Goal: Transaction & Acquisition: Purchase product/service

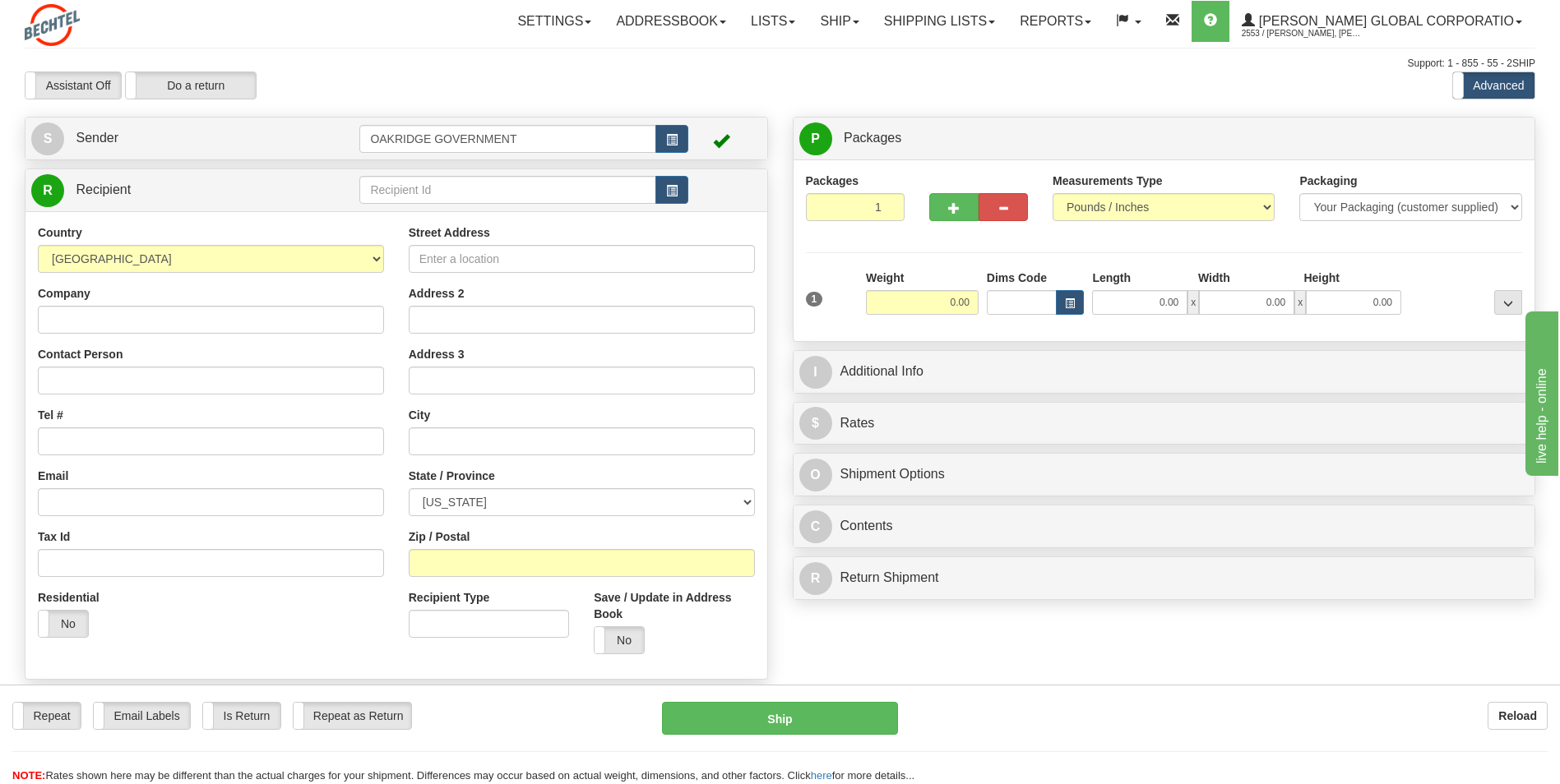
click at [556, 71] on div "Assistant On Assistant Off Do a return Do a return" at bounding box center [332, 85] width 639 height 28
click at [399, 233] on div "Street Address Address 2 Address 3 City State / Province ALABAMA ALASKA ARIZONA…" at bounding box center [581, 445] width 371 height 442
click at [403, 254] on div "Street Address Address 2 Address 3 City State / Province ALABAMA ALASKA ARIZONA…" at bounding box center [581, 445] width 371 height 442
click at [444, 263] on input "Street Address" at bounding box center [582, 258] width 346 height 28
click at [491, 323] on input "Address 2" at bounding box center [582, 320] width 346 height 28
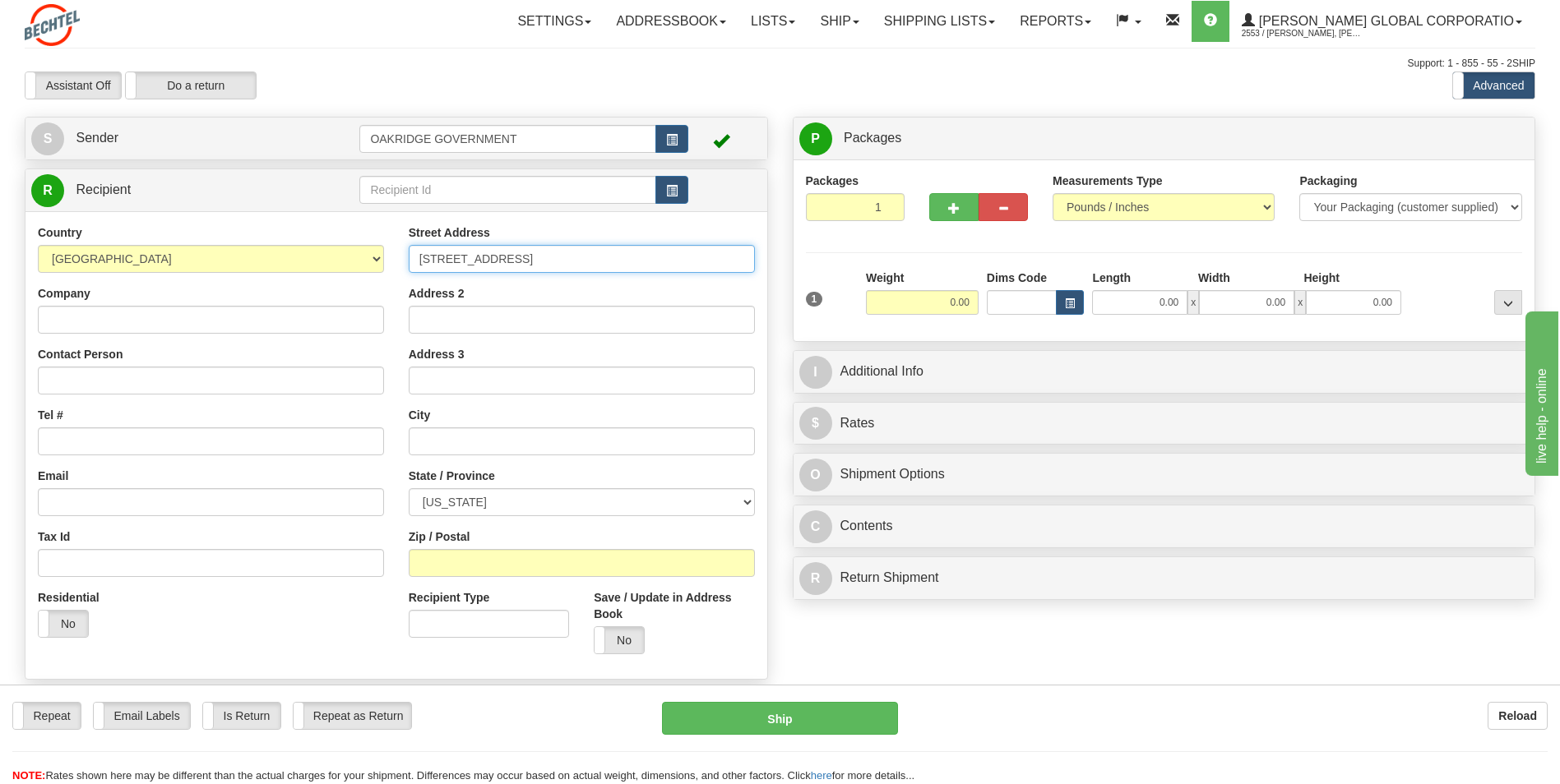
click at [435, 259] on input "428A Boston Street" at bounding box center [582, 258] width 346 height 28
click at [442, 260] on input "428A Boston Street" at bounding box center [582, 258] width 346 height 28
type input "428A Boston Street"
click at [471, 436] on input "text" at bounding box center [582, 441] width 346 height 28
type input "Topsfield"
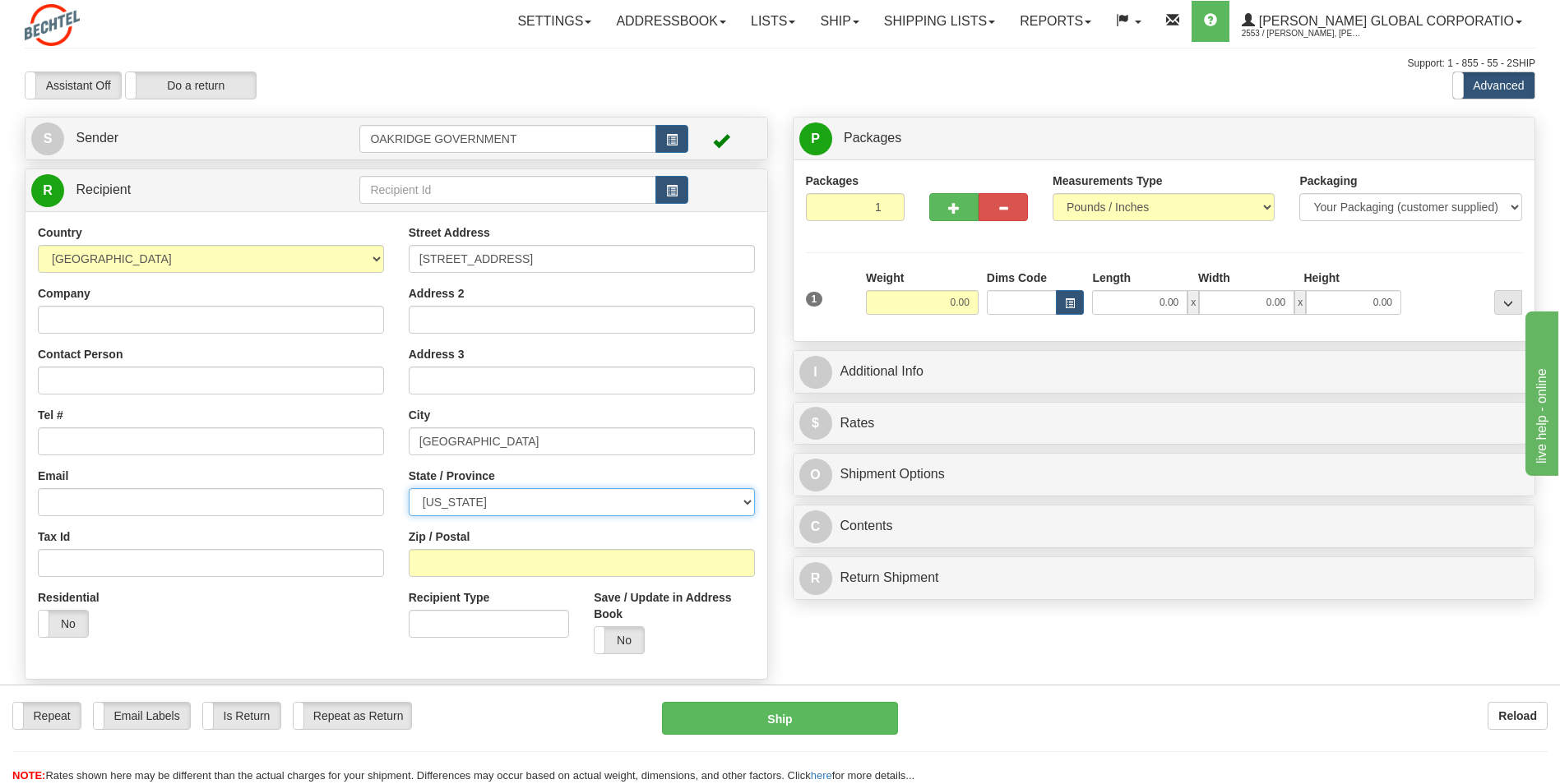
click at [463, 509] on select "ALABAMA ALASKA ARIZONA ARKANSAS Armed Forces America Armed Forces Europe Armed …" at bounding box center [582, 502] width 346 height 28
select select "MA"
click at [409, 488] on select "ALABAMA ALASKA ARIZONA ARKANSAS Armed Forces America Armed Forces Europe Armed …" at bounding box center [582, 502] width 346 height 28
click at [461, 546] on div "Zip / Postal" at bounding box center [582, 553] width 346 height 48
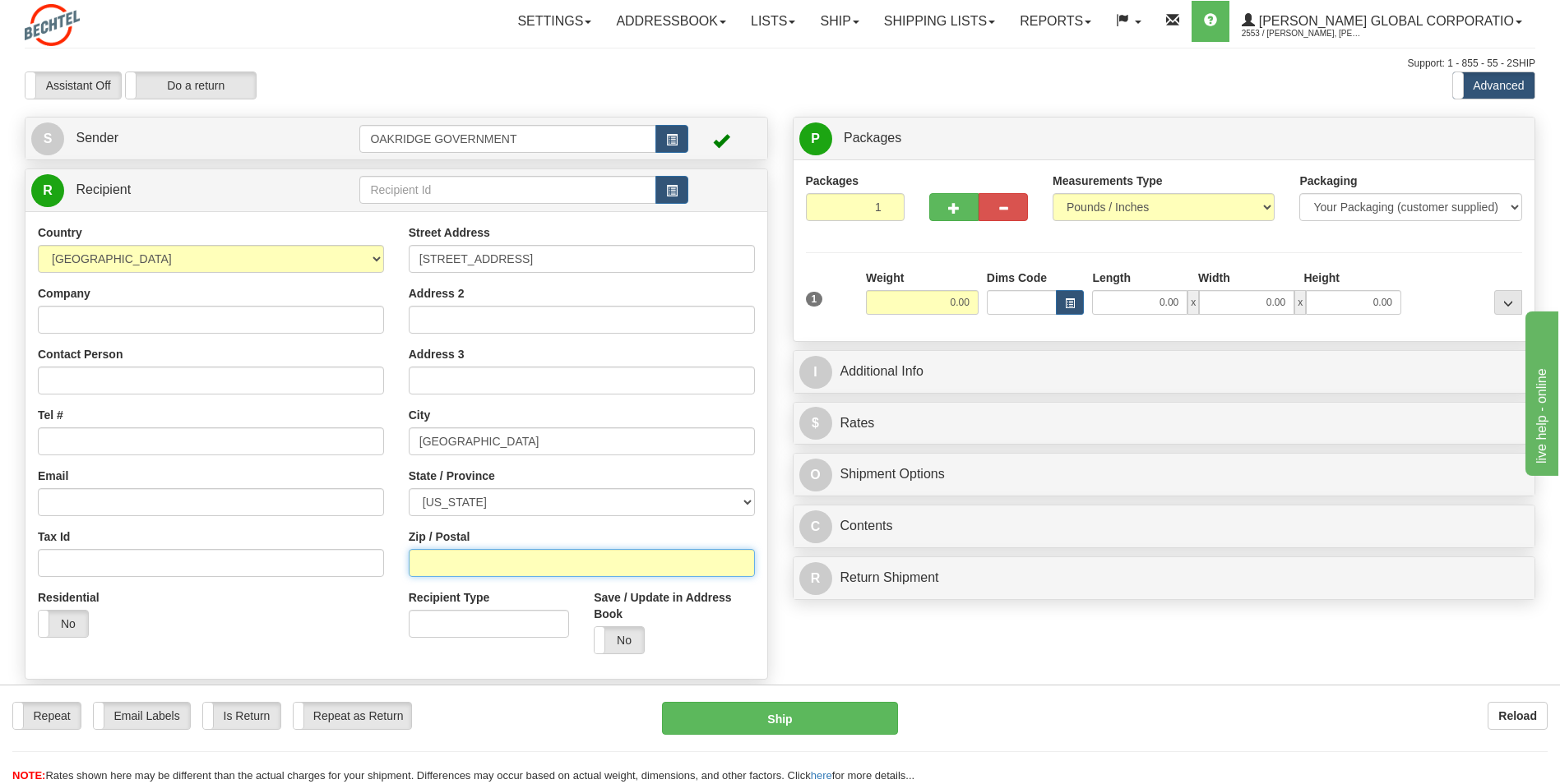
click at [460, 559] on input "Zip / Postal" at bounding box center [582, 563] width 346 height 28
type input "01983"
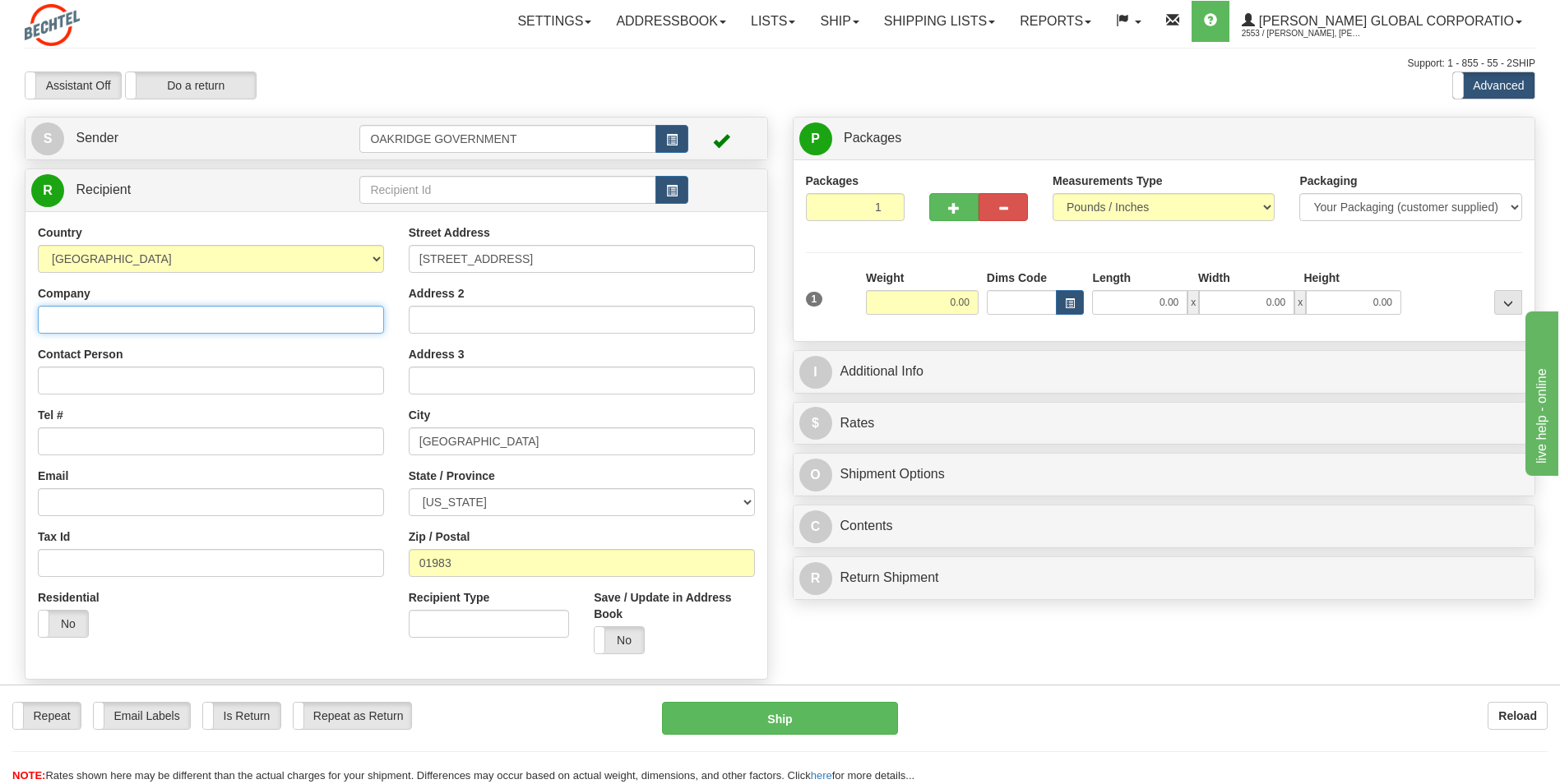
click at [161, 313] on input "Company" at bounding box center [211, 320] width 346 height 28
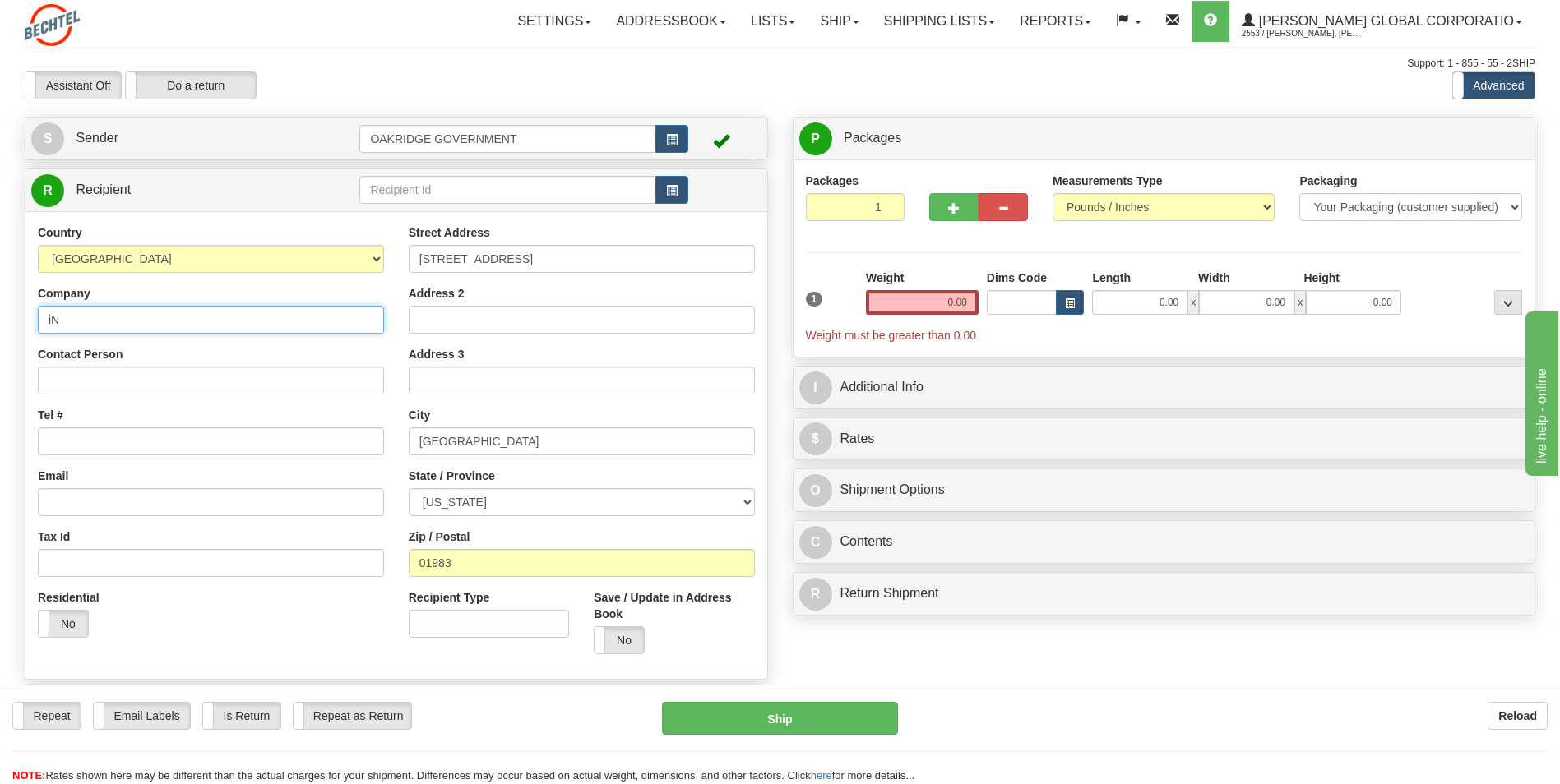
type input "i"
type input "In-Place Machining CO"
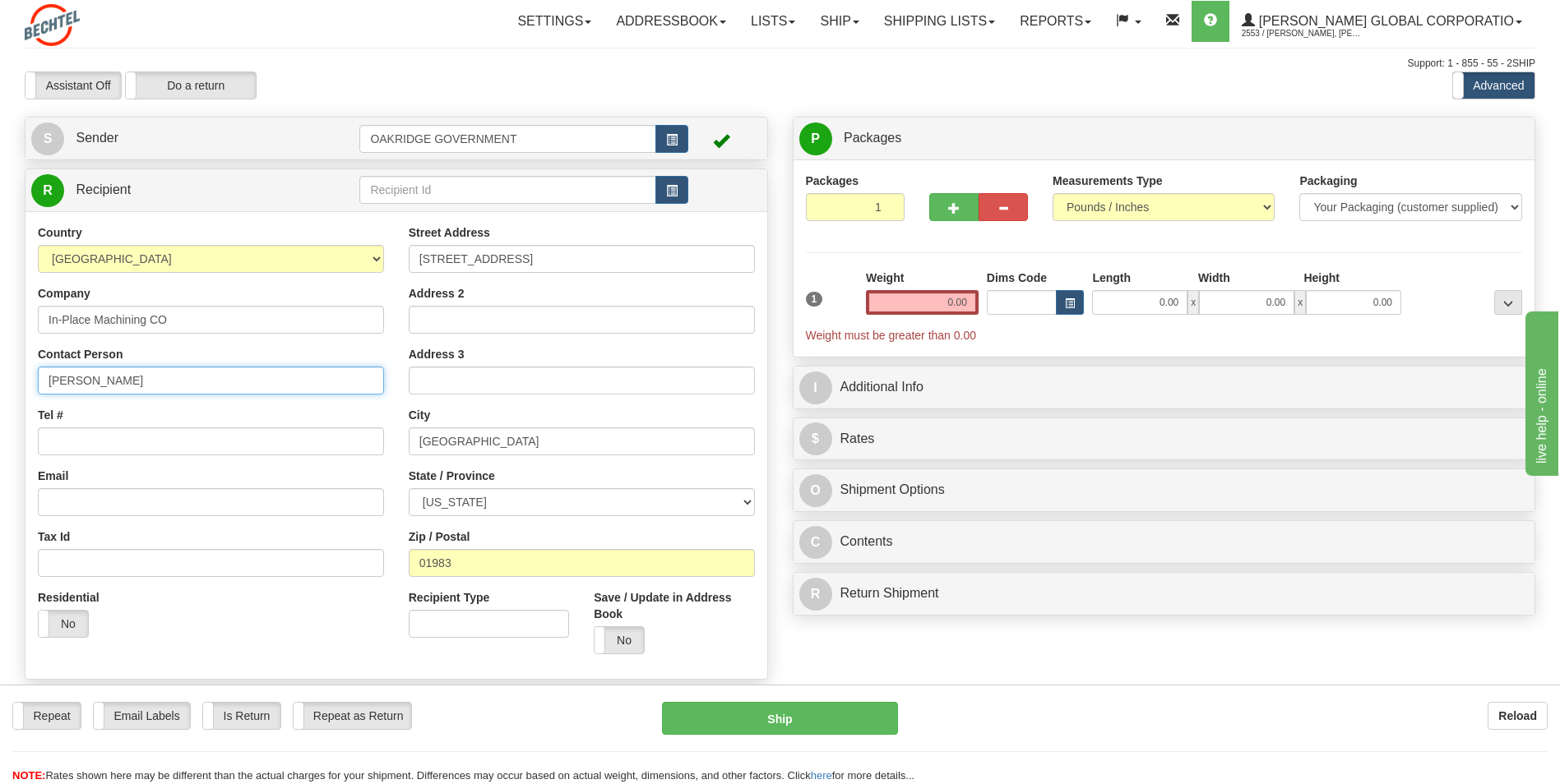
type input "Jeremy Schmidt"
type input "5138134219"
click at [904, 302] on input "0.00" at bounding box center [922, 303] width 113 height 25
type input "0.00"
drag, startPoint x: 386, startPoint y: 244, endPoint x: 448, endPoint y: 254, distance: 62.8
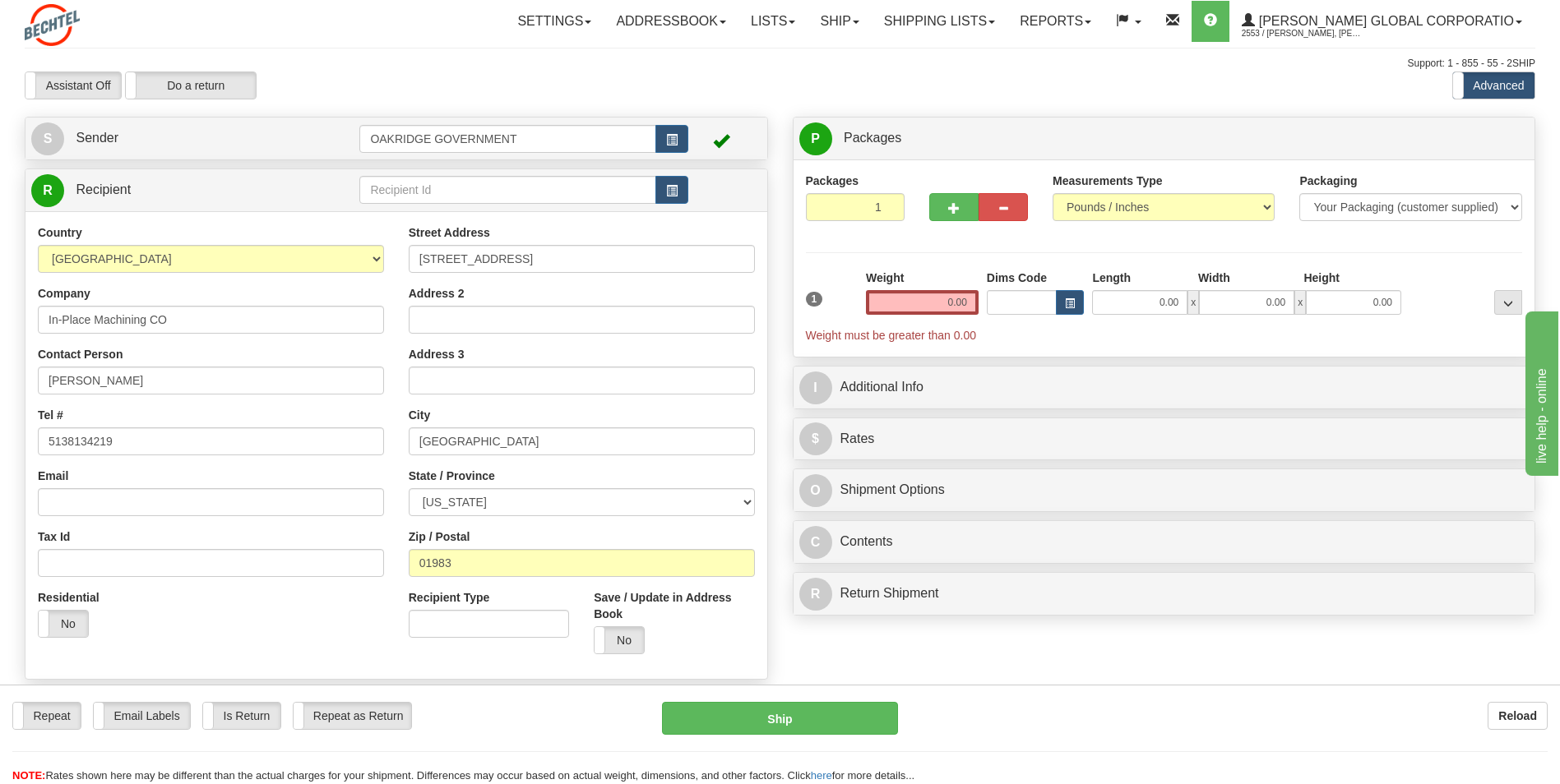
click at [386, 244] on div "Country AFGHANISTAN ALAND ISLANDS ALBANIA ALGERIA AMERICAN SAMOA ANDORRA ANGOLA…" at bounding box center [211, 437] width 371 height 426
drag, startPoint x: 434, startPoint y: 273, endPoint x: 275, endPoint y: 288, distance: 159.7
click at [275, 288] on div "Country AFGHANISTAN ALAND ISLANDS ALBANIA ALGERIA AMERICAN SAMOA ANDORRA ANGOLA…" at bounding box center [396, 445] width 741 height 442
type input "2550 Pacific Avenue"
click at [484, 322] on input "Suite" at bounding box center [582, 320] width 346 height 28
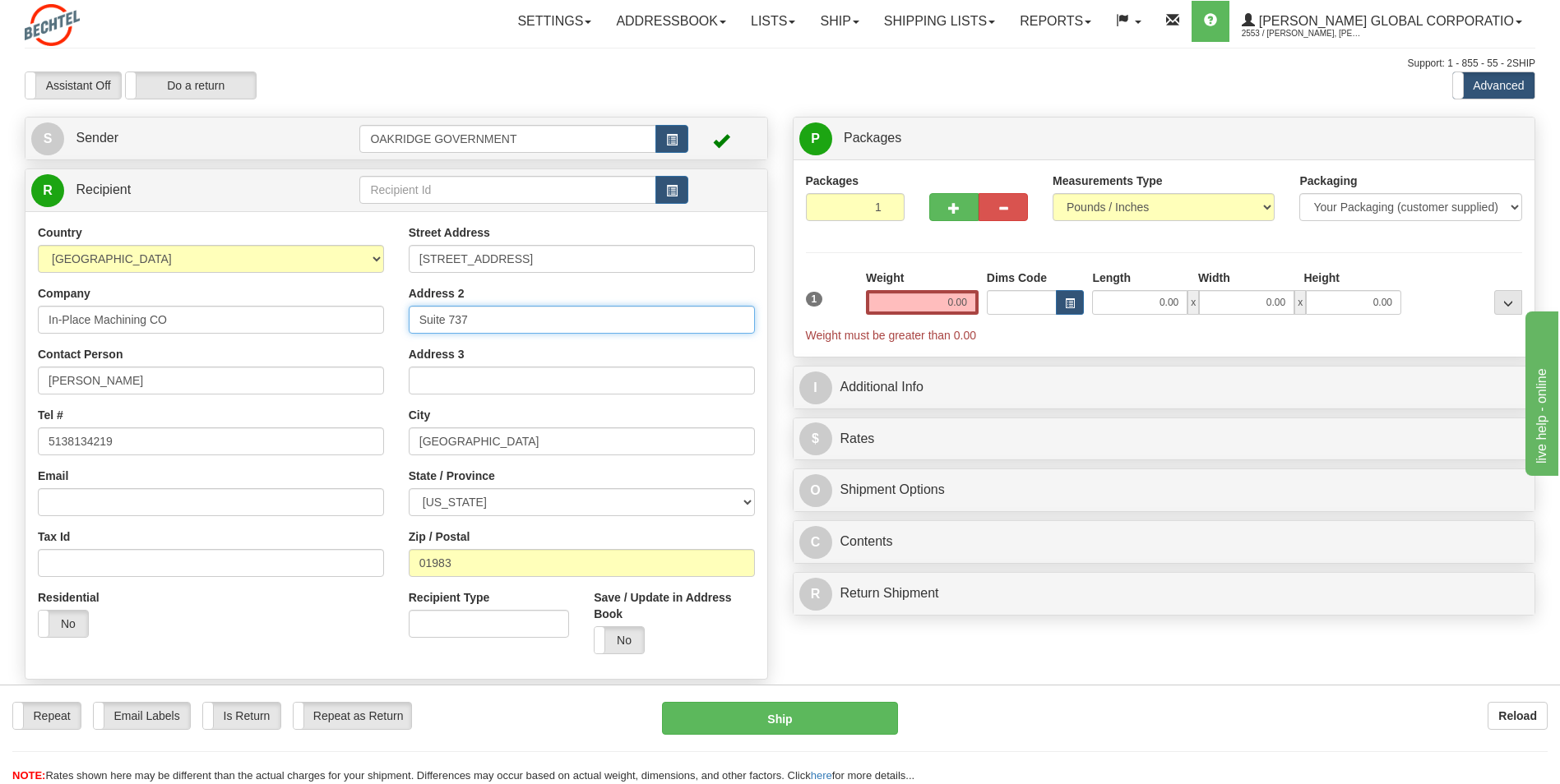
type input "Suite 737"
type input "Dallas"
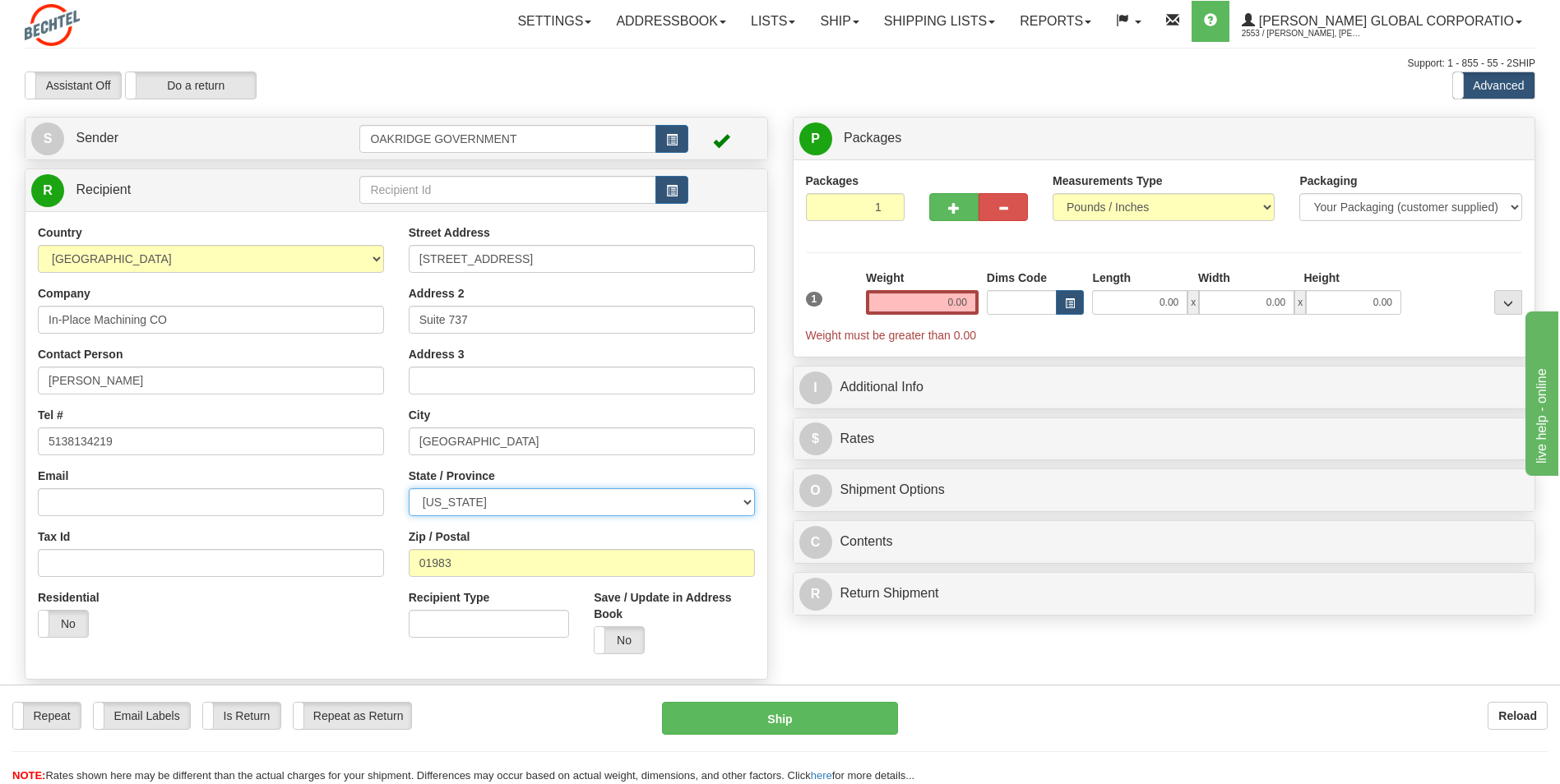
select select "TX"
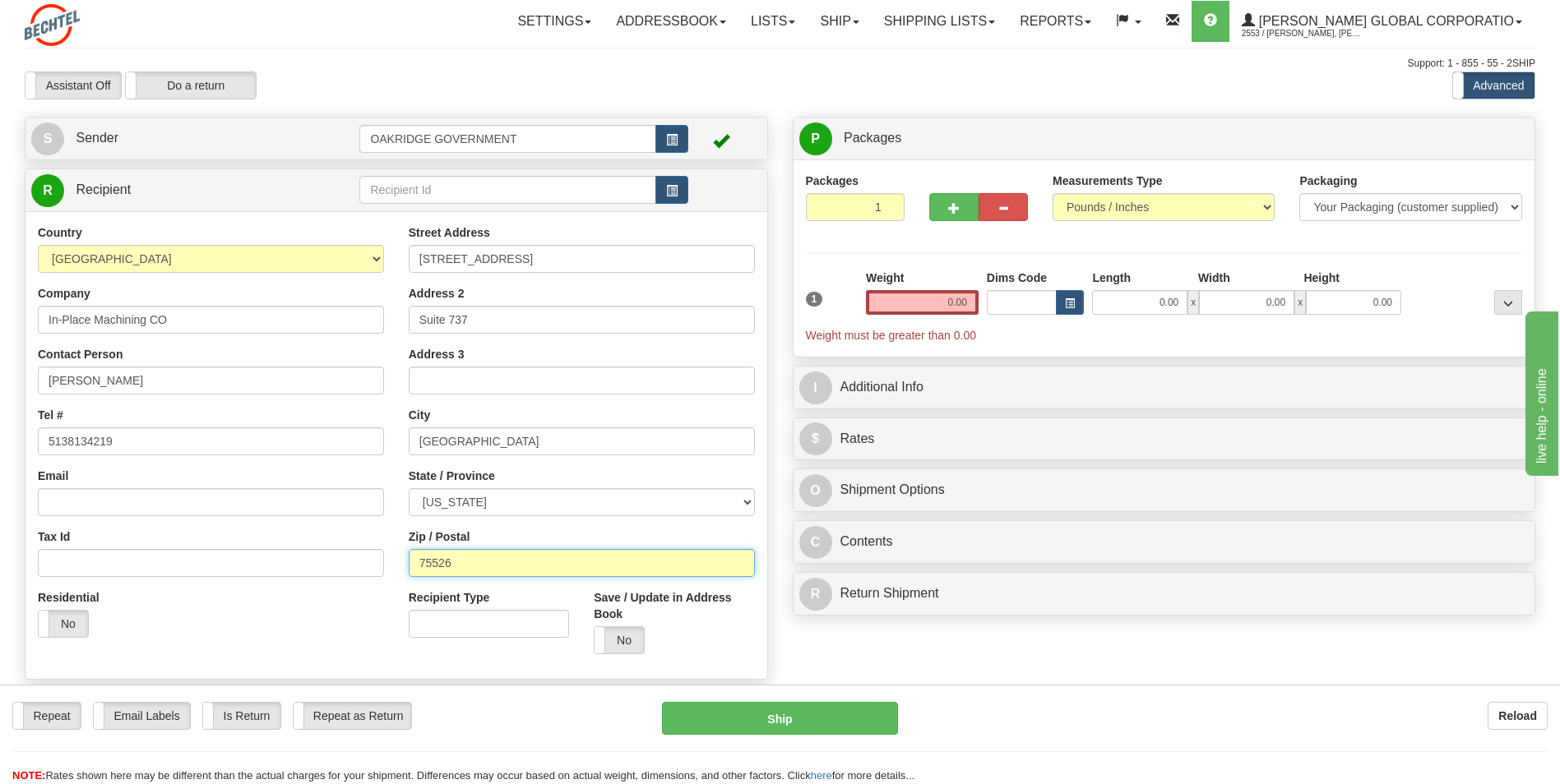
type input "75526"
drag, startPoint x: 141, startPoint y: 446, endPoint x: 13, endPoint y: 455, distance: 128.3
click at [13, 455] on div "Create a label for the return Create Pickup Without Label S Sender OAKRIDGE GOV…" at bounding box center [396, 454] width 768 height 674
type input "2106326320"
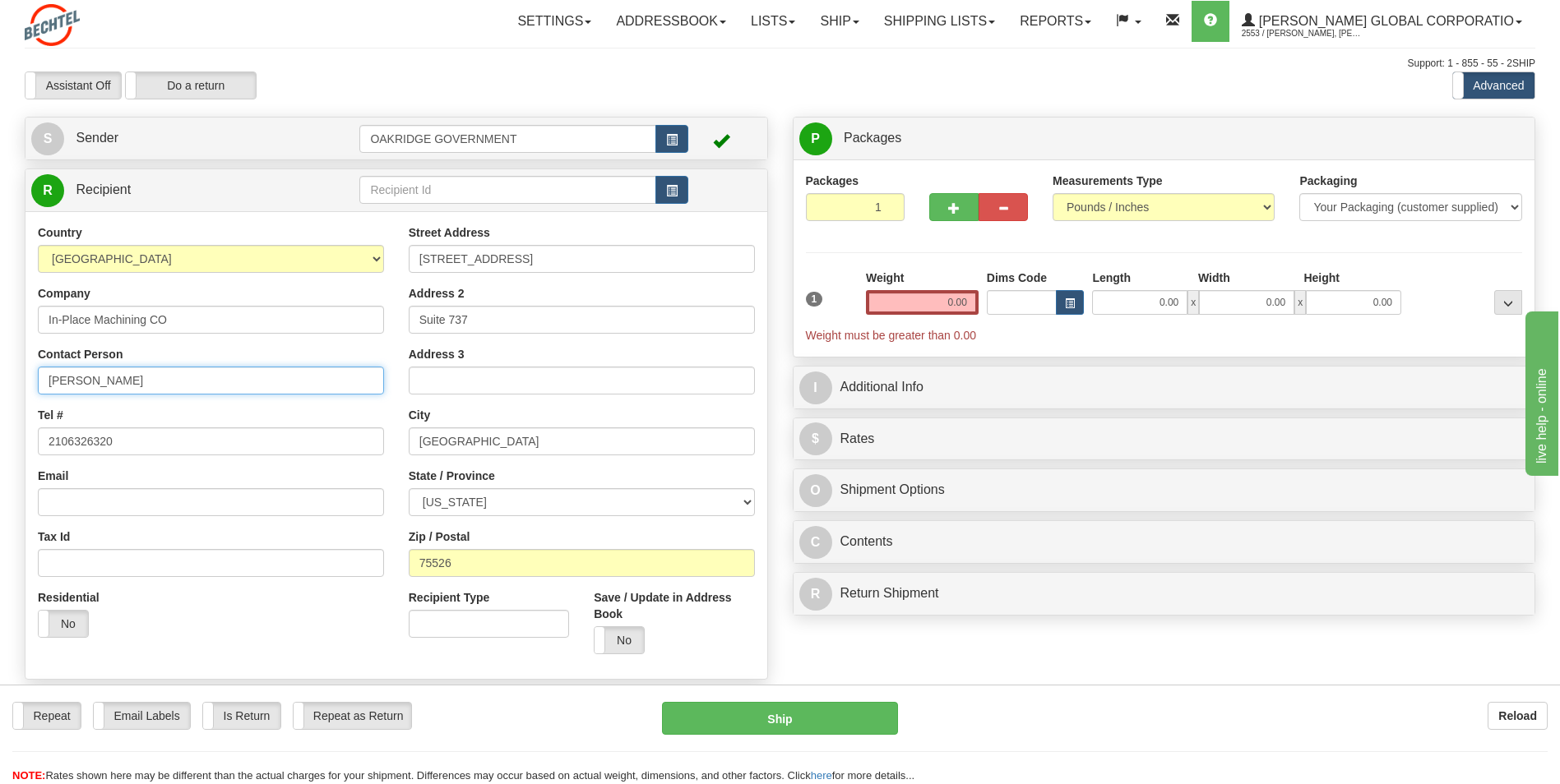
drag, startPoint x: 154, startPoint y: 382, endPoint x: -36, endPoint y: 372, distance: 190.3
click at [0, 372] on html "Training Course Close Toggle navigation Settings Shipping Preferences New Sende…" at bounding box center [780, 392] width 1560 height 784
type input "F"
type input "Lara Francisco"
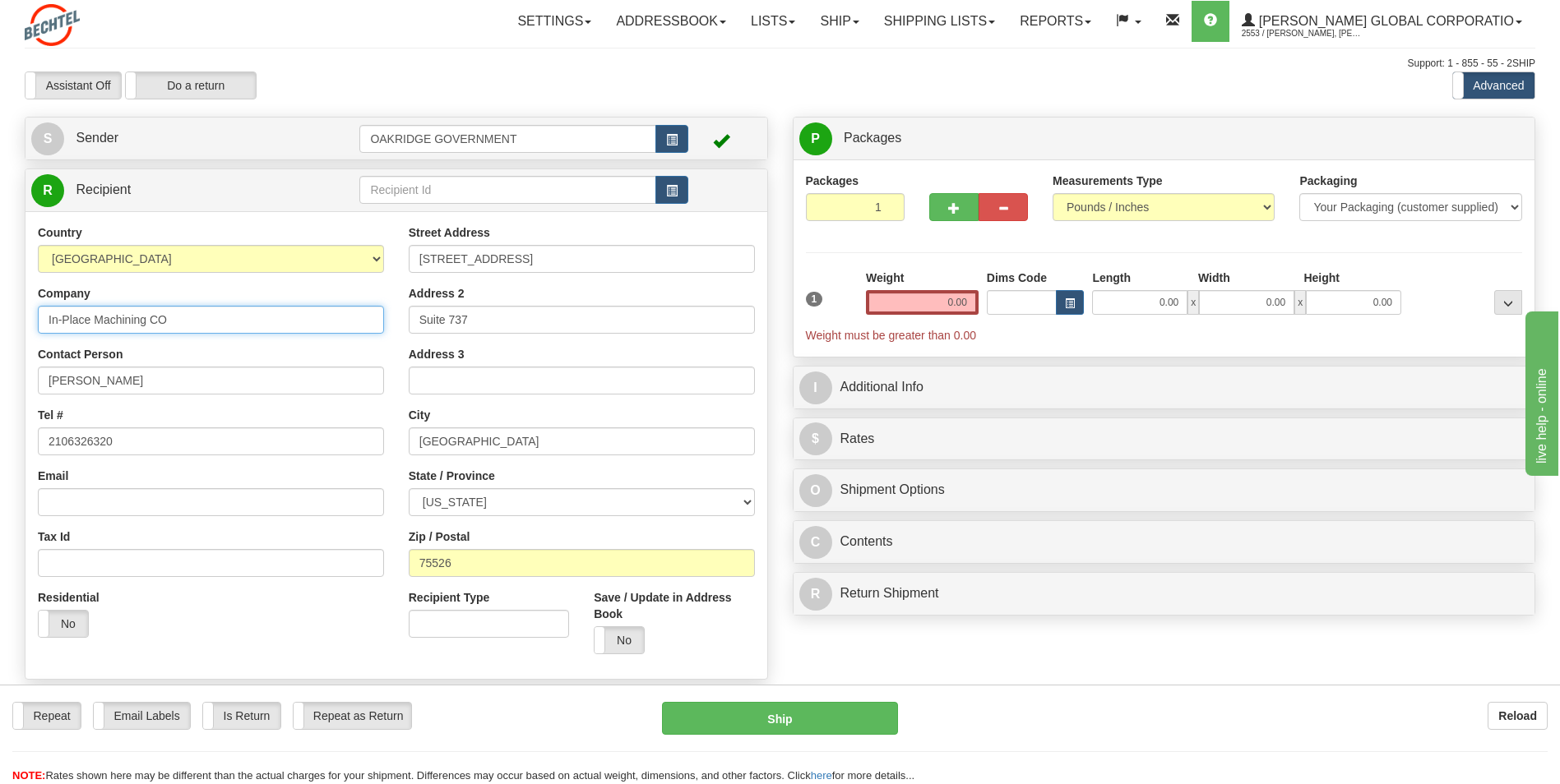
drag, startPoint x: 198, startPoint y: 321, endPoint x: -68, endPoint y: 317, distance: 266.0
click at [0, 317] on html "Training Course Close Toggle navigation Settings Shipping Preferences New Sende…" at bounding box center [780, 392] width 1560 height 784
type input "Airtec Global LLC"
click at [194, 334] on div "Country AFGHANISTAN ALAND ISLANDS ALBANIA ALGERIA AMERICAN SAMOA ANDORRA ANGOLA…" at bounding box center [211, 437] width 371 height 426
click at [960, 304] on input "0.00" at bounding box center [922, 303] width 113 height 25
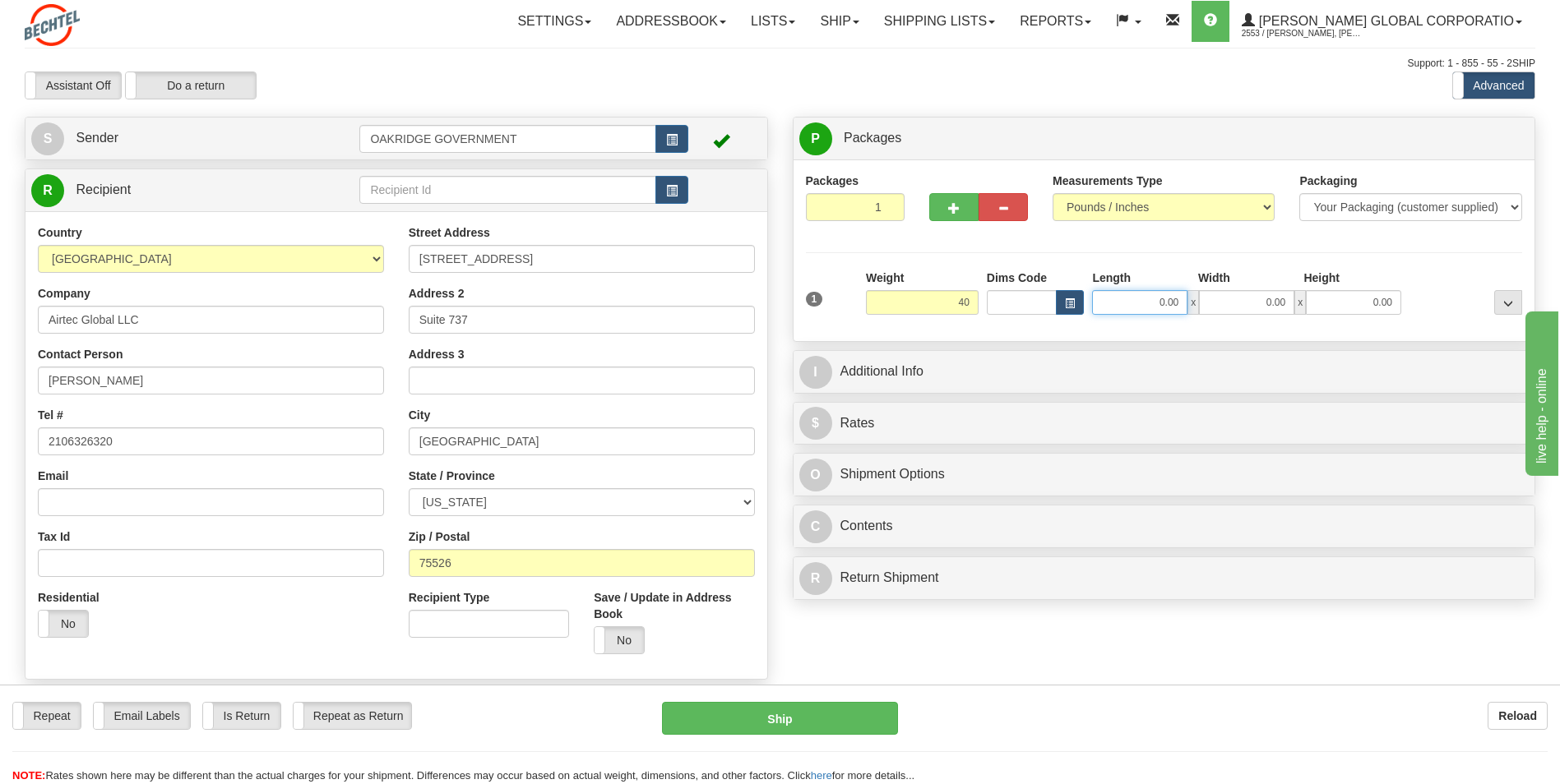
type input "40.00"
click at [1122, 301] on input "0.00" at bounding box center [1139, 303] width 96 height 25
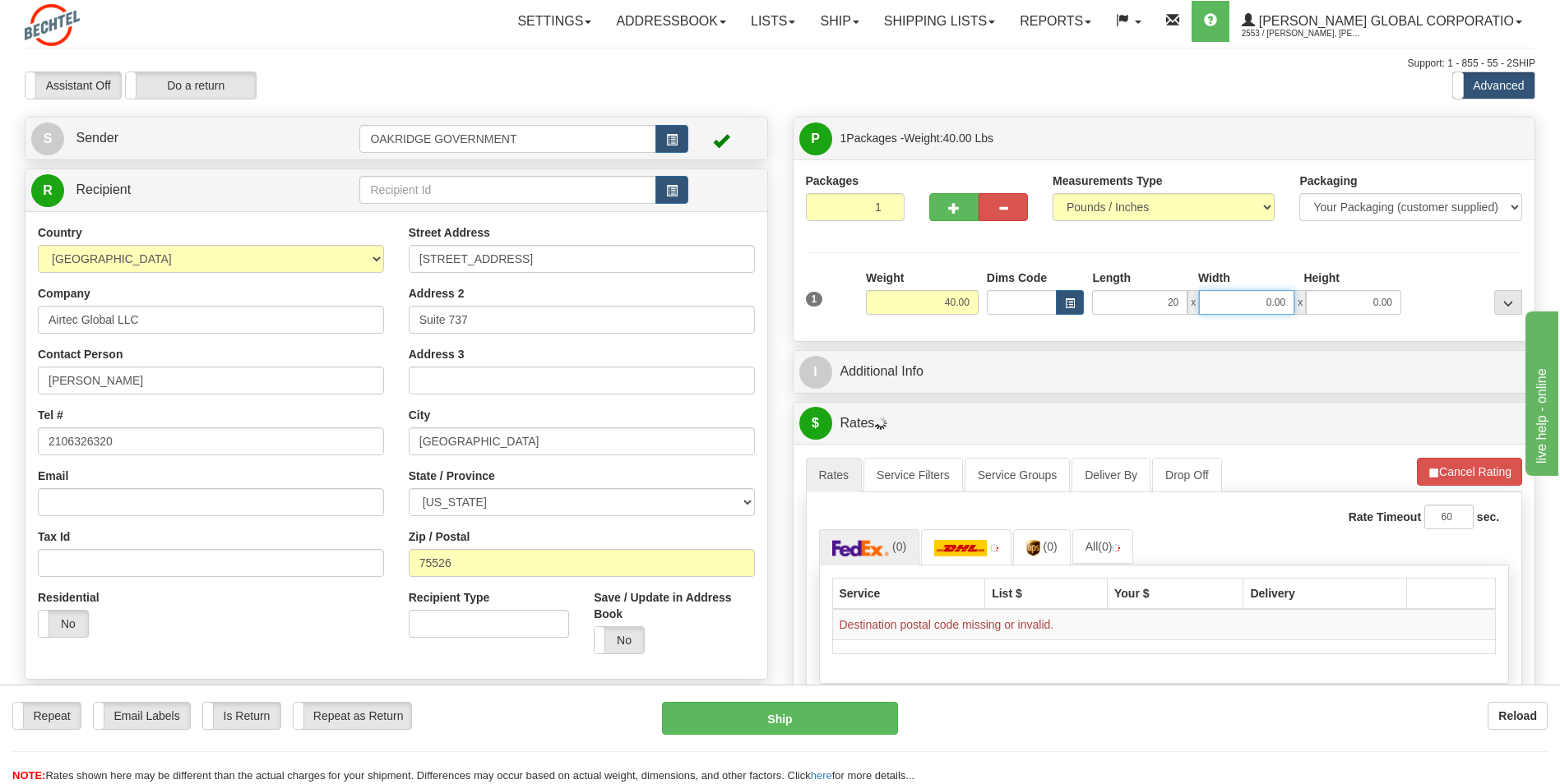
type input "20.00"
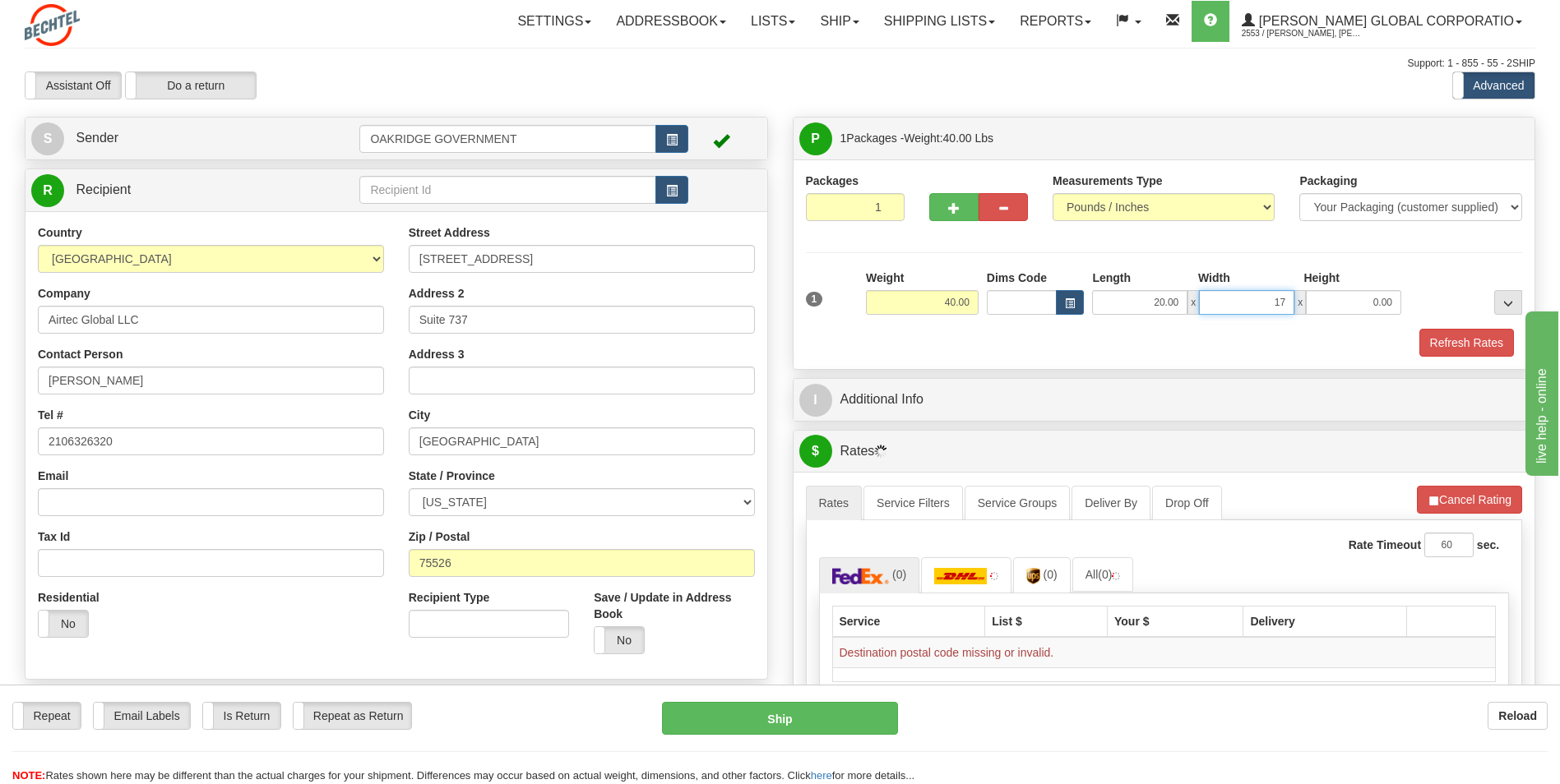
type input "17.00"
type input "15.00"
click at [1152, 341] on div "Refresh Rates" at bounding box center [1164, 342] width 725 height 28
click at [1513, 313] on button "..." at bounding box center [1507, 303] width 28 height 25
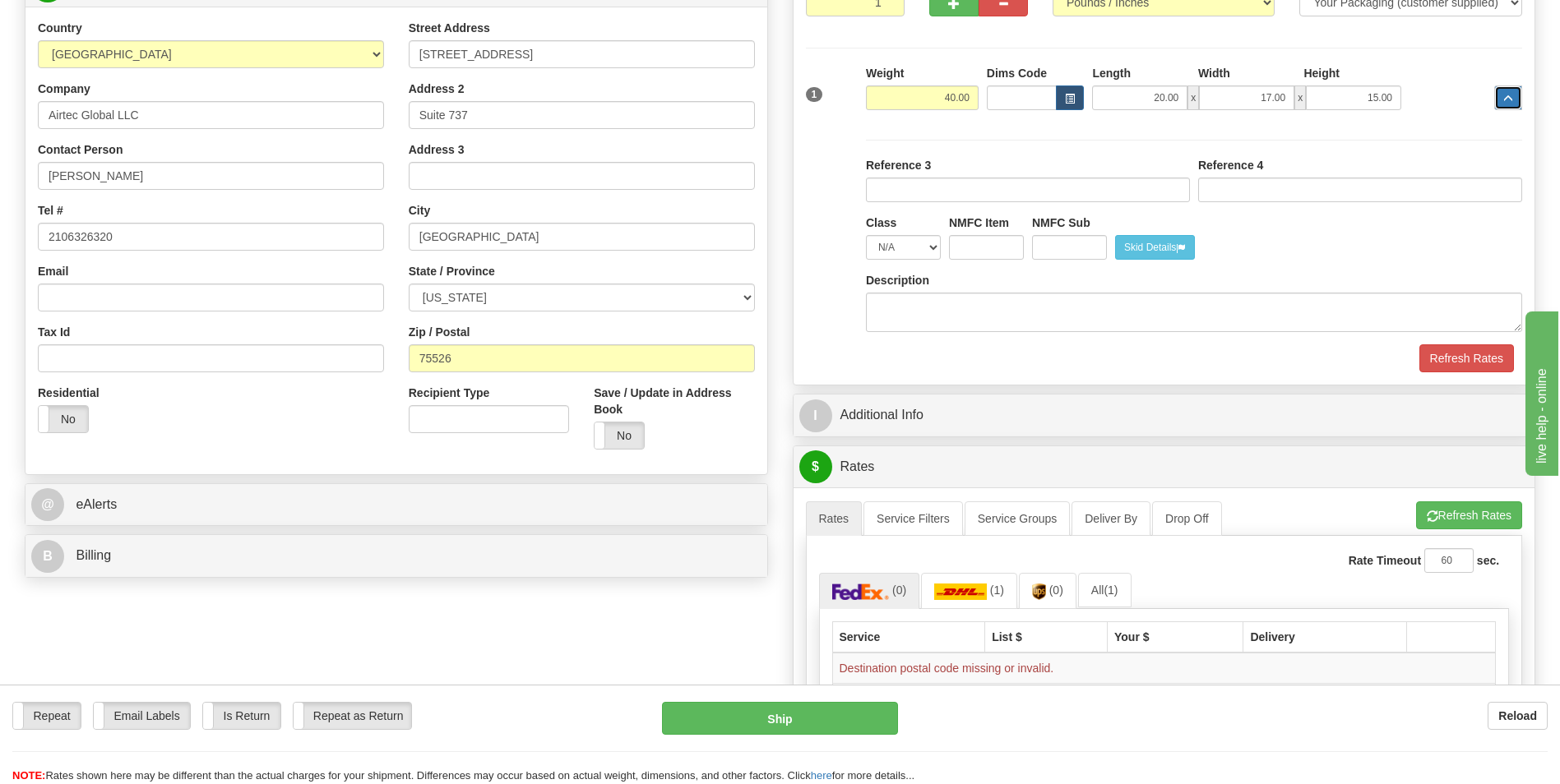
scroll to position [246, 0]
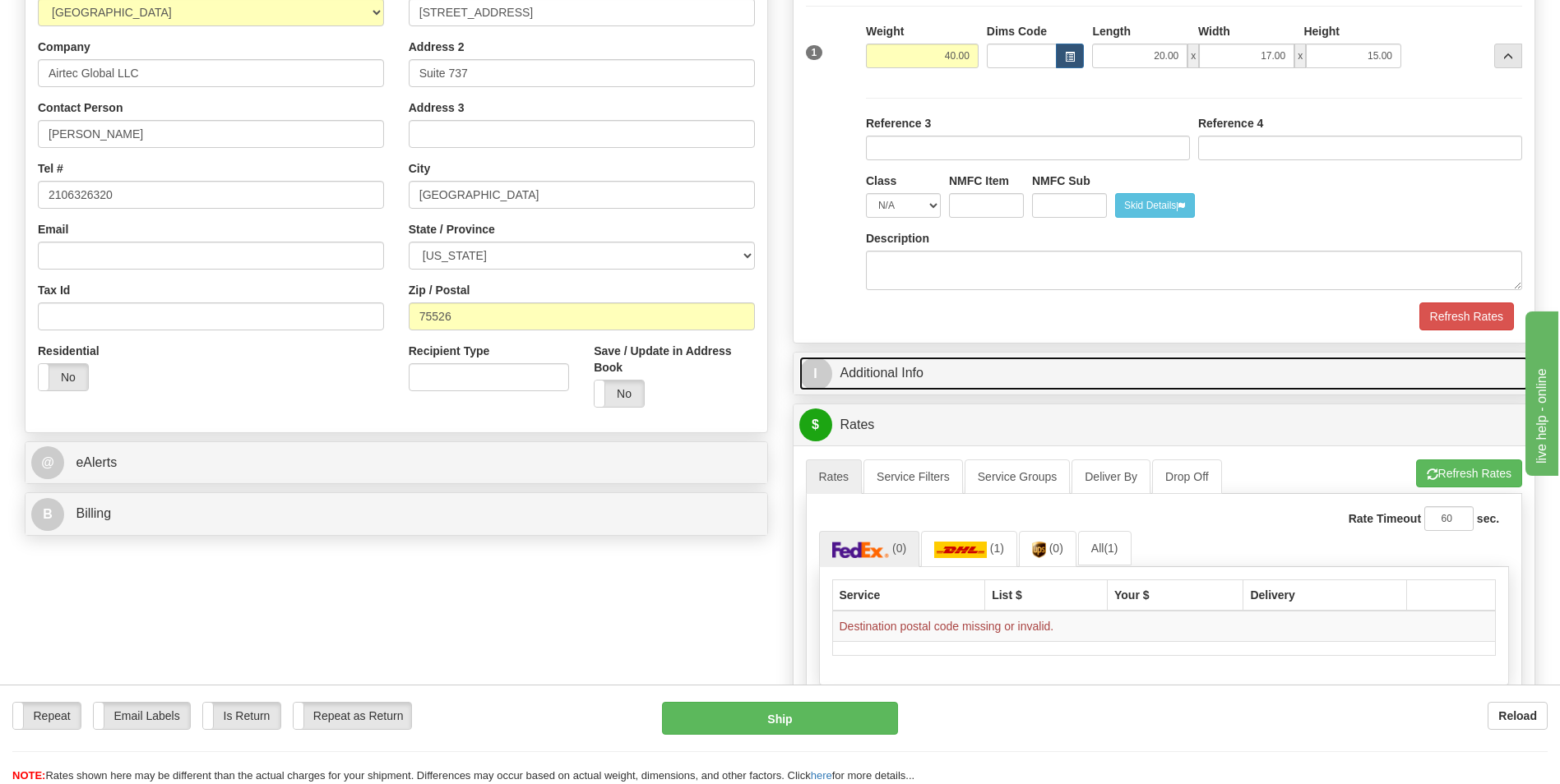
click at [949, 361] on link "I Additional Info" at bounding box center [1164, 374] width 730 height 34
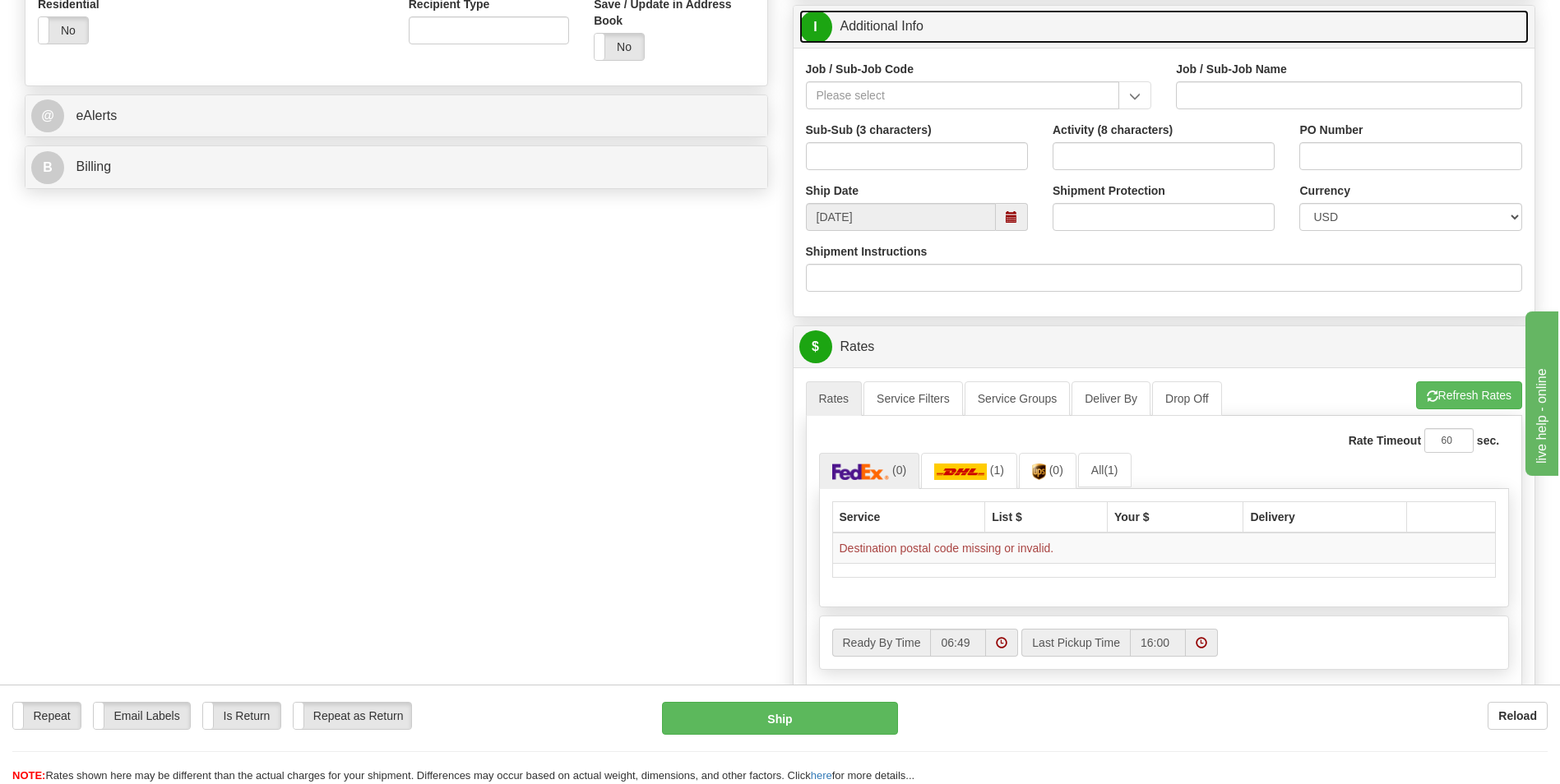
scroll to position [658, 0]
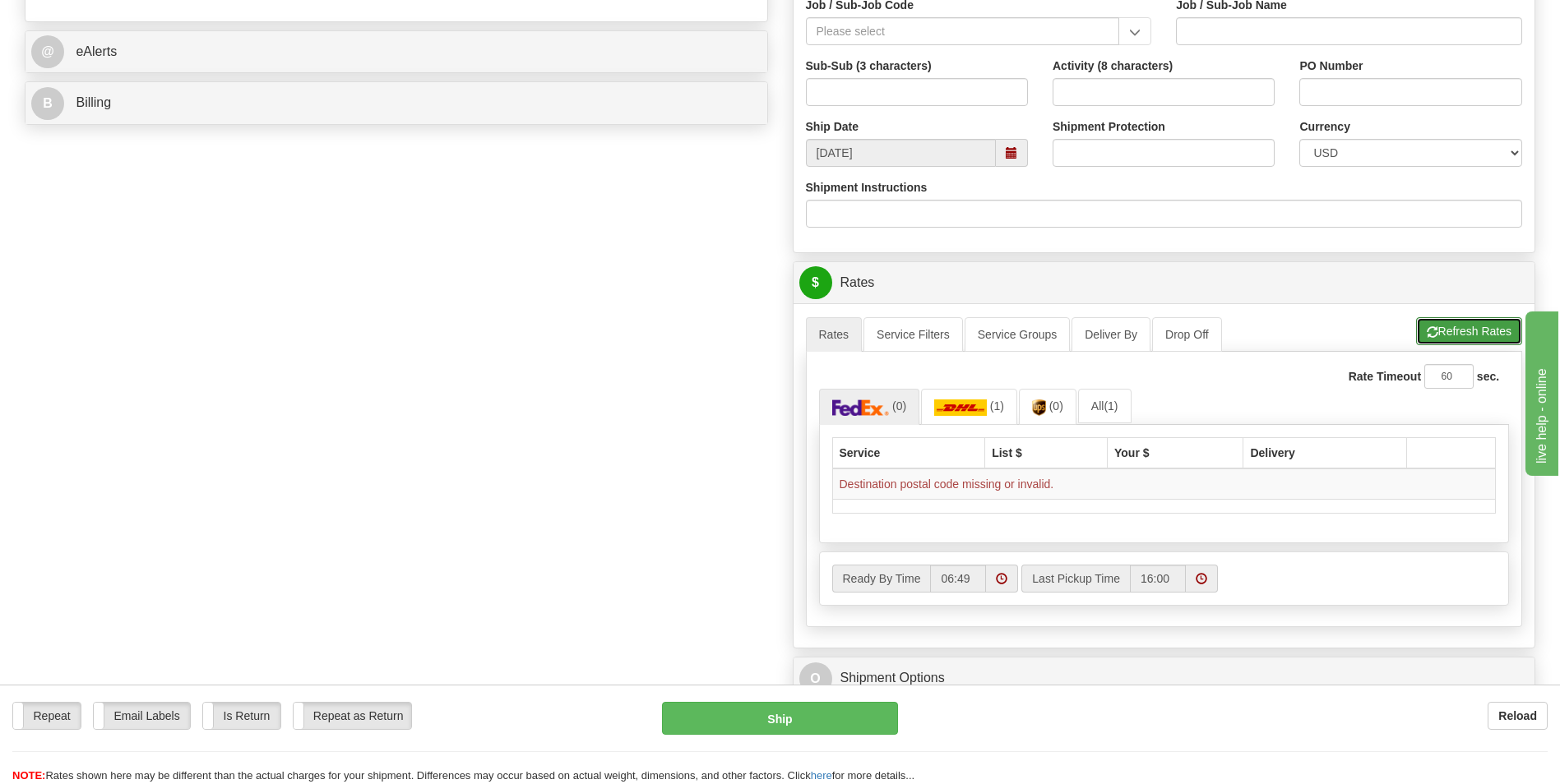
click at [1469, 333] on button "Refresh Rates" at bounding box center [1468, 330] width 106 height 28
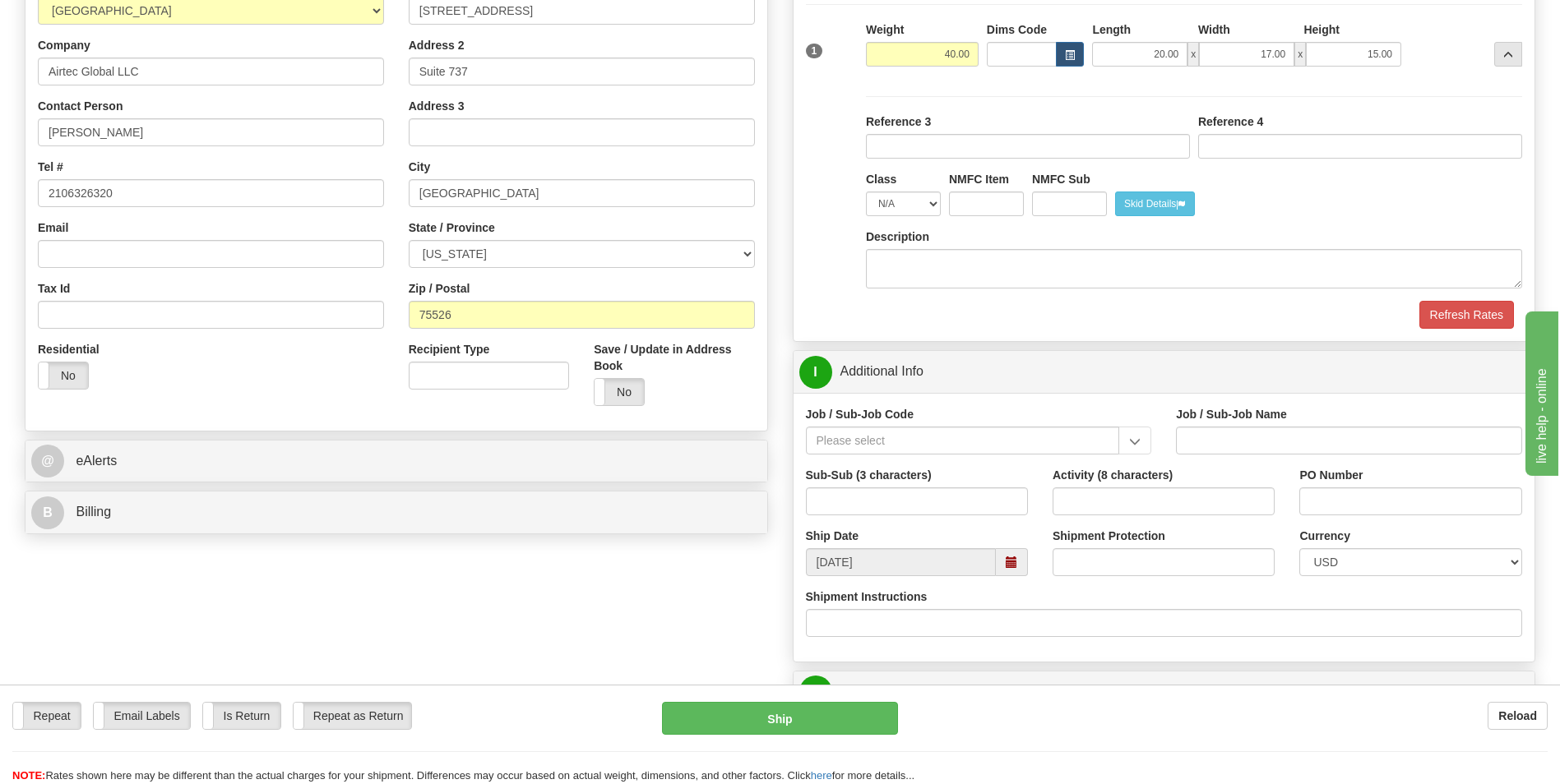
scroll to position [329, 0]
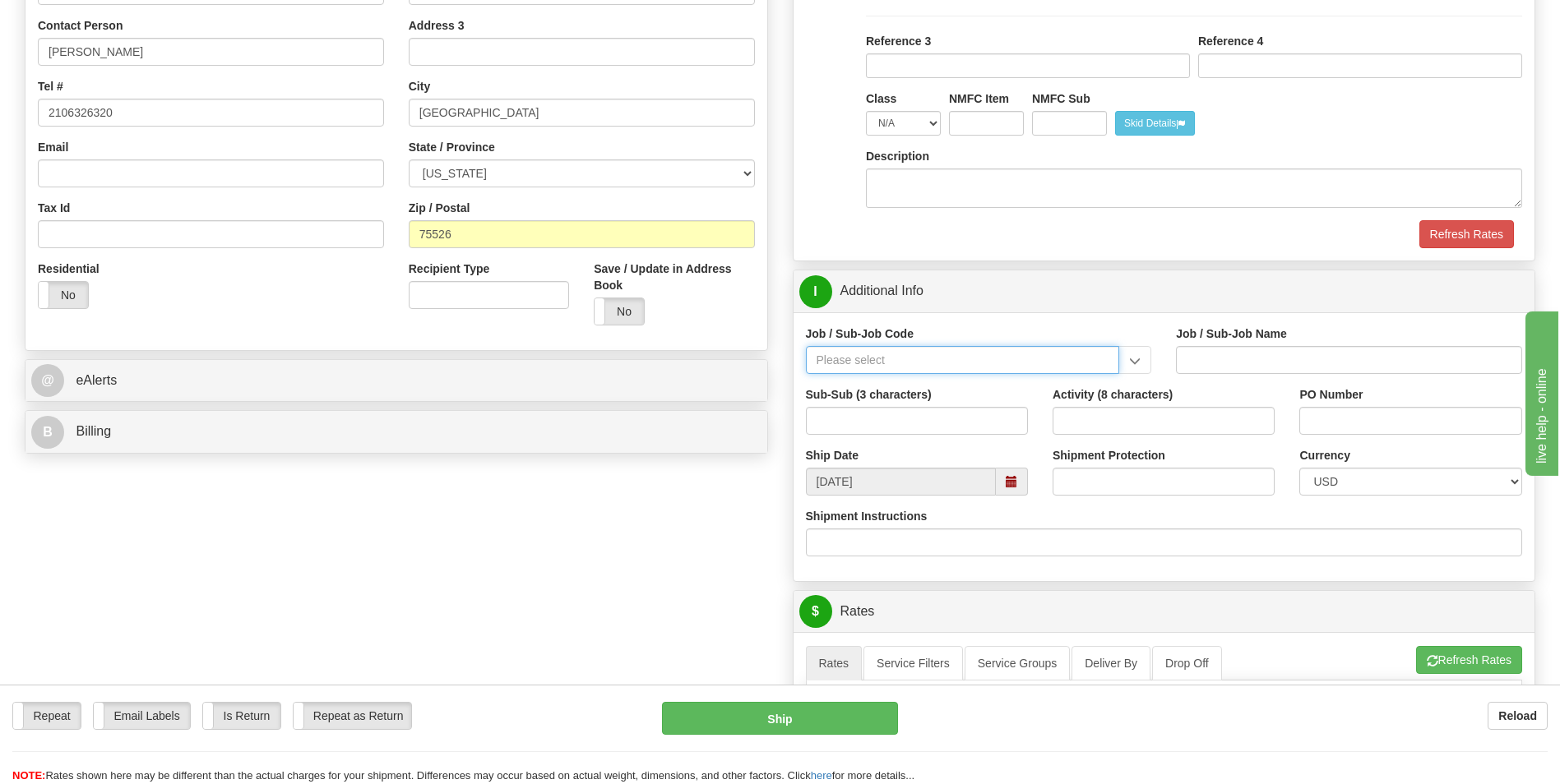
click at [829, 359] on input "Job / Sub-Job Code" at bounding box center [963, 360] width 314 height 28
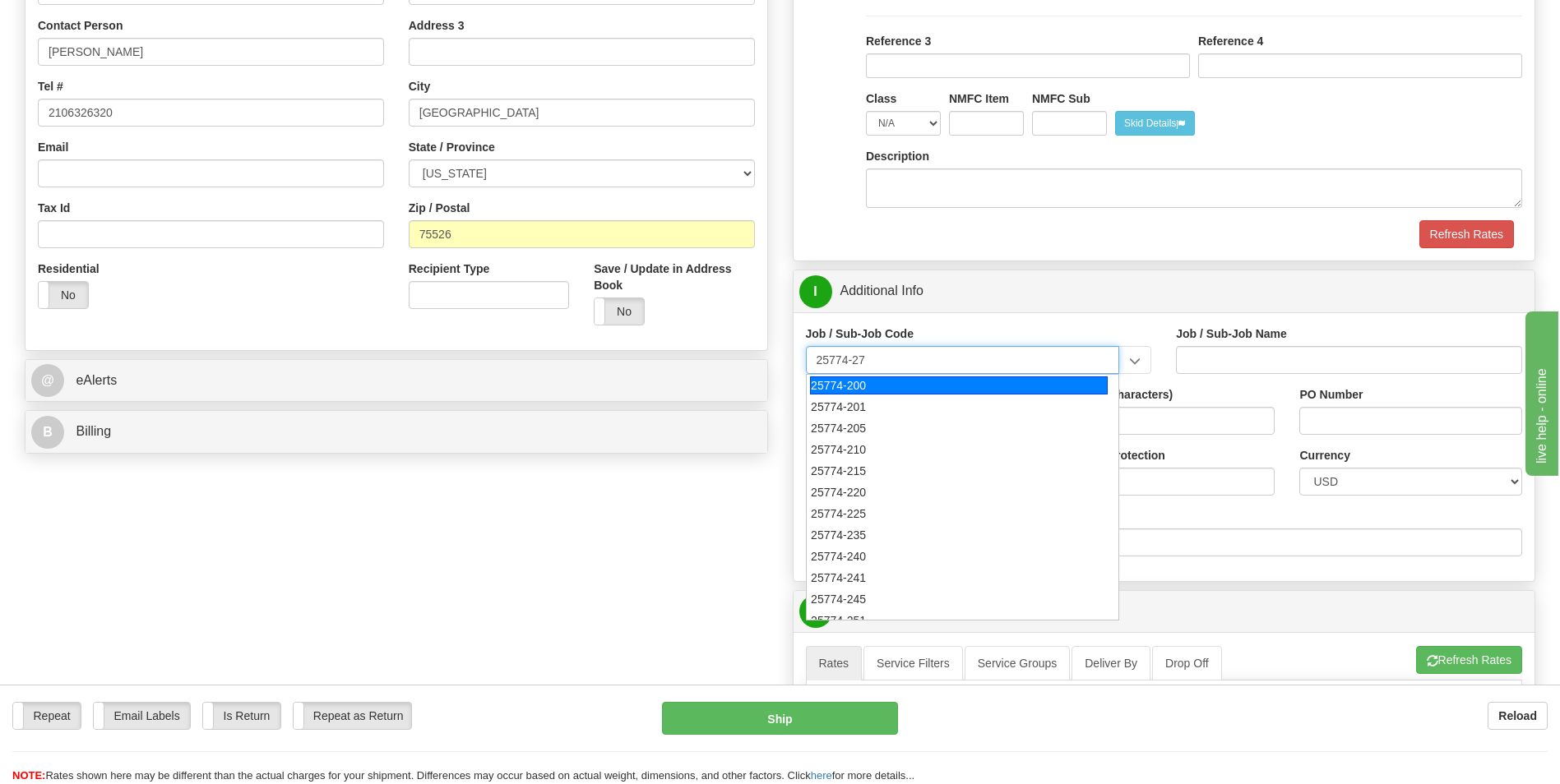
type input "25774-273"
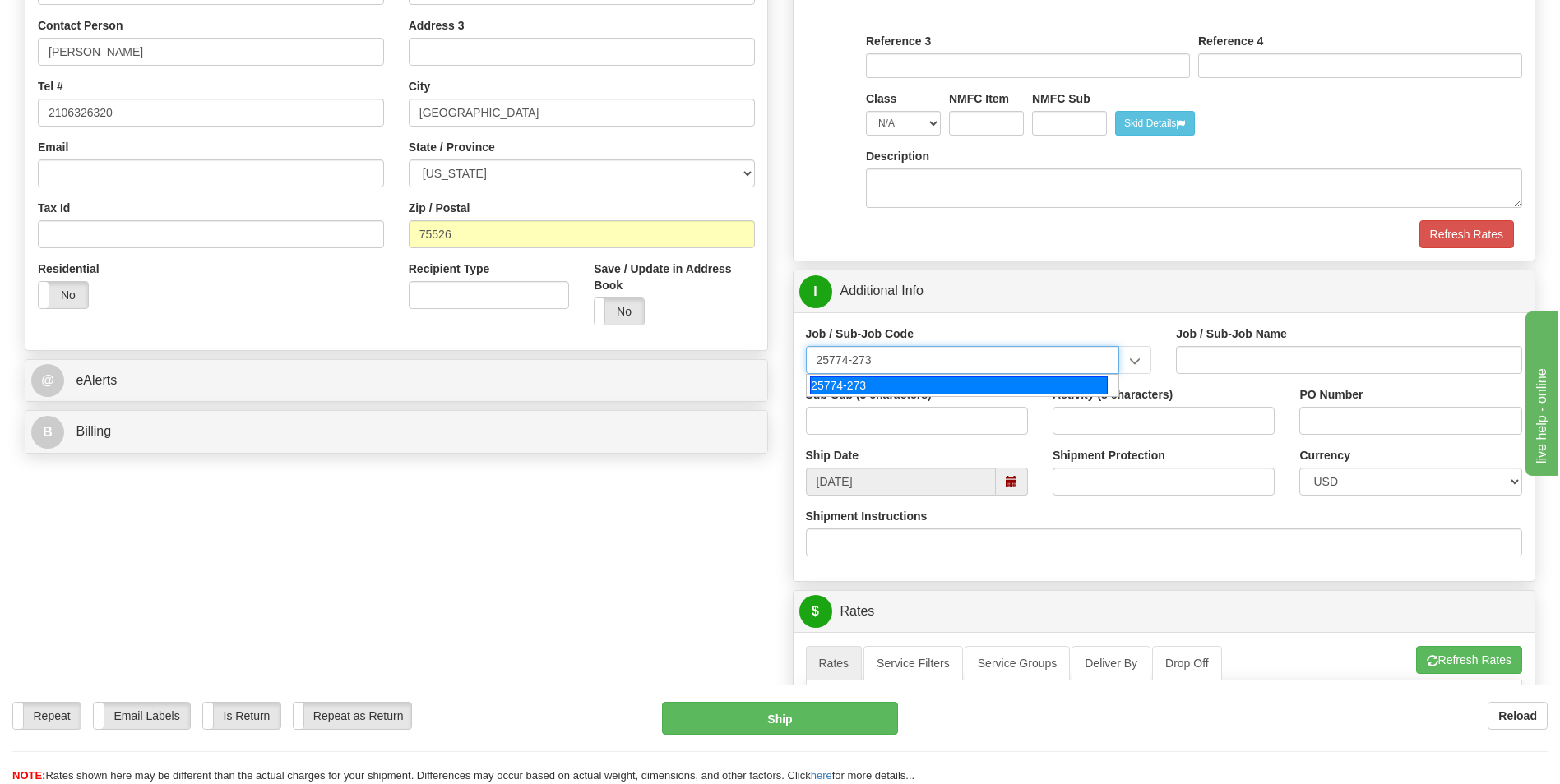
click at [841, 390] on div "25774-273" at bounding box center [958, 386] width 297 height 18
type input "UPF - BNI ODCS NON-TAXABLE PER TN TAX CODE"
type input "25774-273"
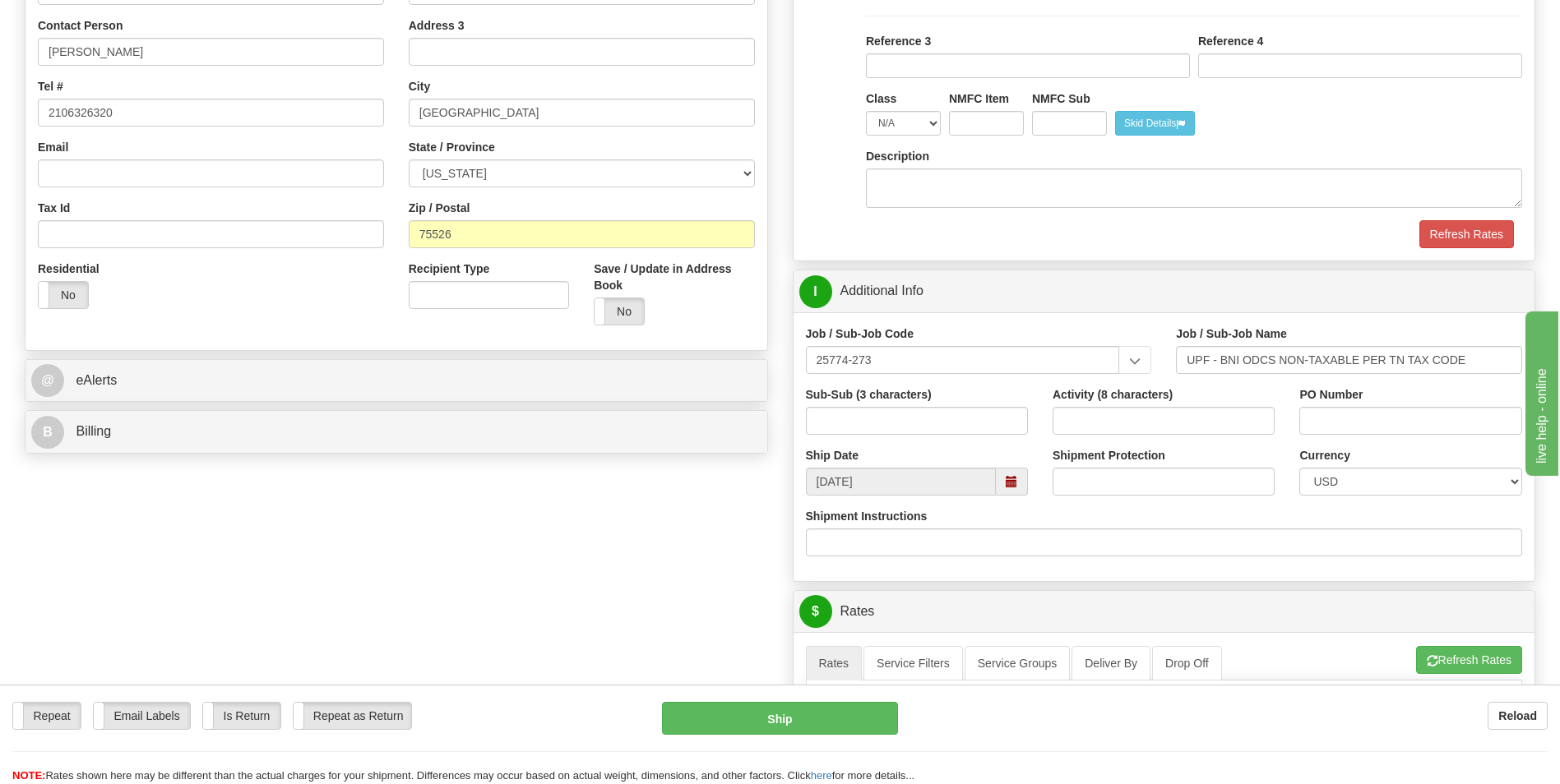
click at [762, 535] on div "Create a label for the return Create Pickup Without Label S" at bounding box center [780, 448] width 1535 height 1322
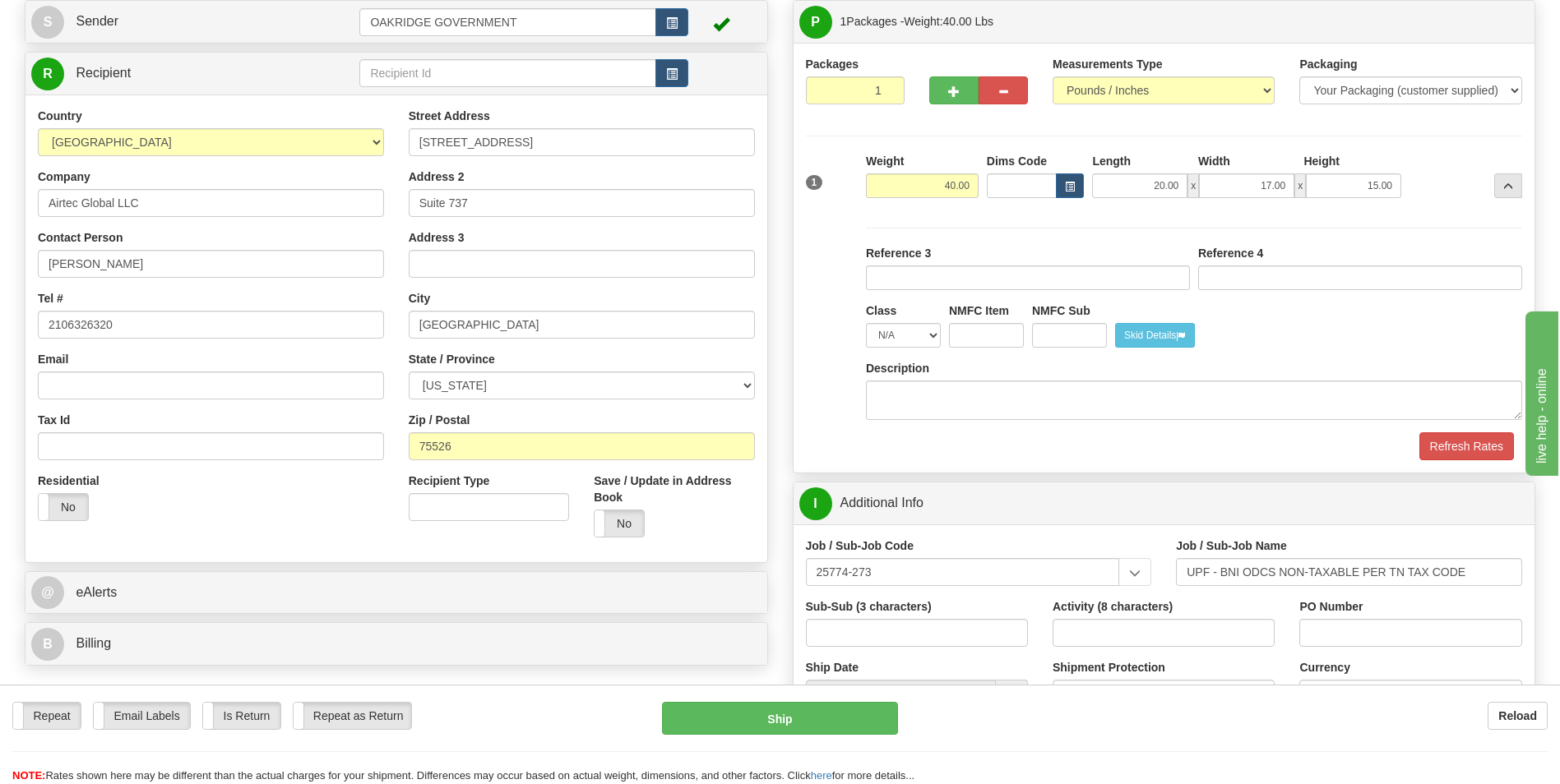
scroll to position [82, 0]
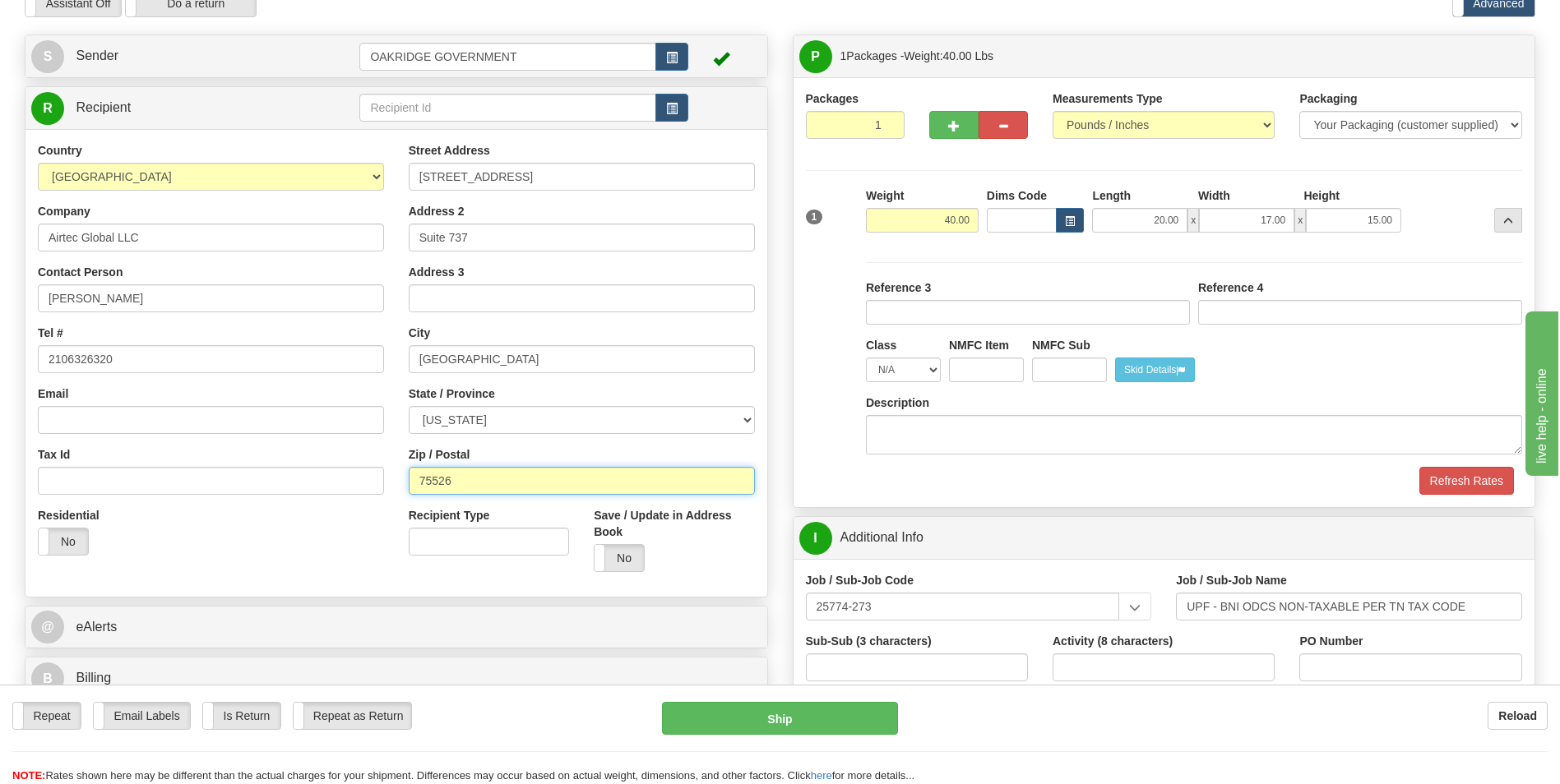
click at [433, 485] on input "75526" at bounding box center [582, 480] width 346 height 28
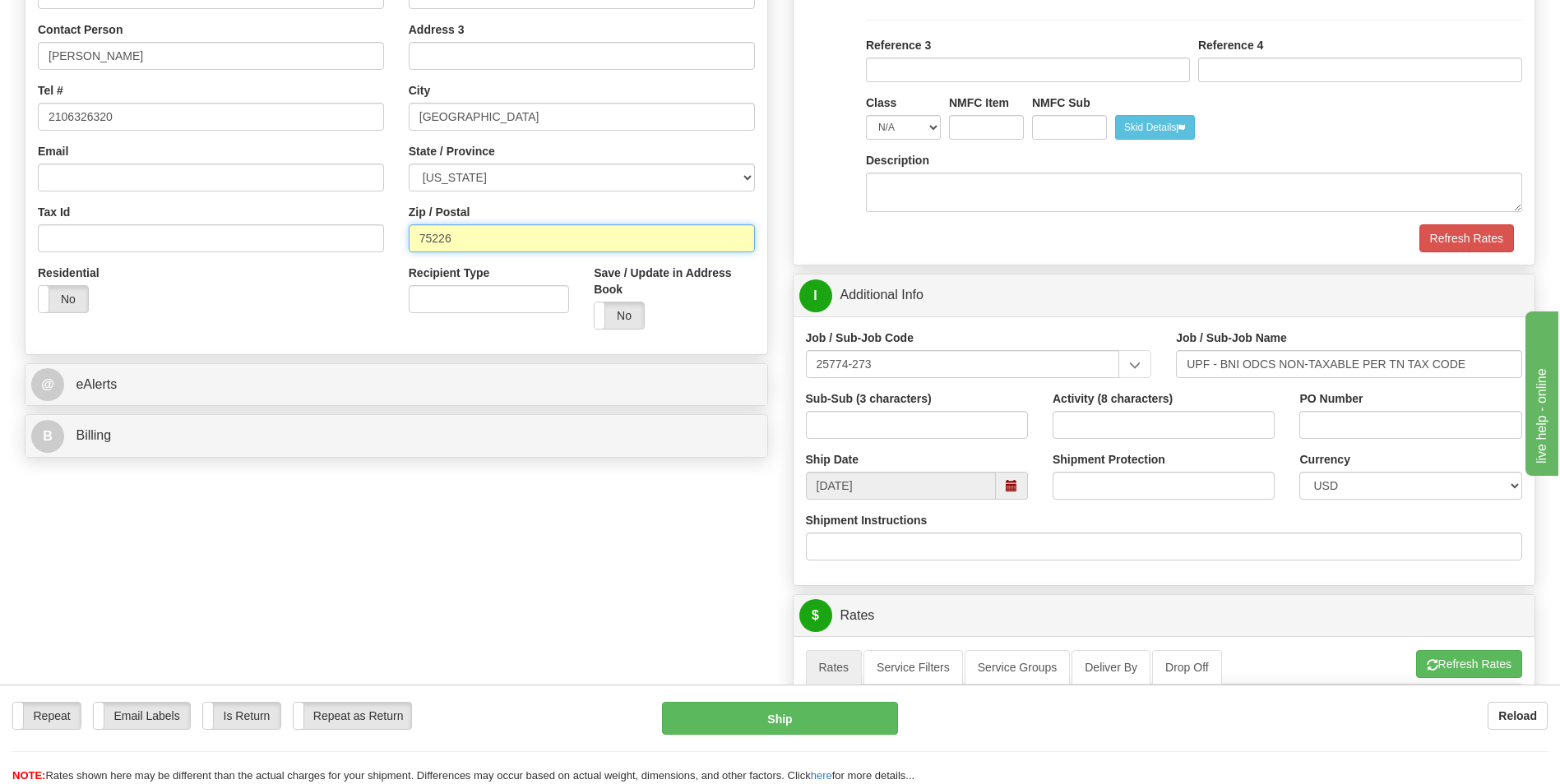
scroll to position [329, 0]
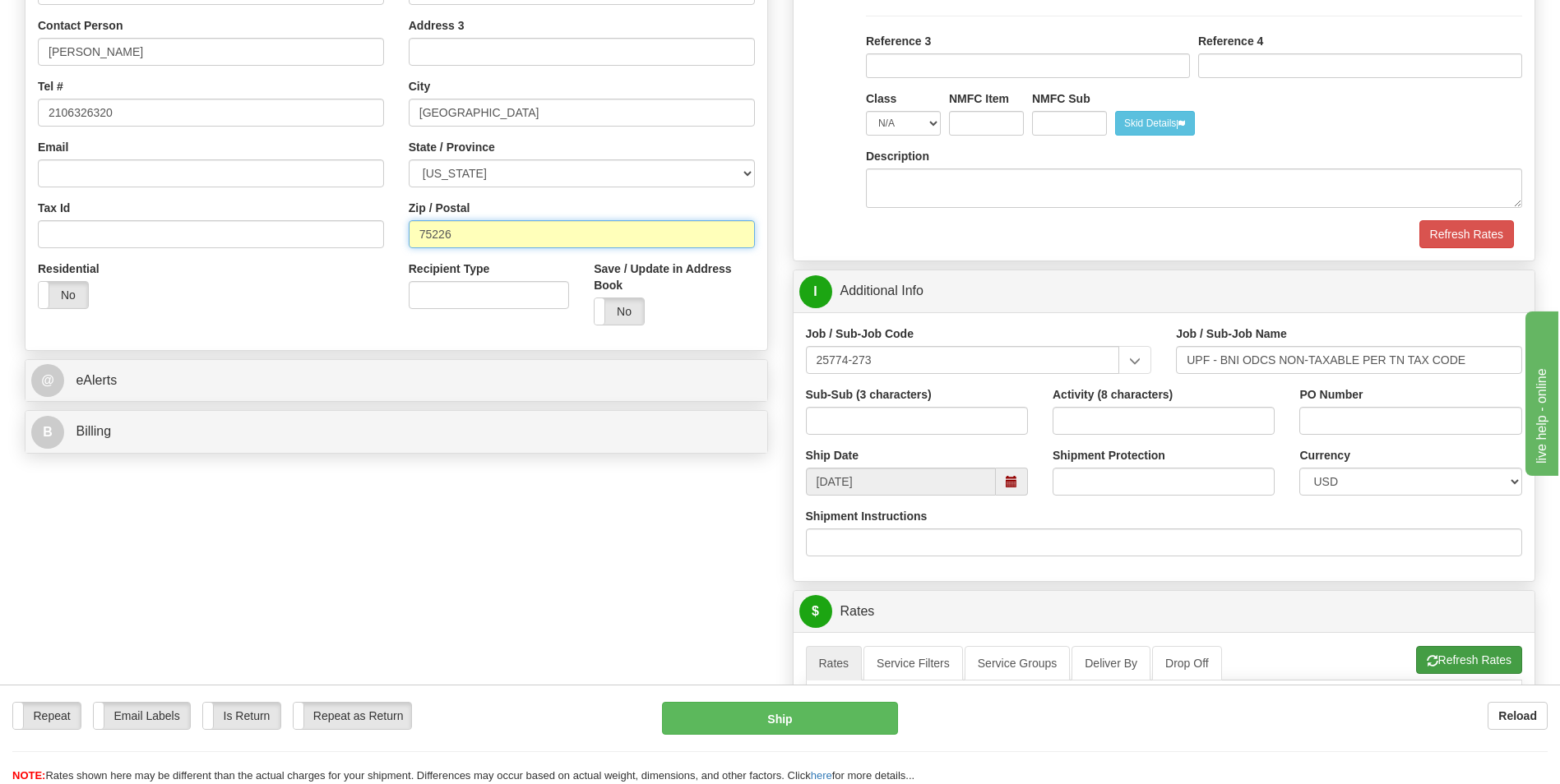
type input "75226"
click at [1439, 658] on button "Refresh Rates" at bounding box center [1468, 660] width 106 height 28
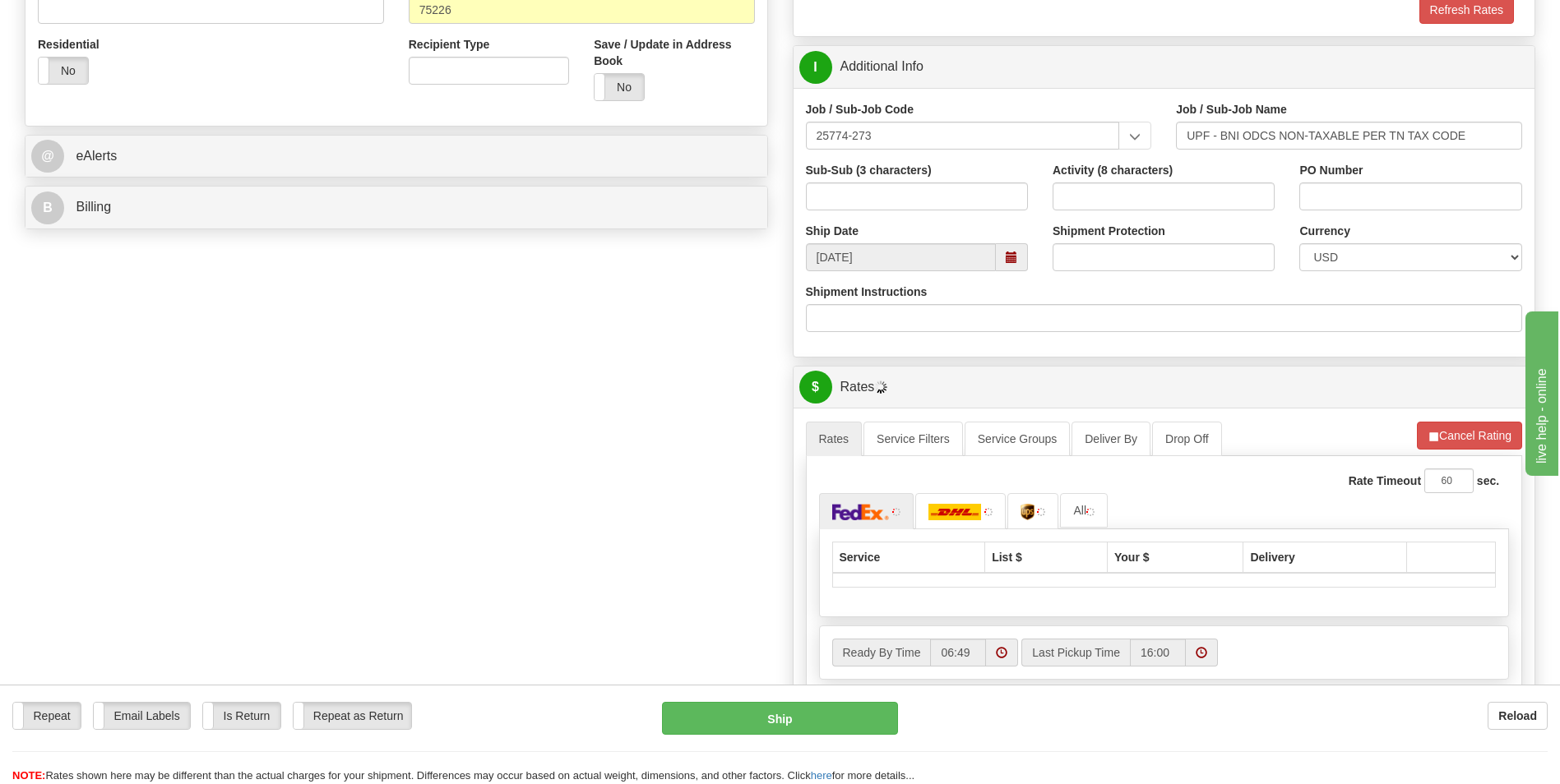
scroll to position [576, 0]
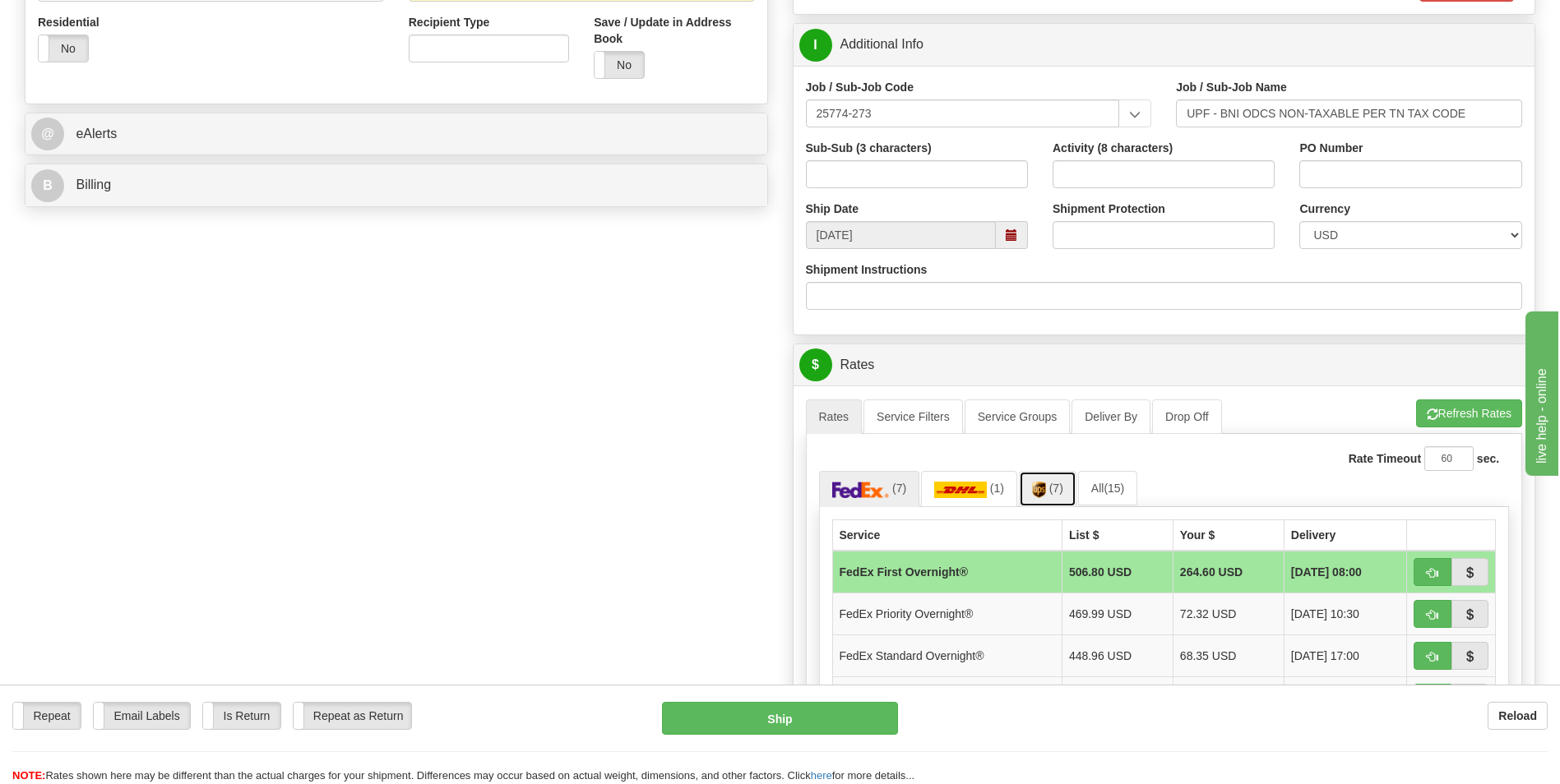
click at [1056, 493] on span "(7)" at bounding box center [1056, 488] width 14 height 13
click at [1314, 618] on span "09/26/2025 10:30" at bounding box center [1322, 614] width 68 height 16
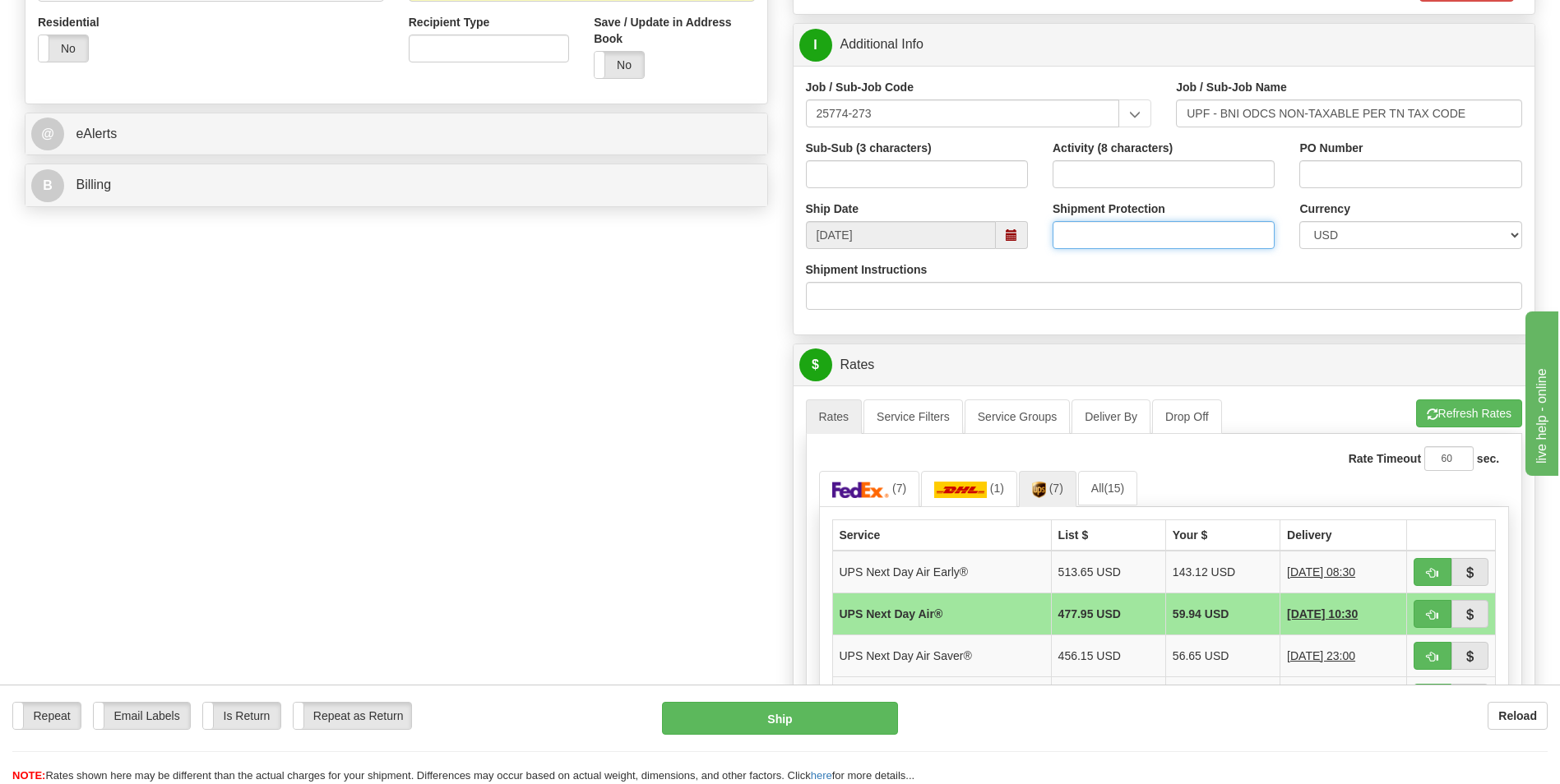
click at [1119, 232] on input "Shipment Protection" at bounding box center [1164, 235] width 222 height 28
type input "36000"
click at [1131, 255] on div "Shipment Protection 36000" at bounding box center [1164, 231] width 246 height 61
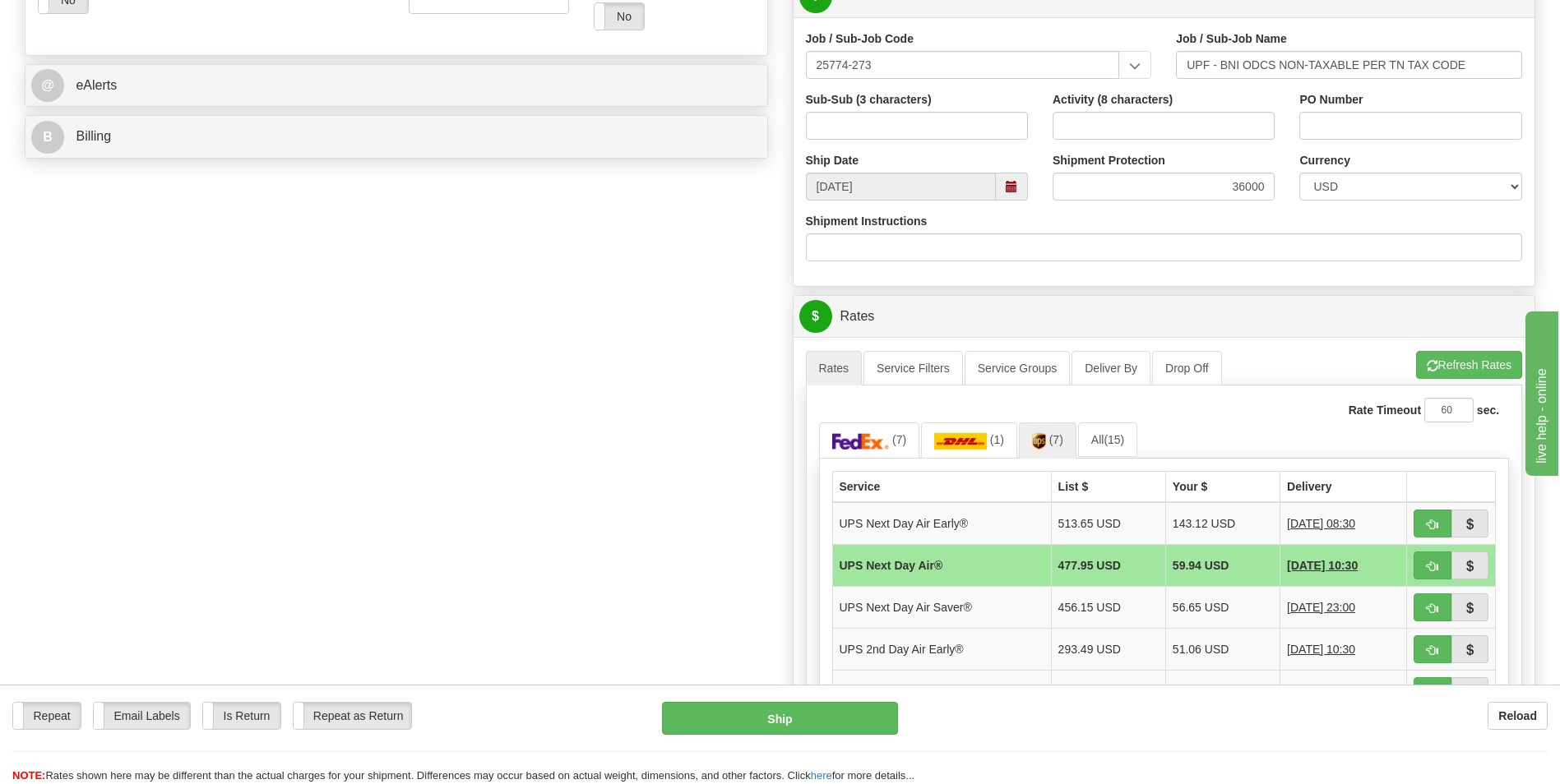
scroll to position [658, 0]
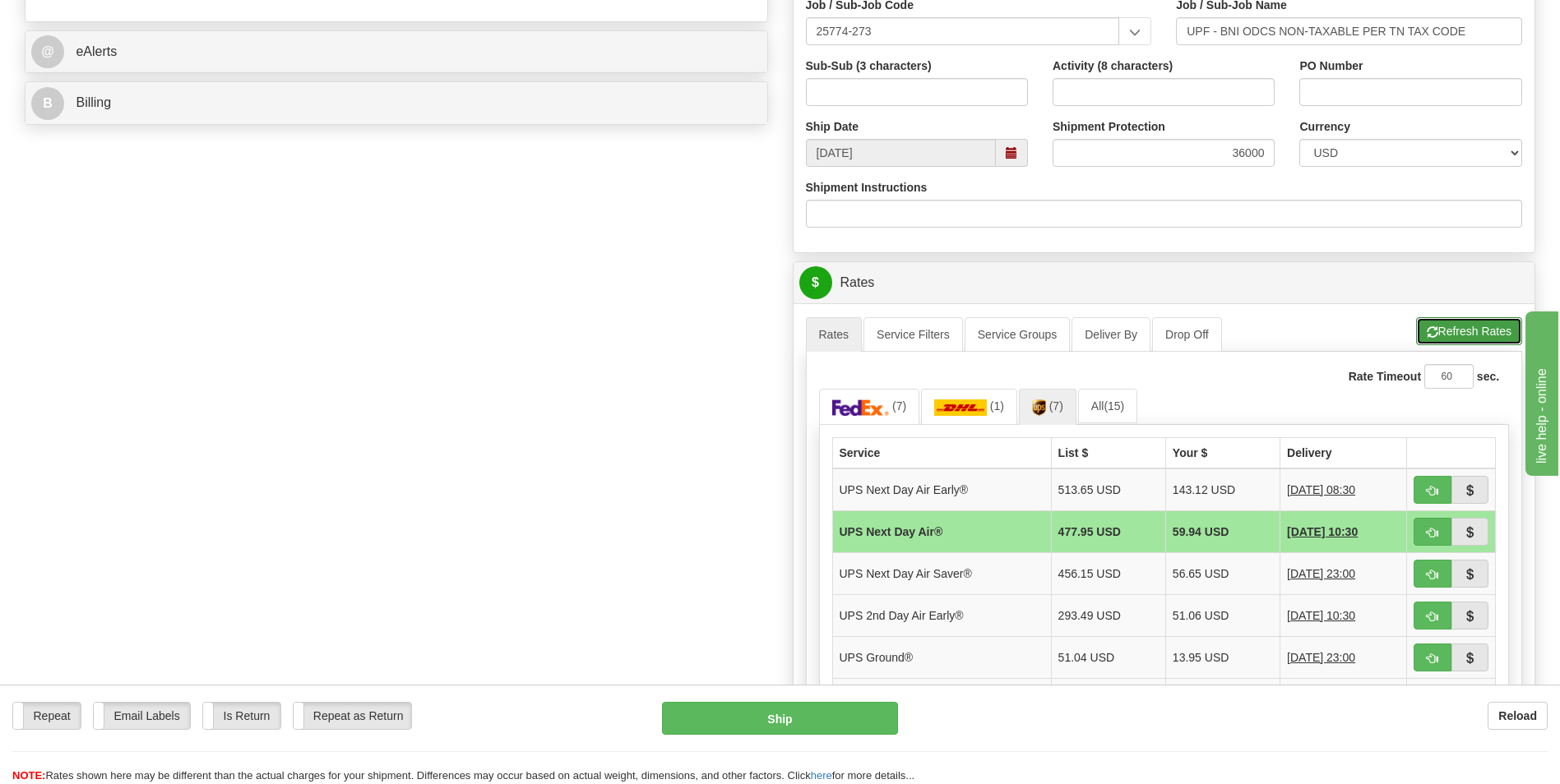
click at [1450, 341] on button "Refresh Rates" at bounding box center [1468, 330] width 106 height 28
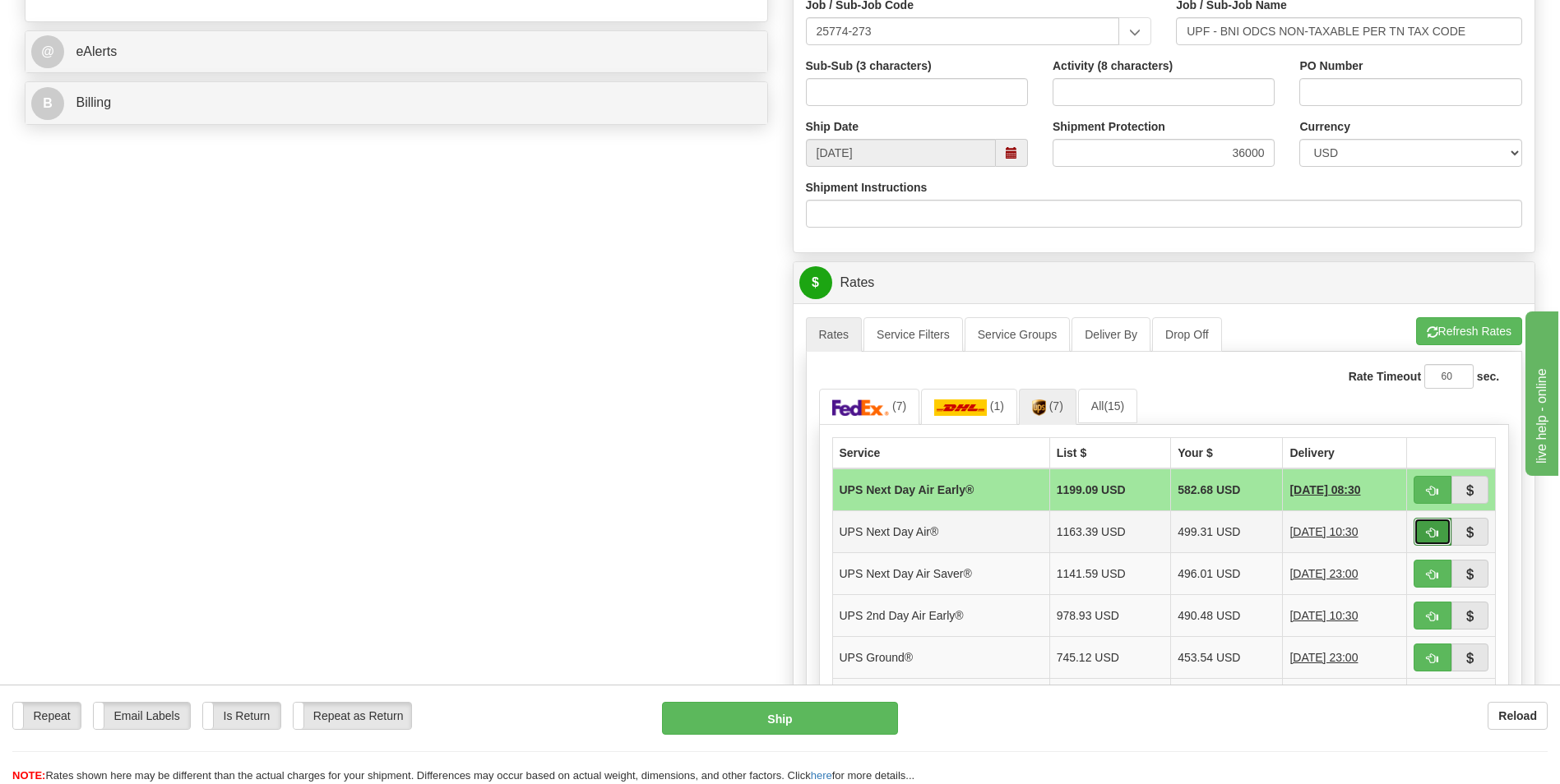
click at [1426, 533] on span "button" at bounding box center [1431, 533] width 12 height 11
type input "01"
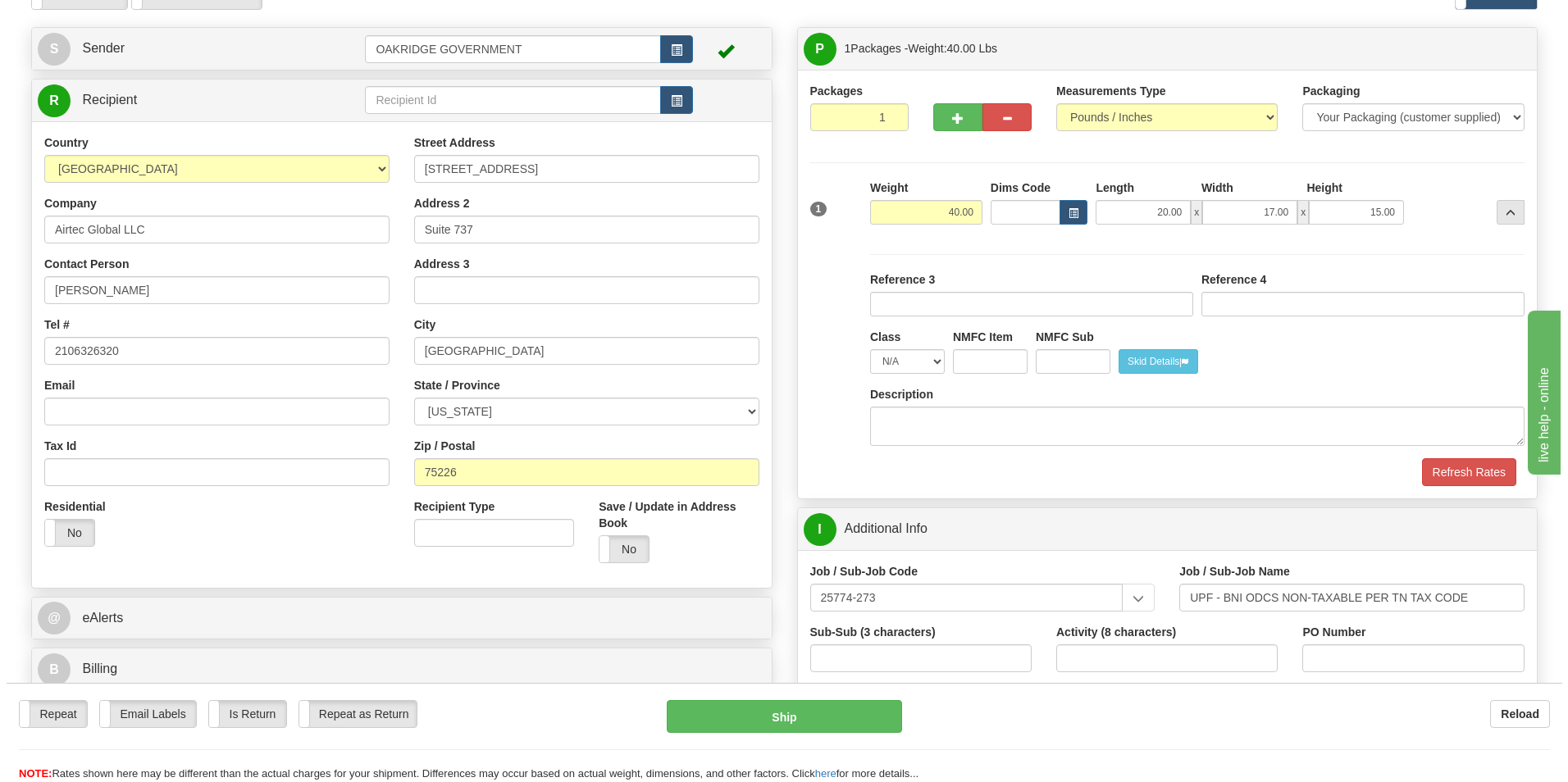
scroll to position [82, 0]
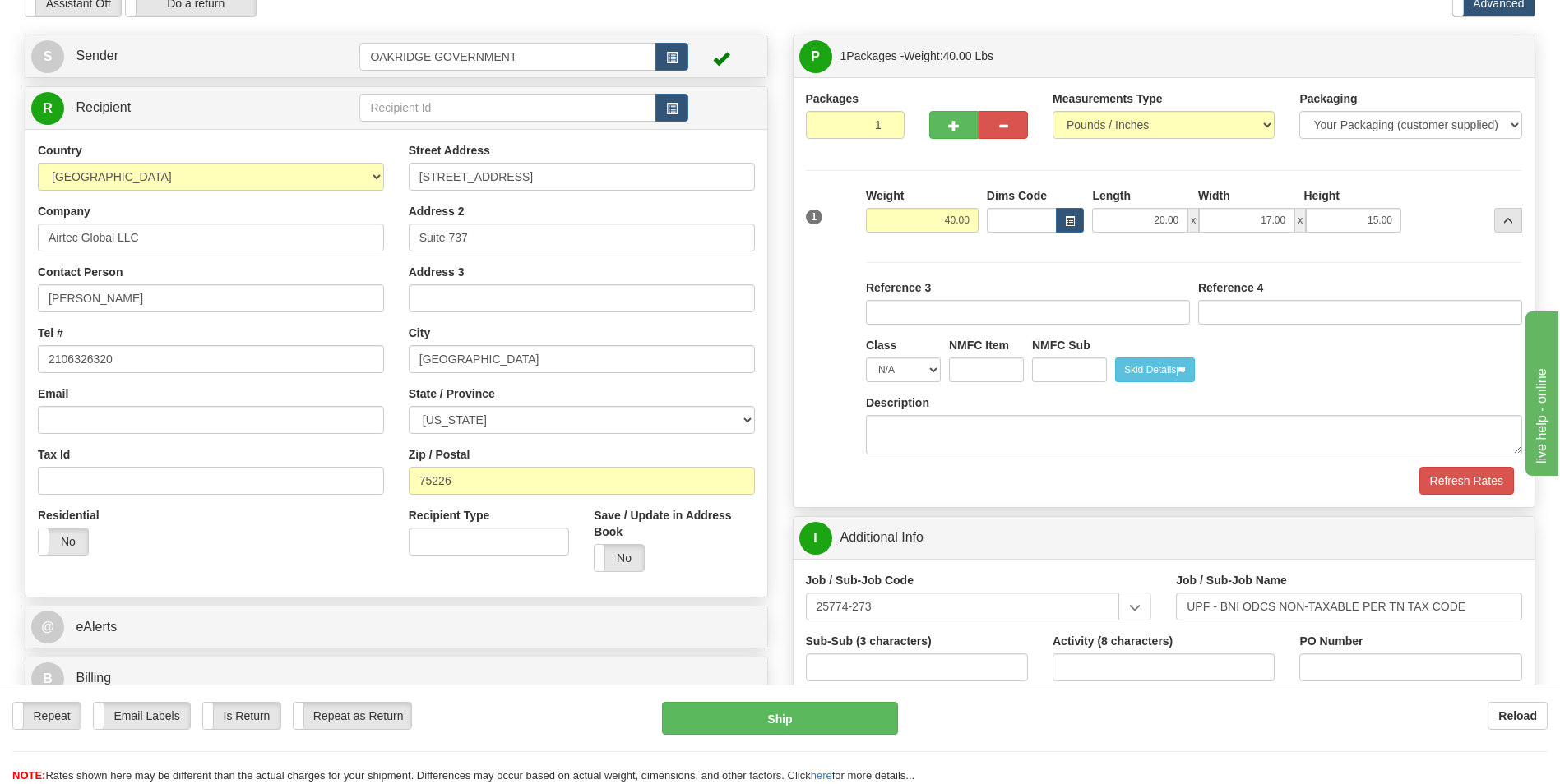
click at [1300, 382] on div "Packaging Your Packaging (customer supplied) Envelope (carrier supplied) Pack (…" at bounding box center [1194, 373] width 664 height 188
click at [738, 713] on button "Ship" at bounding box center [779, 718] width 235 height 33
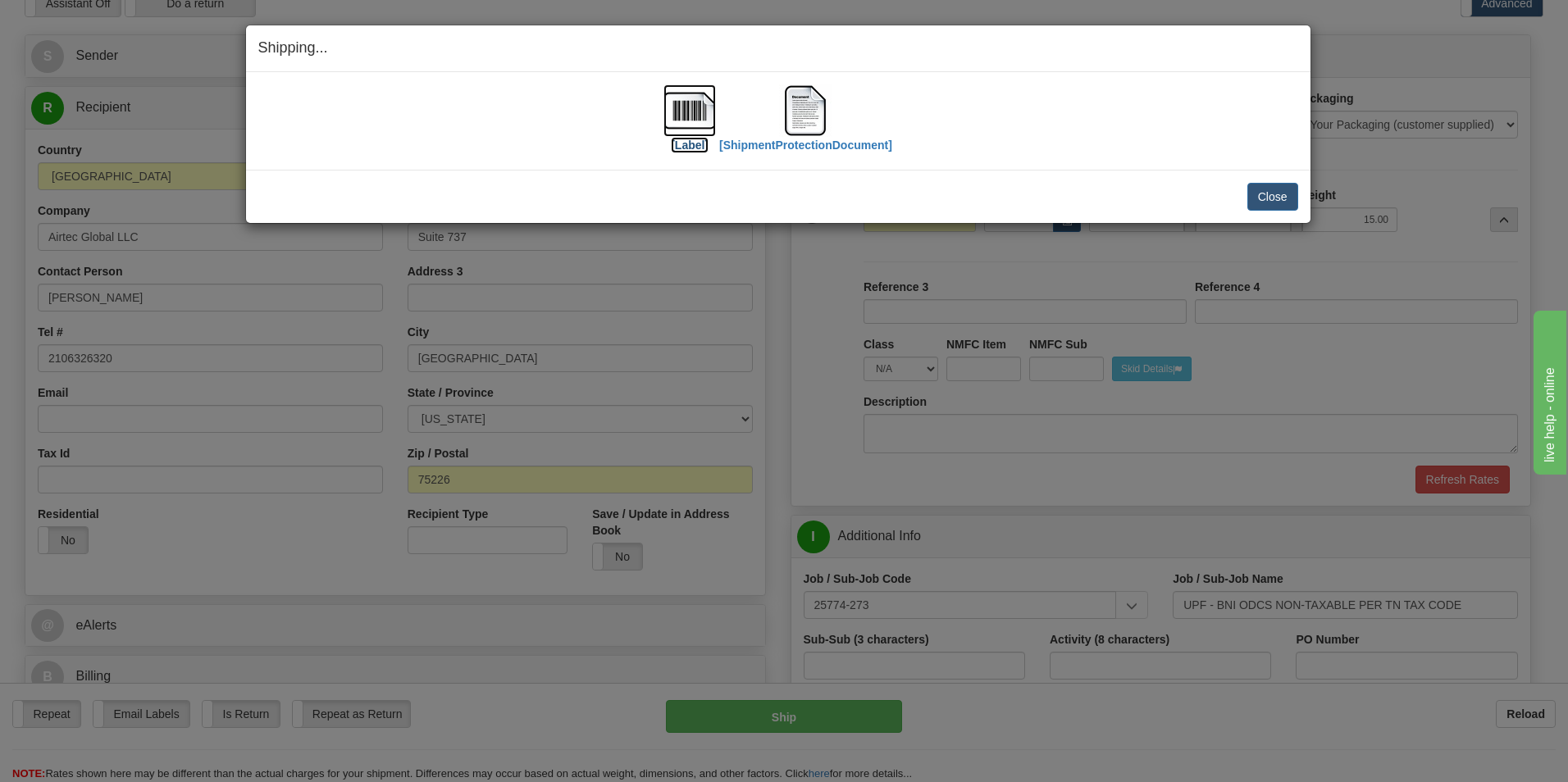
click at [689, 140] on label "[Label]" at bounding box center [690, 145] width 37 height 16
click at [813, 118] on img at bounding box center [805, 110] width 53 height 53
click at [1257, 191] on button "Close" at bounding box center [1272, 196] width 51 height 28
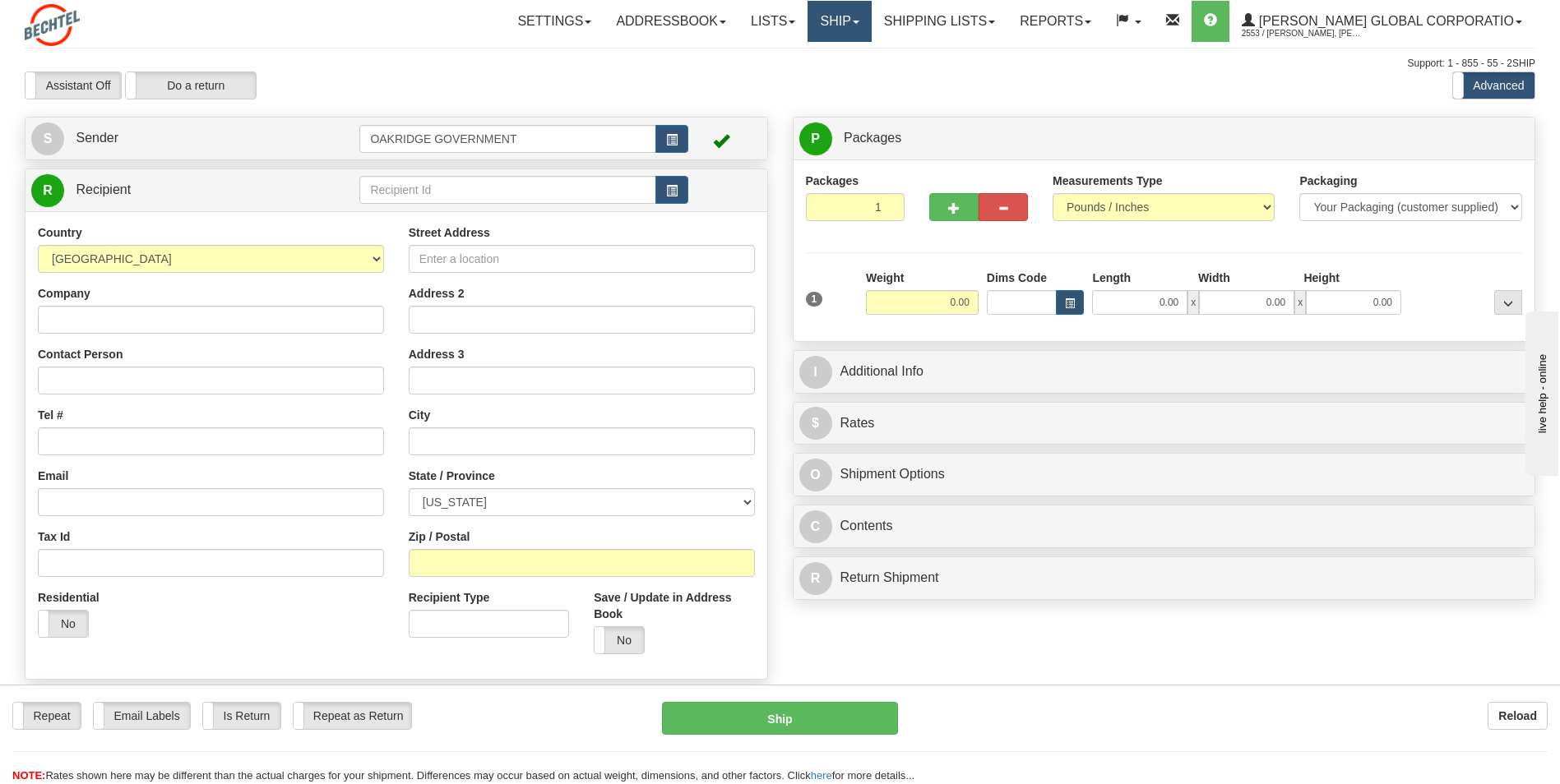
click at [871, 21] on link "Ship" at bounding box center [838, 21] width 63 height 41
click at [934, 26] on link "Shipping lists" at bounding box center [939, 21] width 136 height 41
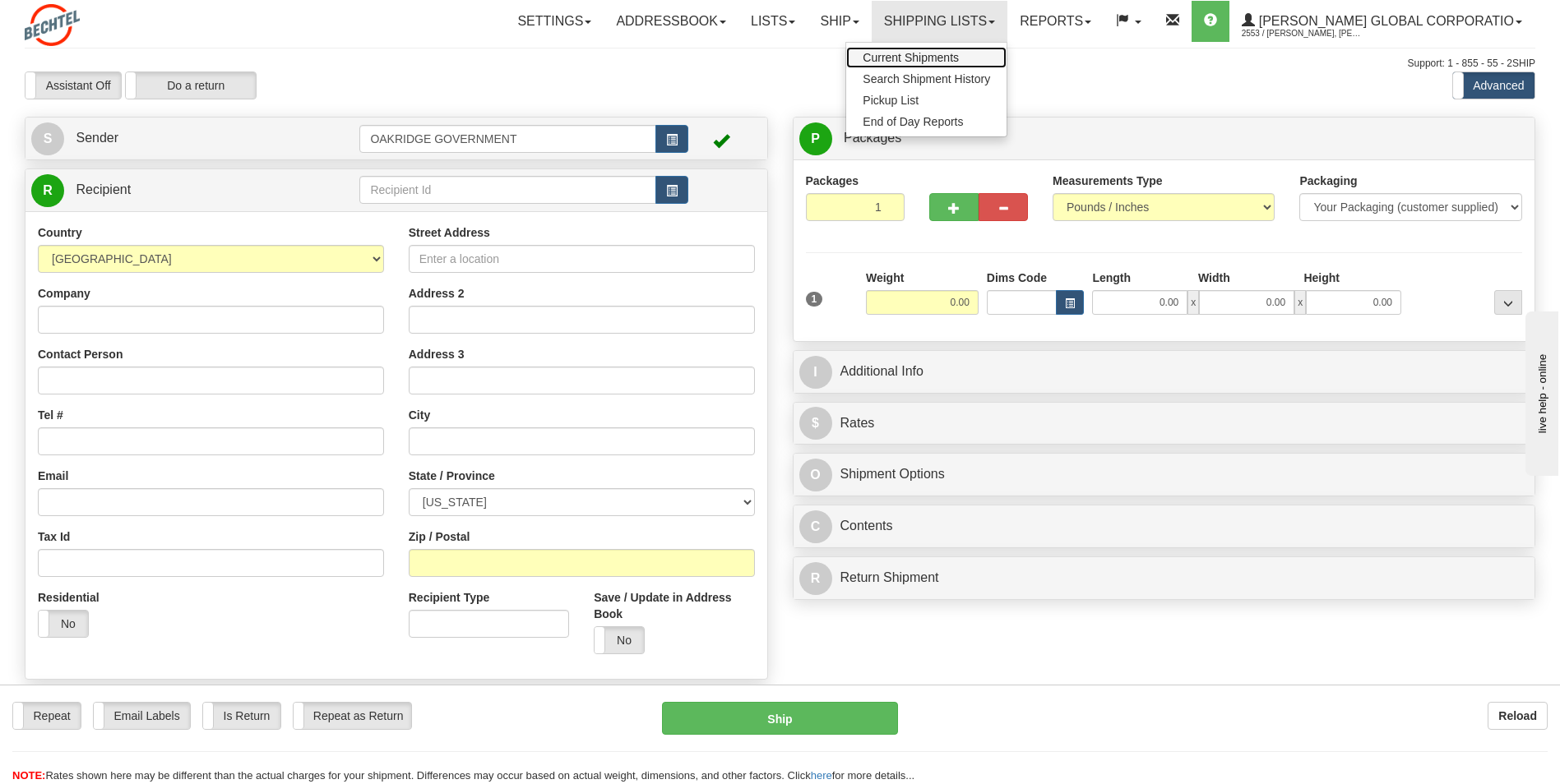
click at [935, 61] on span "Current Shipments" at bounding box center [911, 57] width 96 height 13
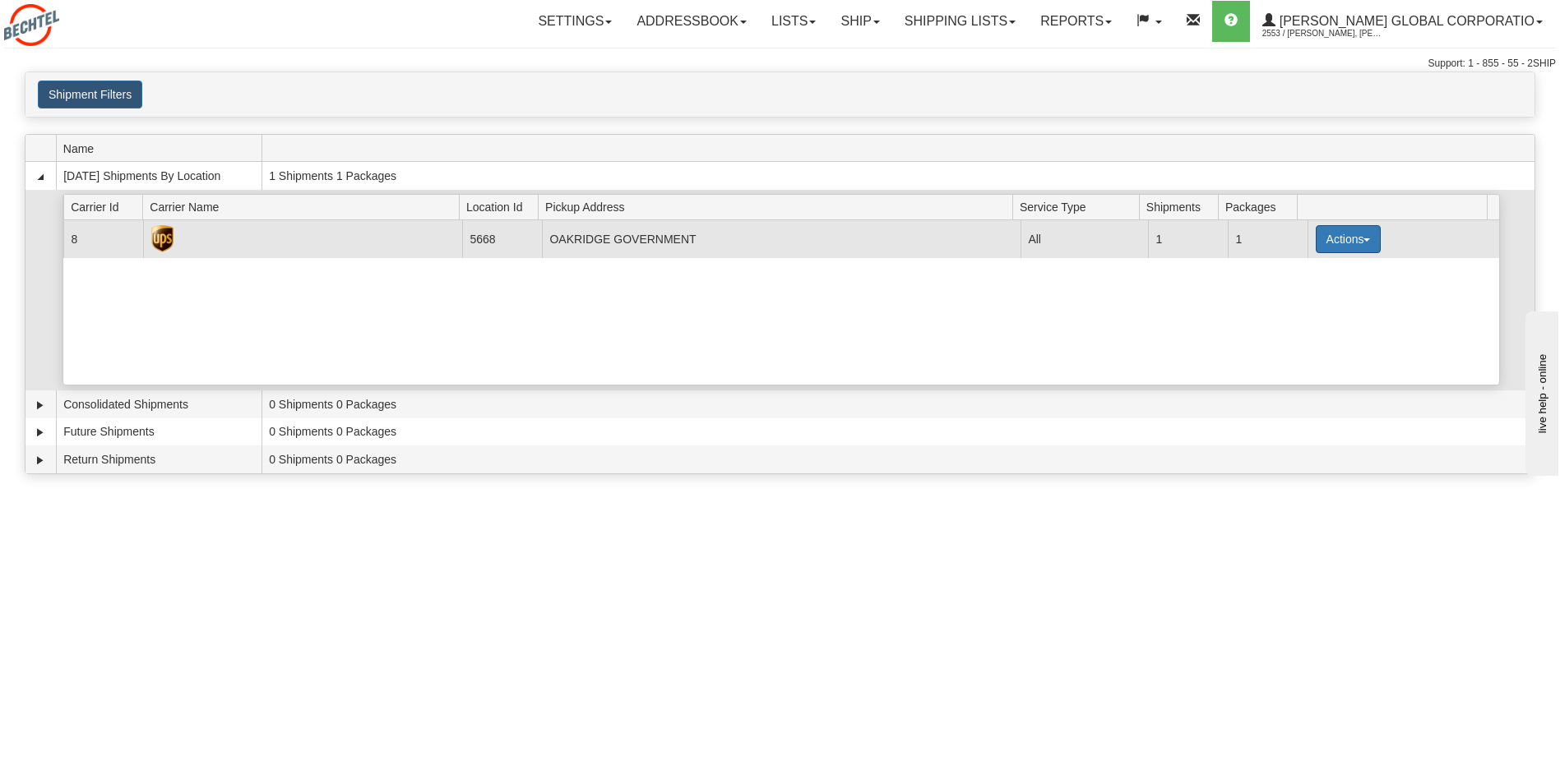
click at [1318, 236] on button "Actions" at bounding box center [1348, 238] width 66 height 28
click at [618, 243] on td "OAKRIDGE GOVERNMENT" at bounding box center [781, 238] width 479 height 37
click at [1315, 234] on button "Actions" at bounding box center [1348, 238] width 66 height 28
click at [1340, 281] on link "Pickup" at bounding box center [1314, 292] width 131 height 21
click at [1340, 280] on body "Upgrade Account Cancel Toggle navigation Settings New Recipients" at bounding box center [786, 392] width 1572 height 784
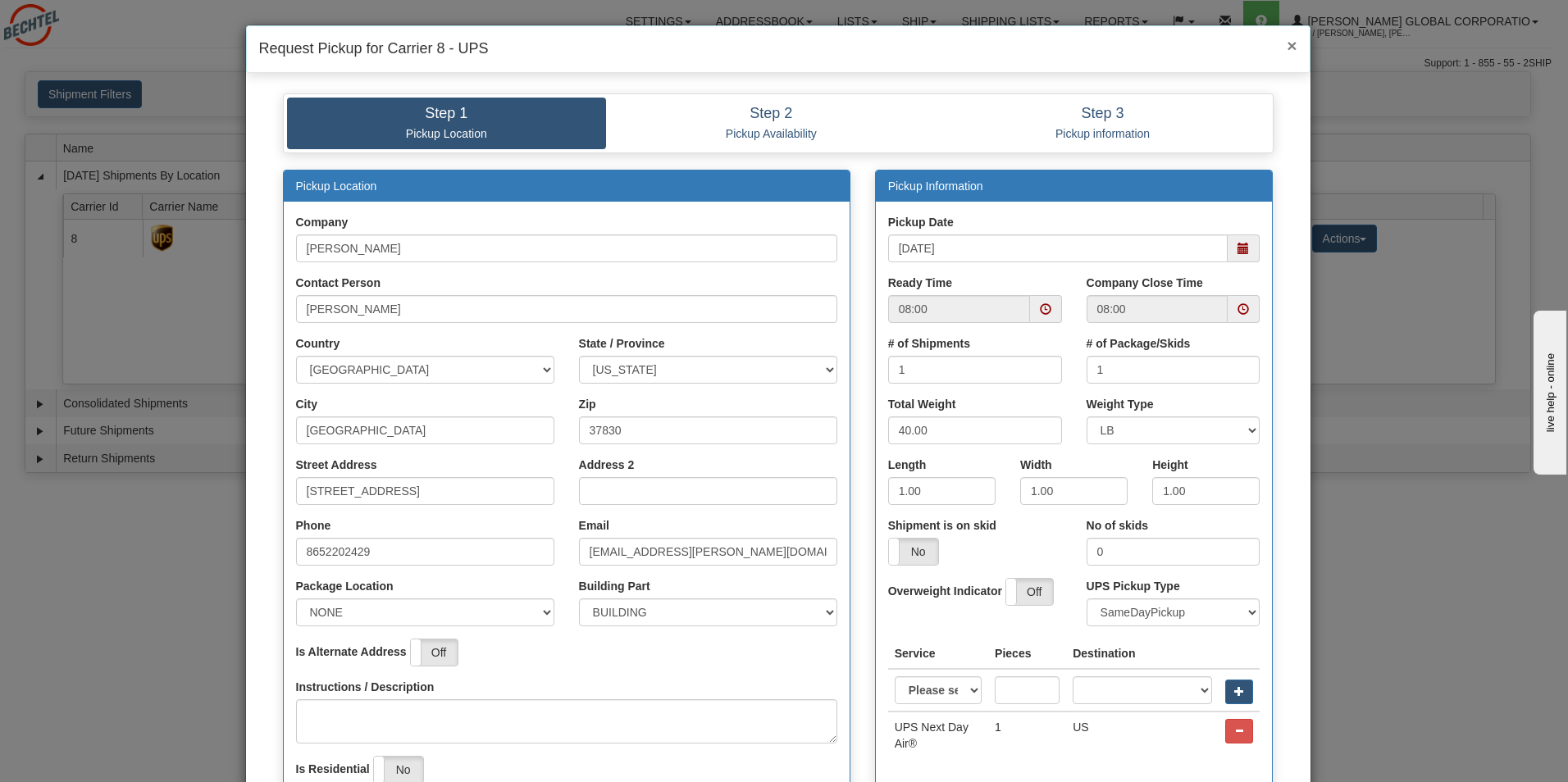
click at [1287, 45] on span "×" at bounding box center [1292, 45] width 10 height 19
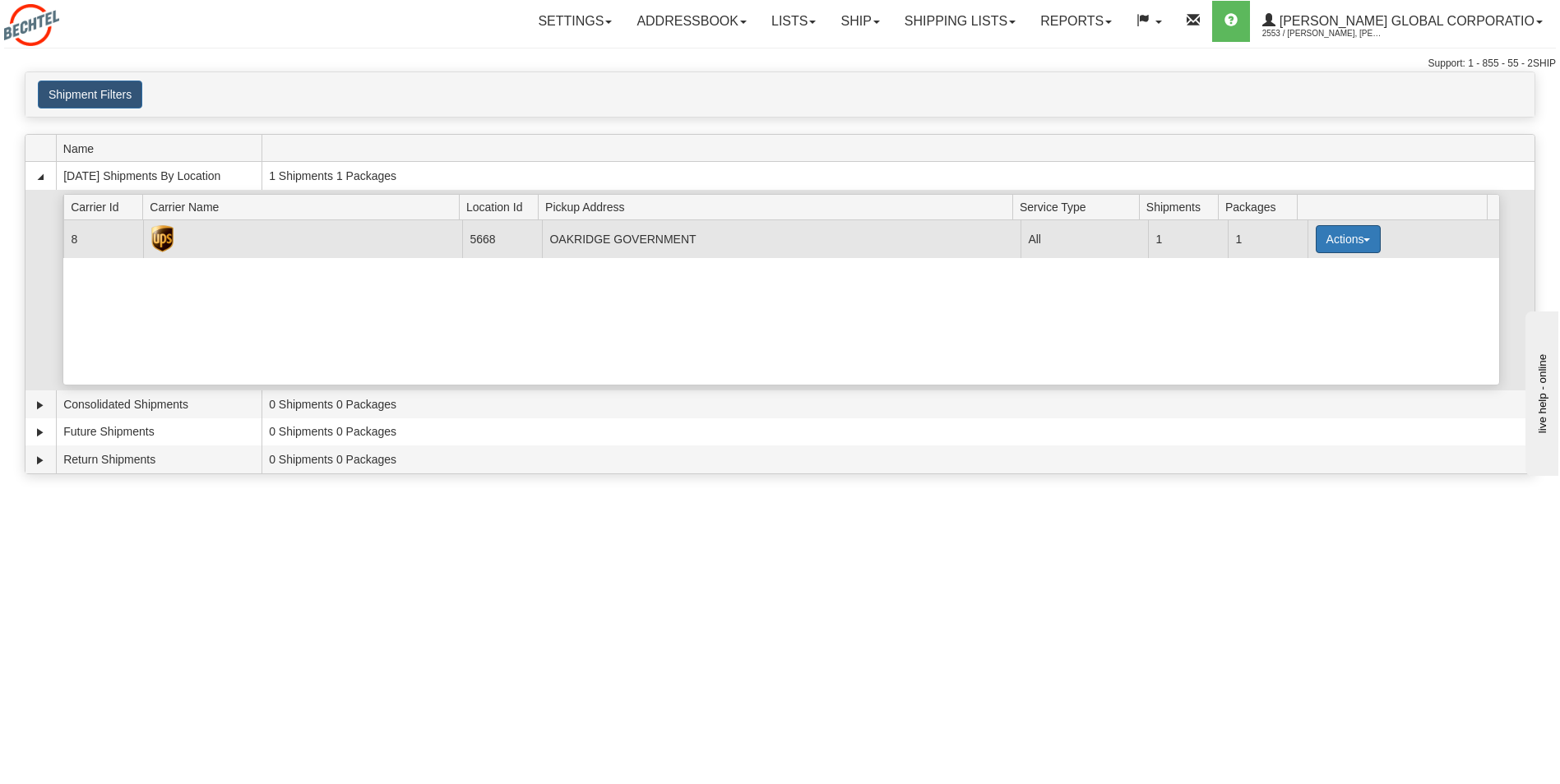
click at [1329, 246] on button "Actions" at bounding box center [1348, 238] width 66 height 28
click at [1324, 273] on link "Details" at bounding box center [1314, 271] width 131 height 21
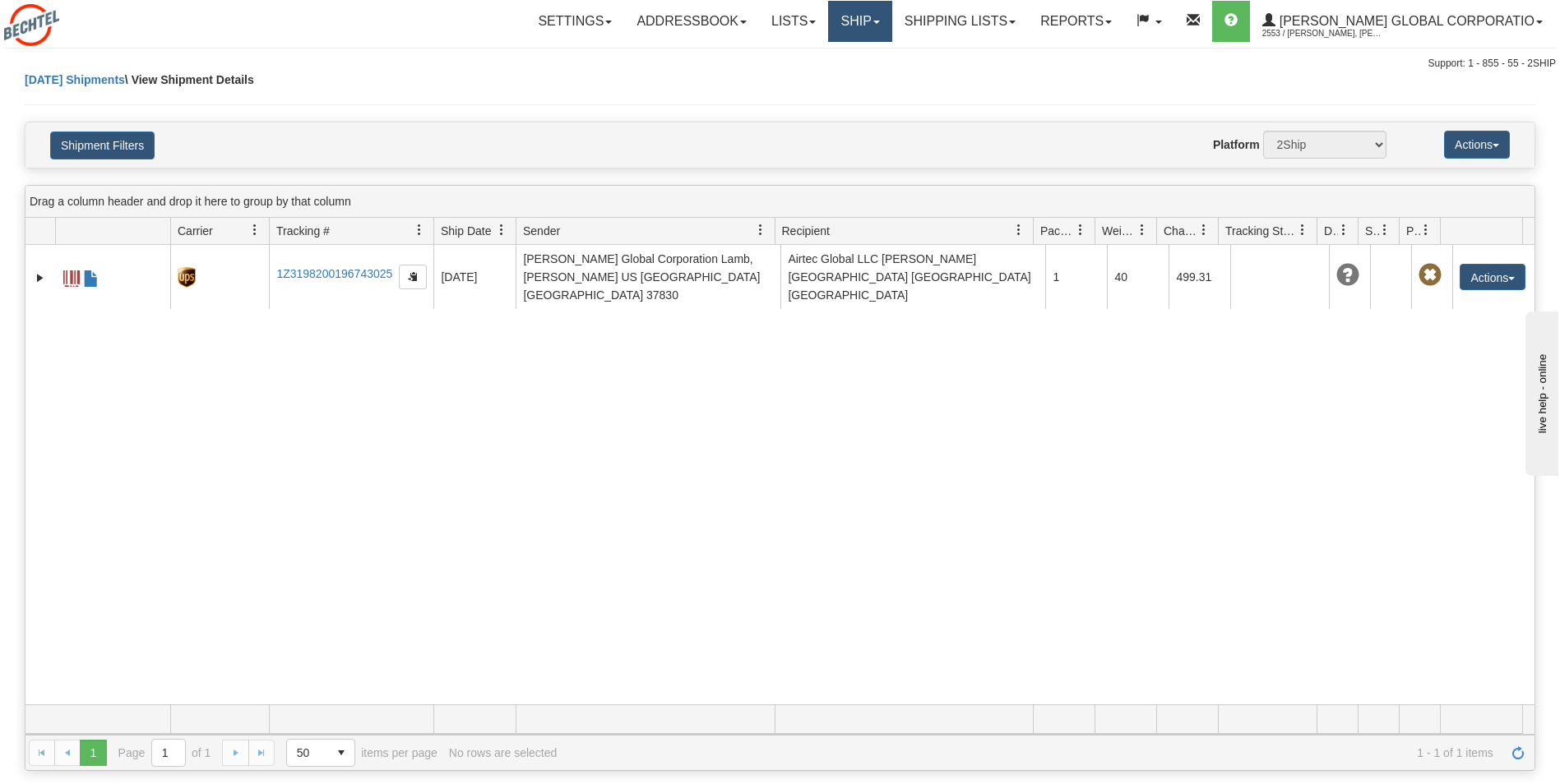
click at [891, 37] on link "Ship" at bounding box center [859, 21] width 63 height 41
click at [840, 63] on span "Ship Screen" at bounding box center [809, 57] width 63 height 13
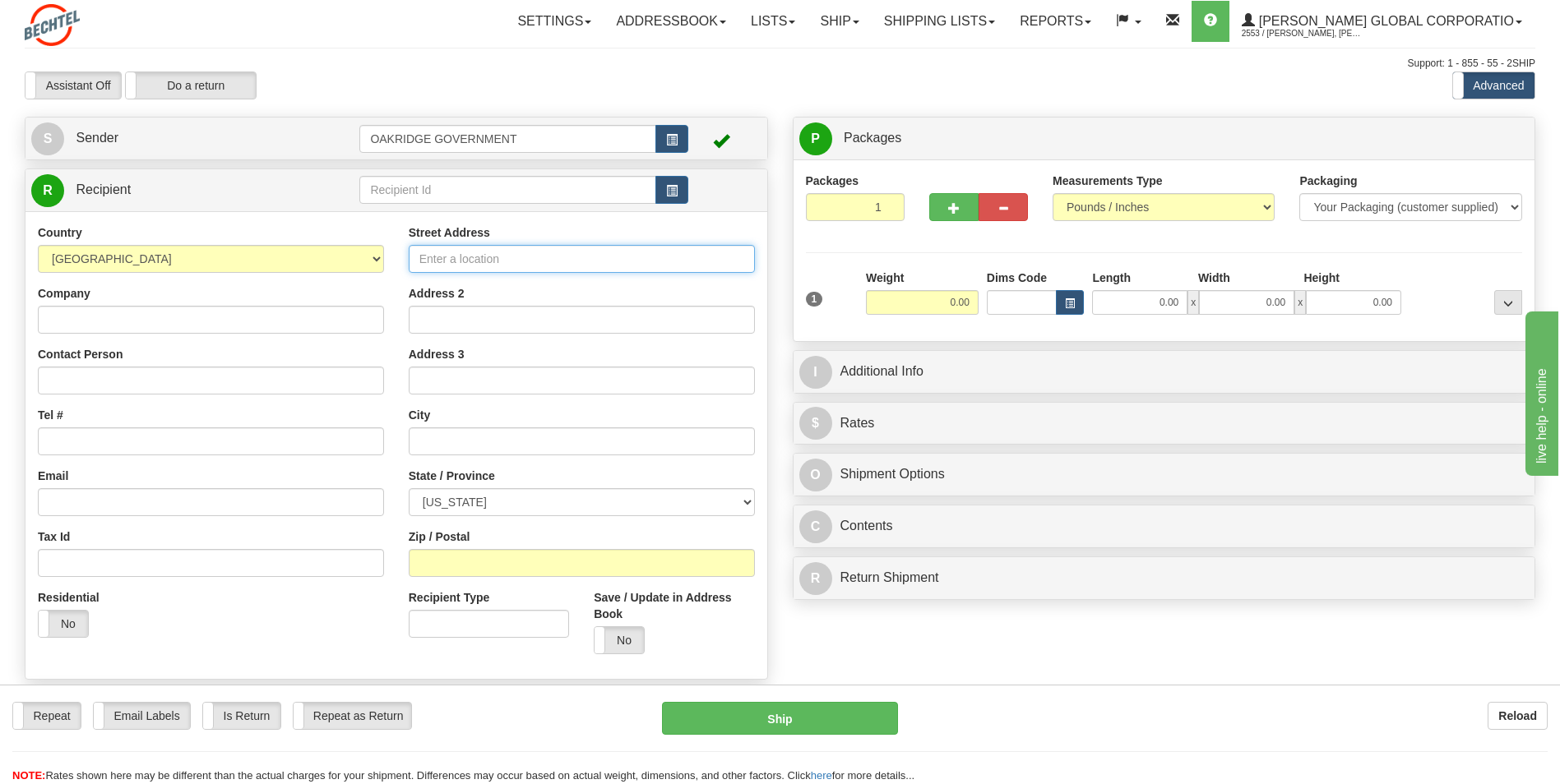
click at [423, 253] on input "Street Address" at bounding box center [582, 258] width 346 height 28
click at [71, 365] on div "Contact Person" at bounding box center [211, 371] width 346 height 48
click at [67, 370] on input "Contact Person" at bounding box center [211, 380] width 346 height 28
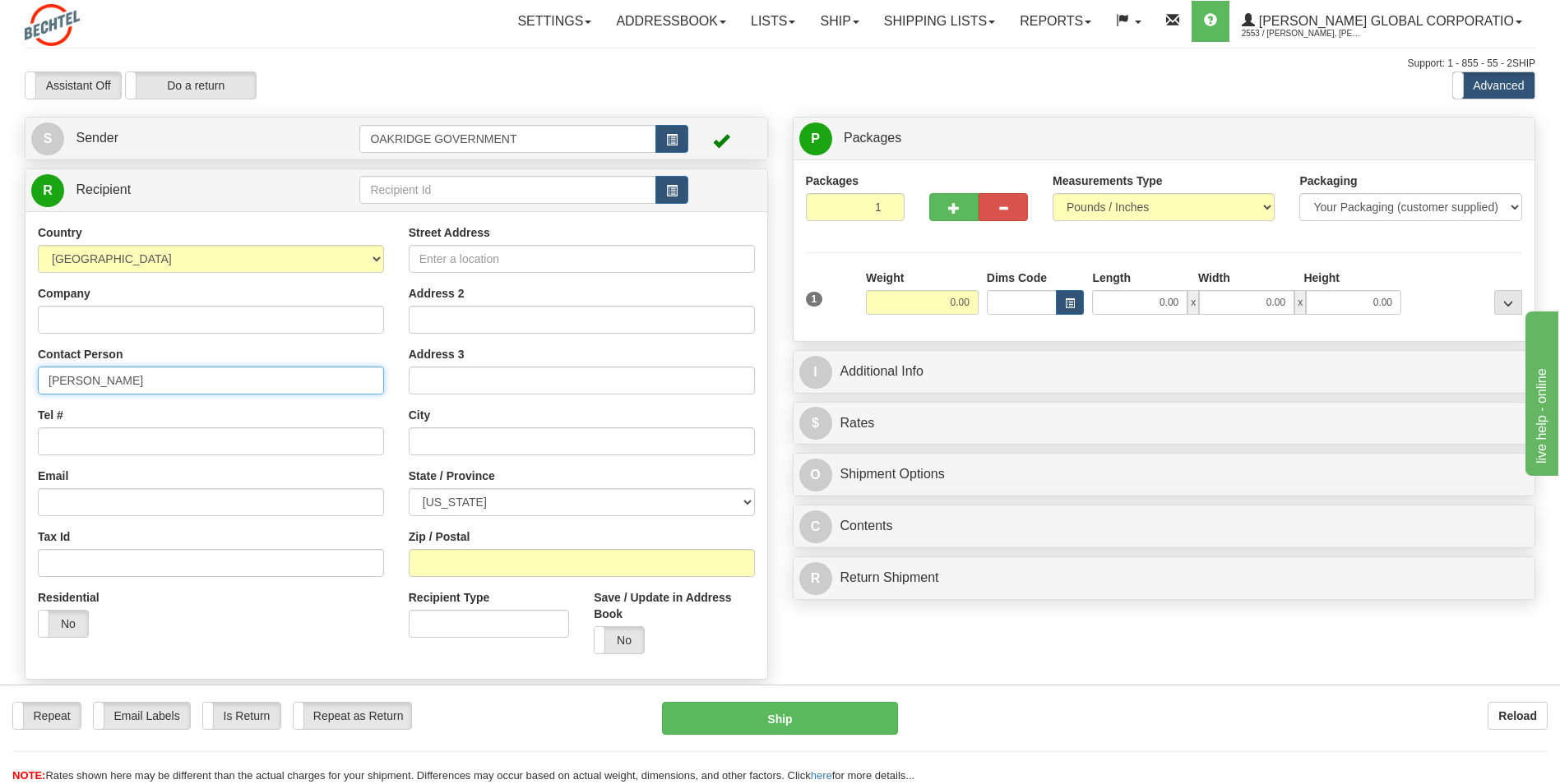
type input "Jeremy Schmidt"
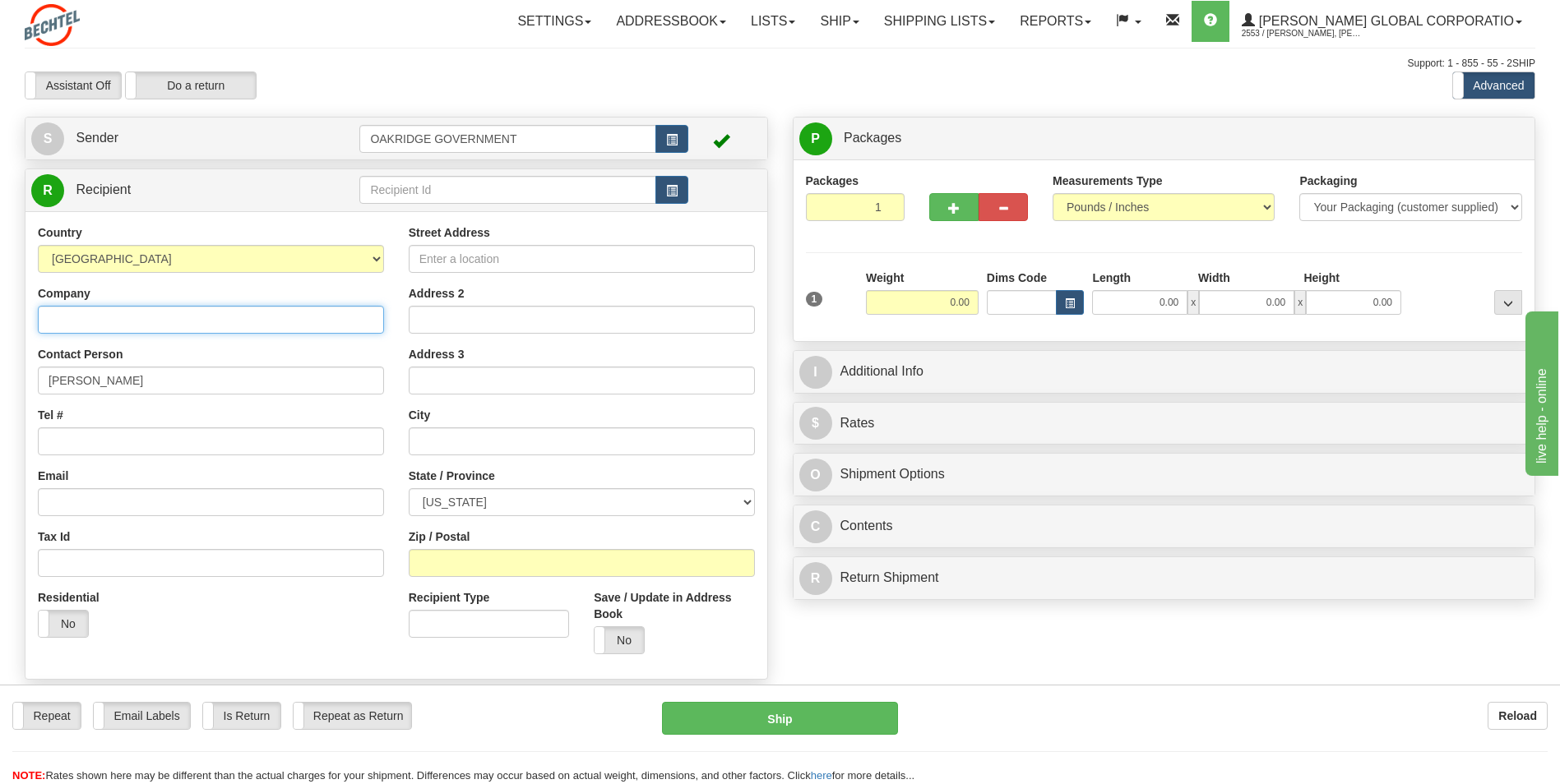
click at [133, 320] on input "Company" at bounding box center [211, 320] width 346 height 28
type input "In Place Machining CO"
type input "5138134219"
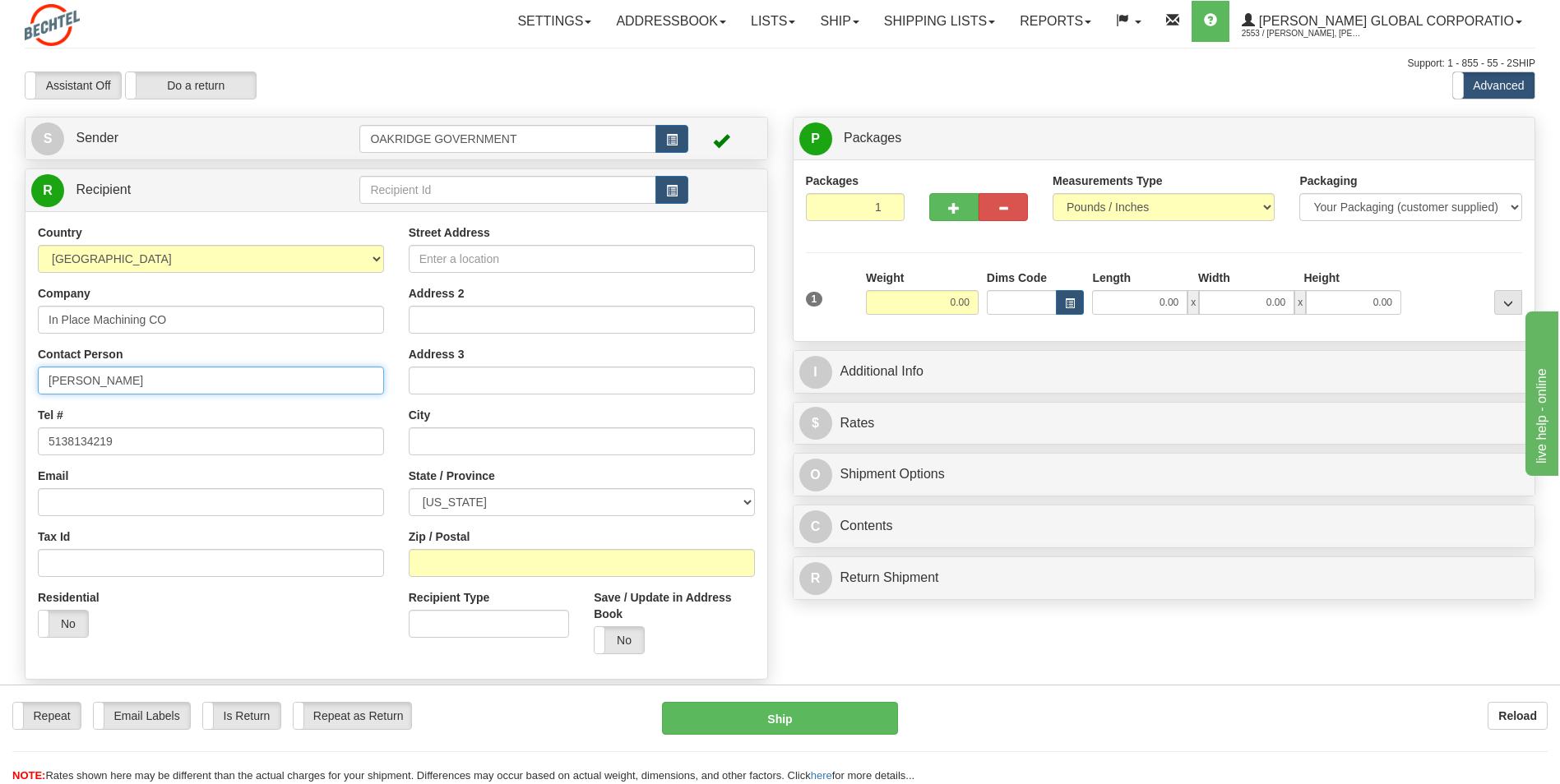
click at [233, 392] on input "Jeremy Schmidt" at bounding box center [211, 380] width 346 height 28
click at [470, 258] on input "Street Address" at bounding box center [582, 258] width 346 height 28
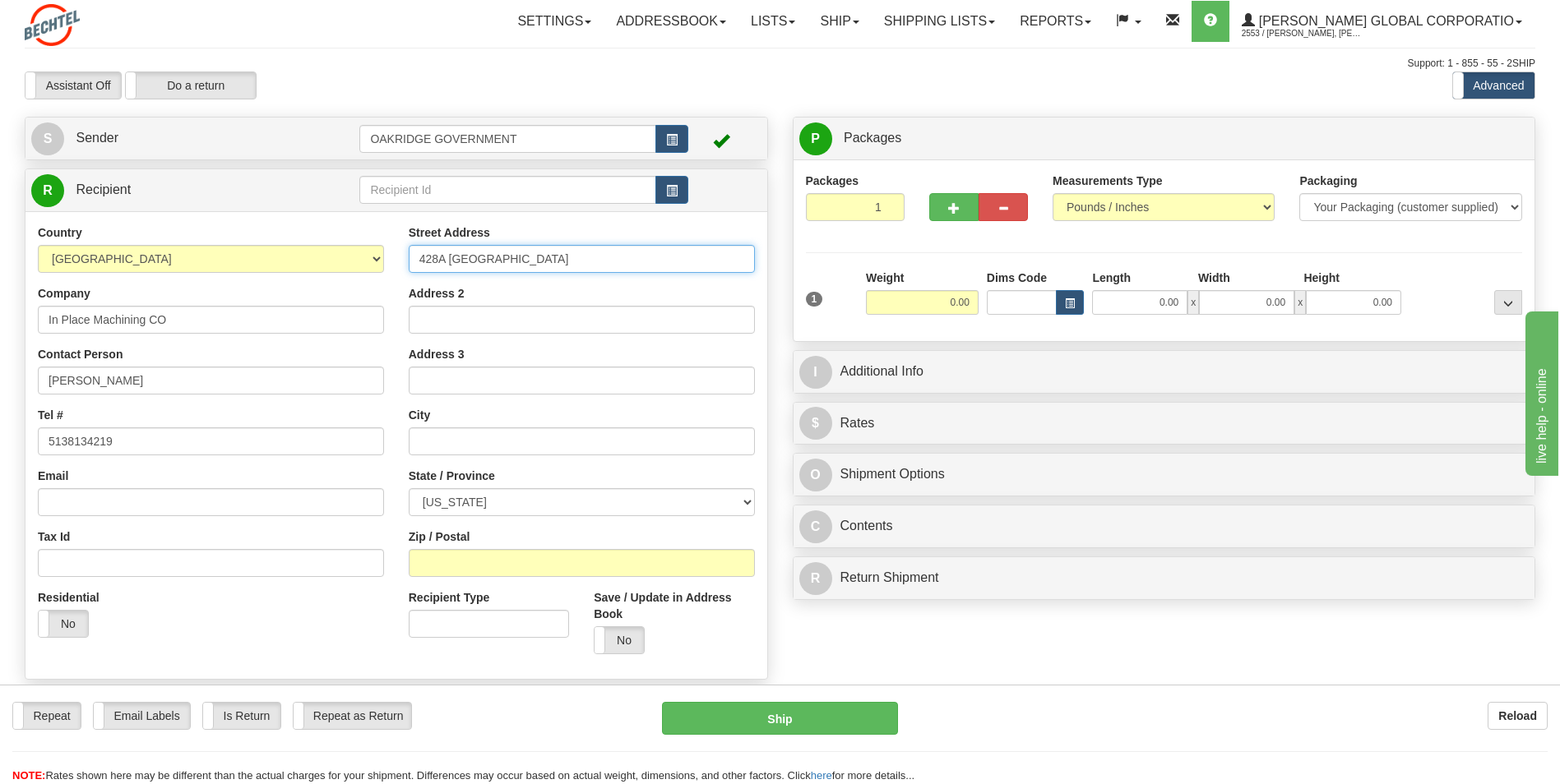
type input "428A Topsfield"
type input "m"
type input "Topsield"
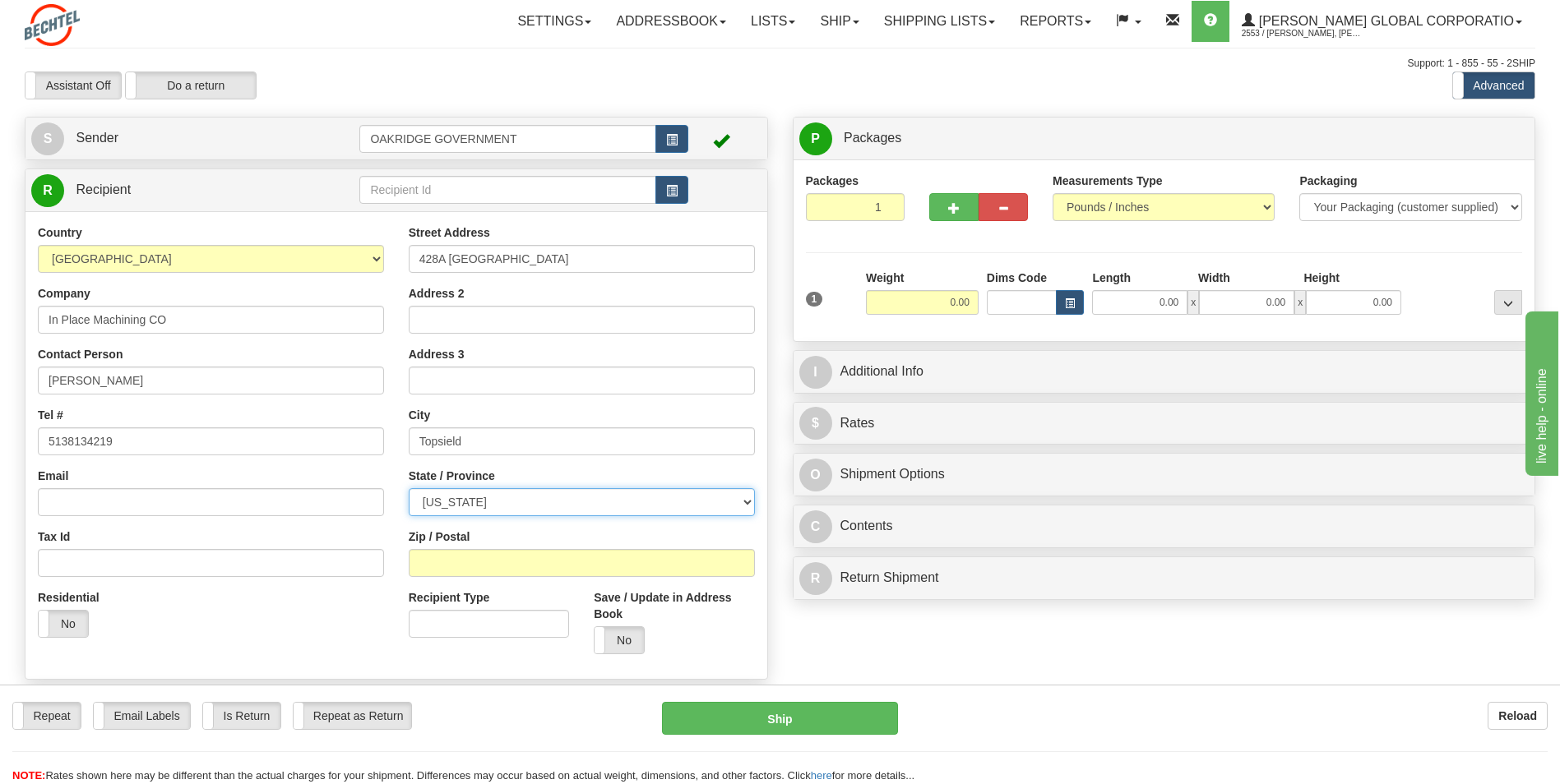
select select "MA"
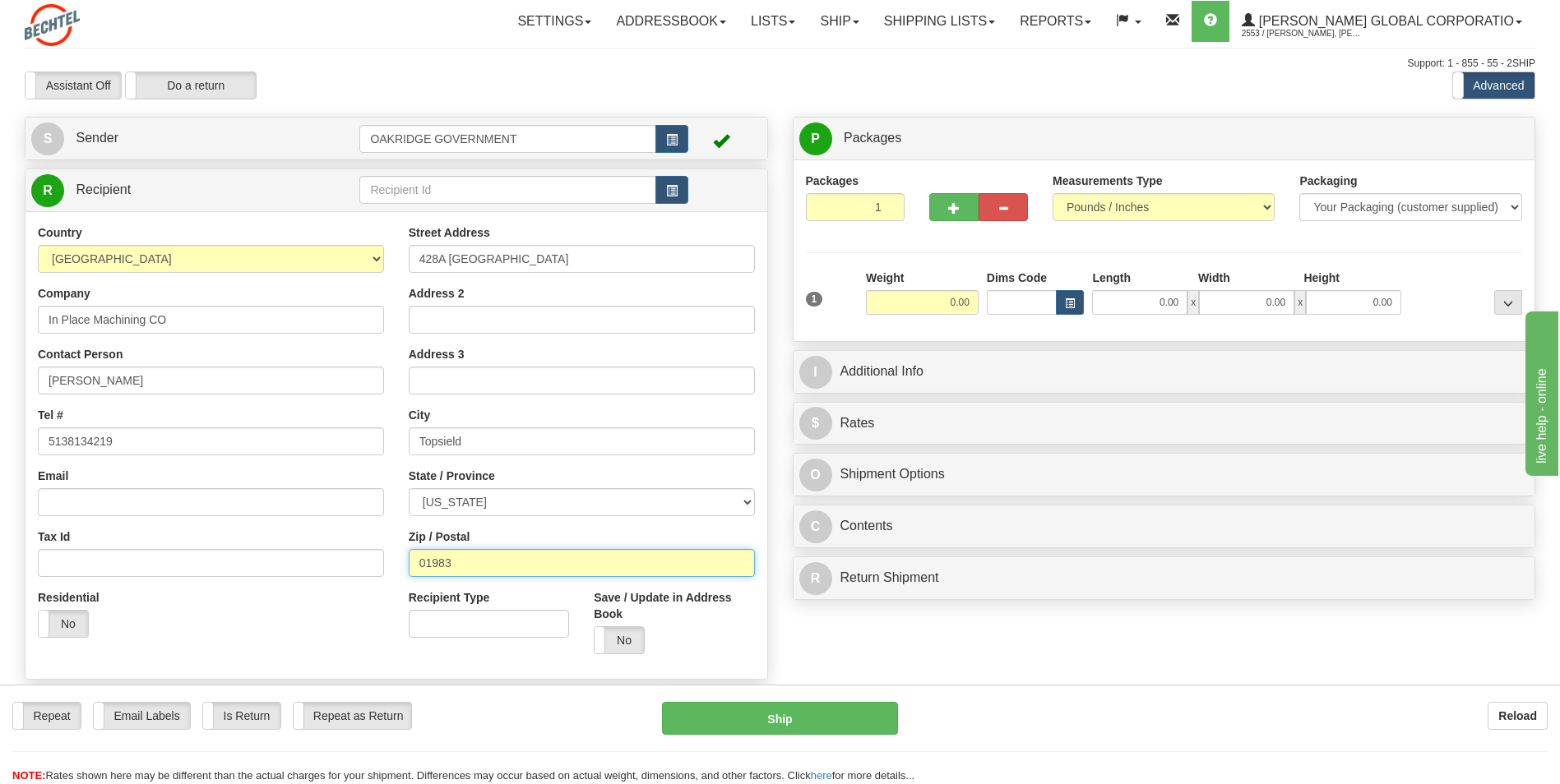
type input "01983"
drag, startPoint x: 512, startPoint y: 263, endPoint x: 430, endPoint y: 268, distance: 82.2
click at [430, 268] on input "428A Topsfield" at bounding box center [582, 258] width 346 height 28
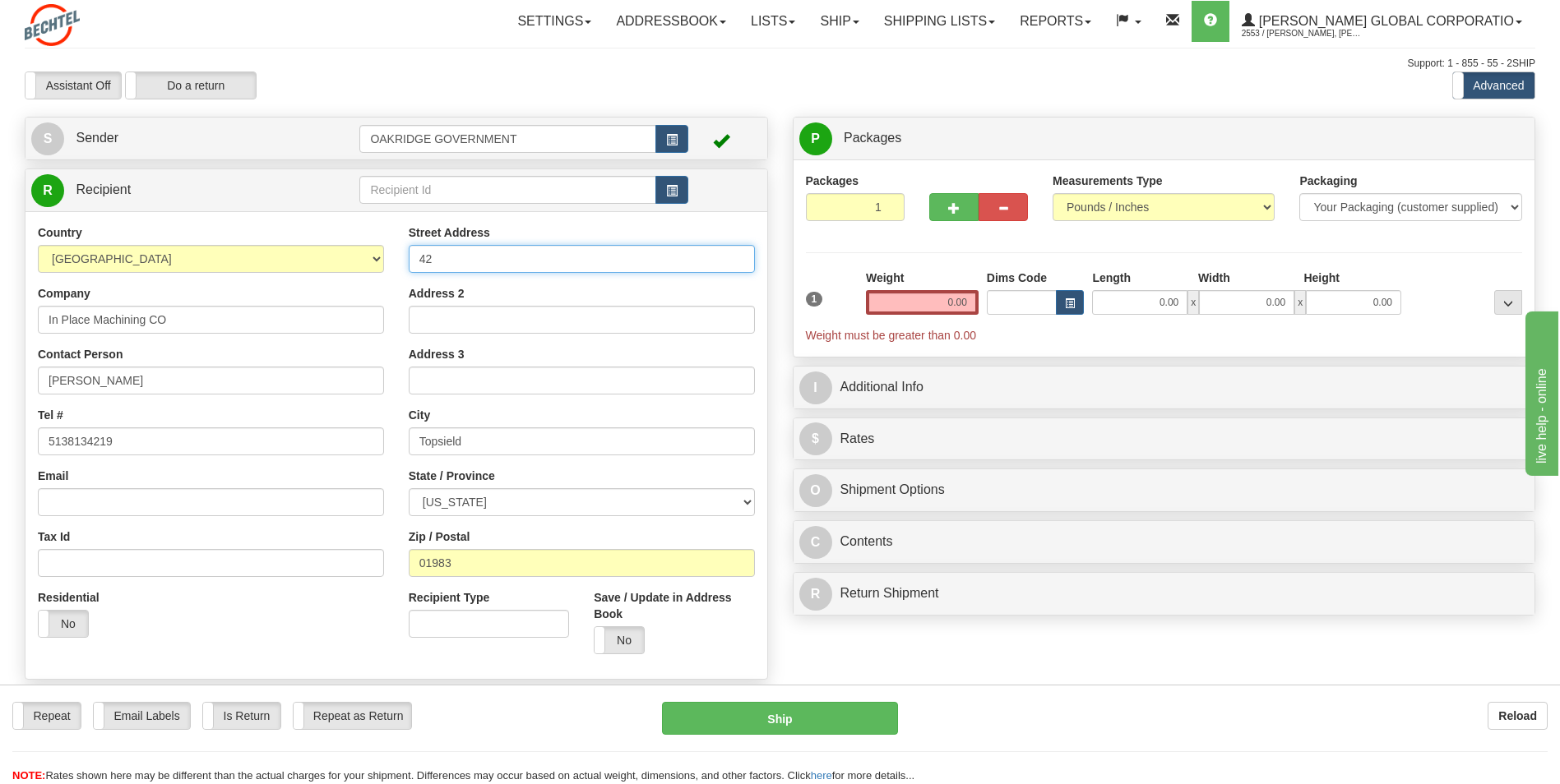
type input "4"
type input "428A Boston Street"
click at [396, 292] on div "Street Address 428A Boston Street Address 2 Address 3 City Topsield State / Pro…" at bounding box center [581, 445] width 371 height 442
click at [954, 304] on input "0.00" at bounding box center [922, 303] width 113 height 25
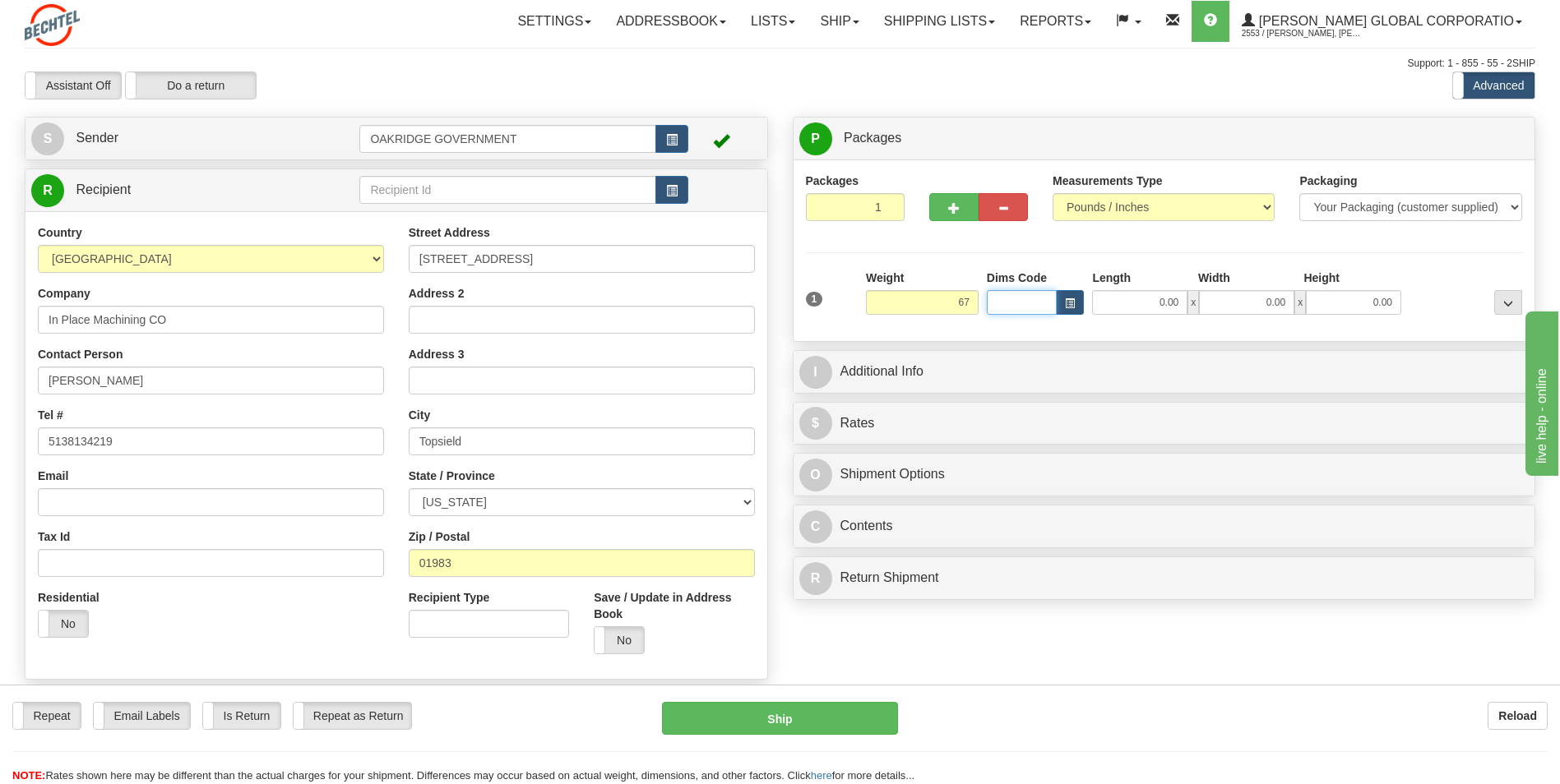
type input "67.00"
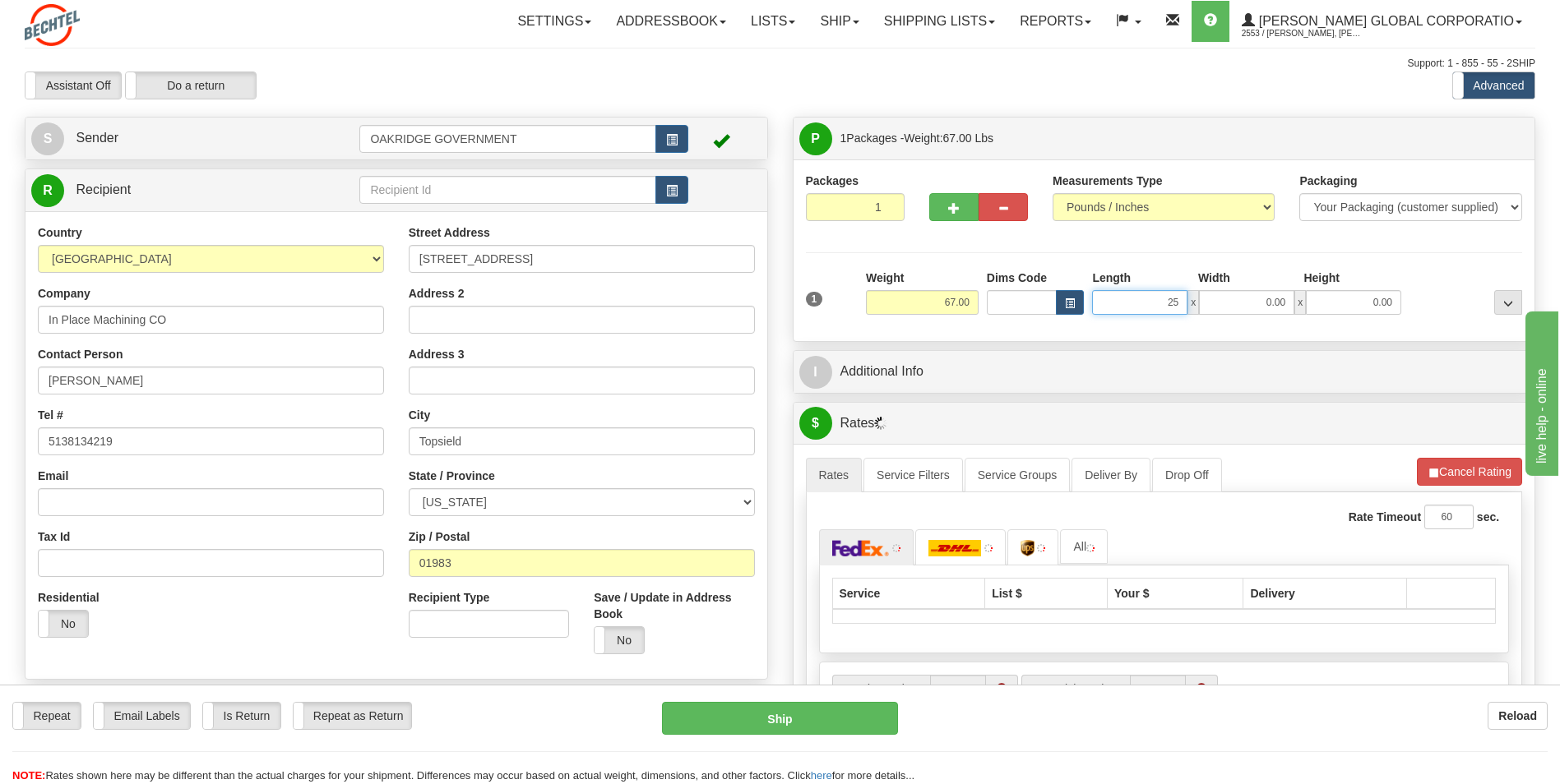
type input "25.00"
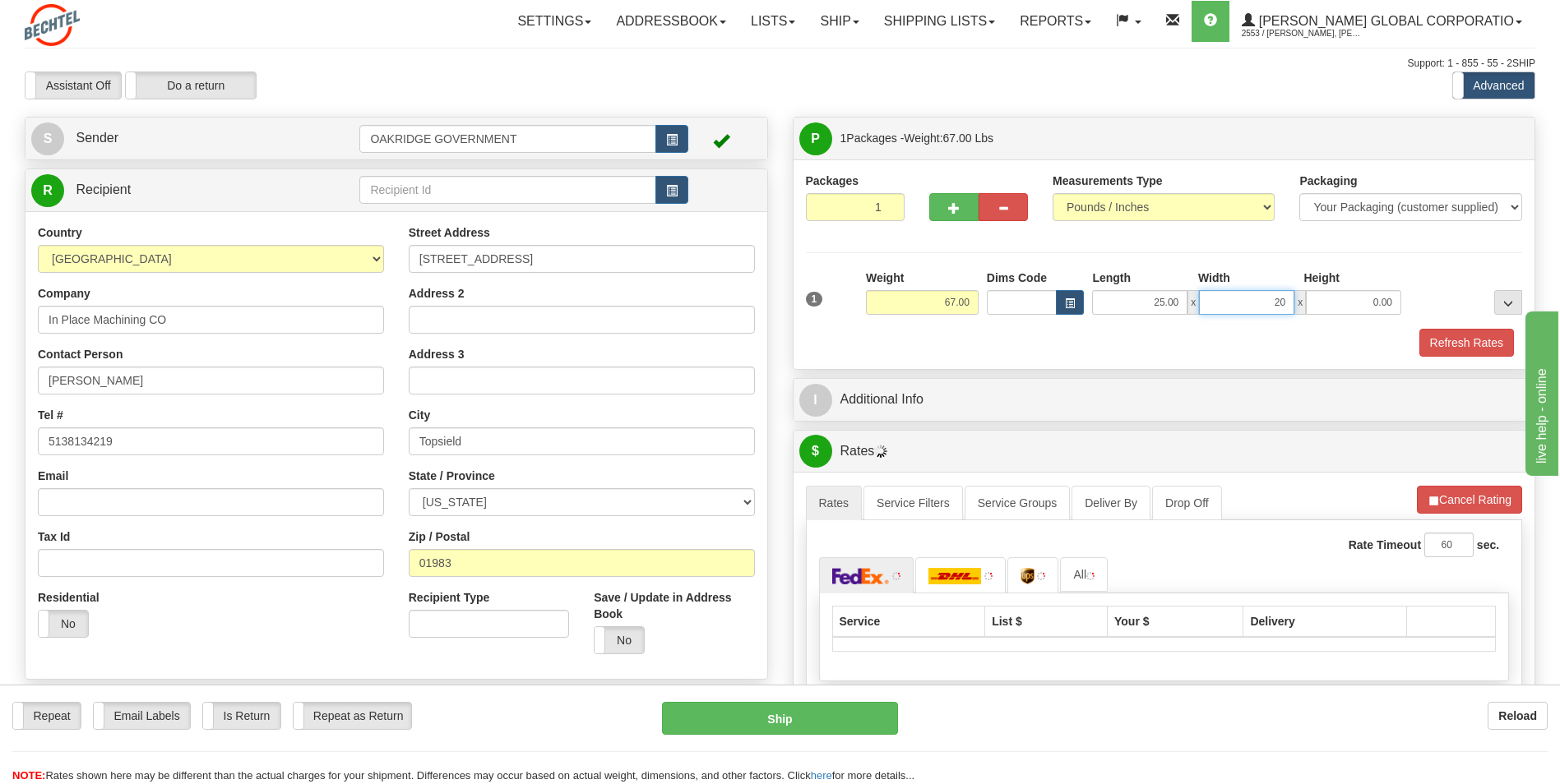
type input "20.00"
type input "15.00"
click at [948, 349] on div "Refresh Rates" at bounding box center [1164, 342] width 725 height 28
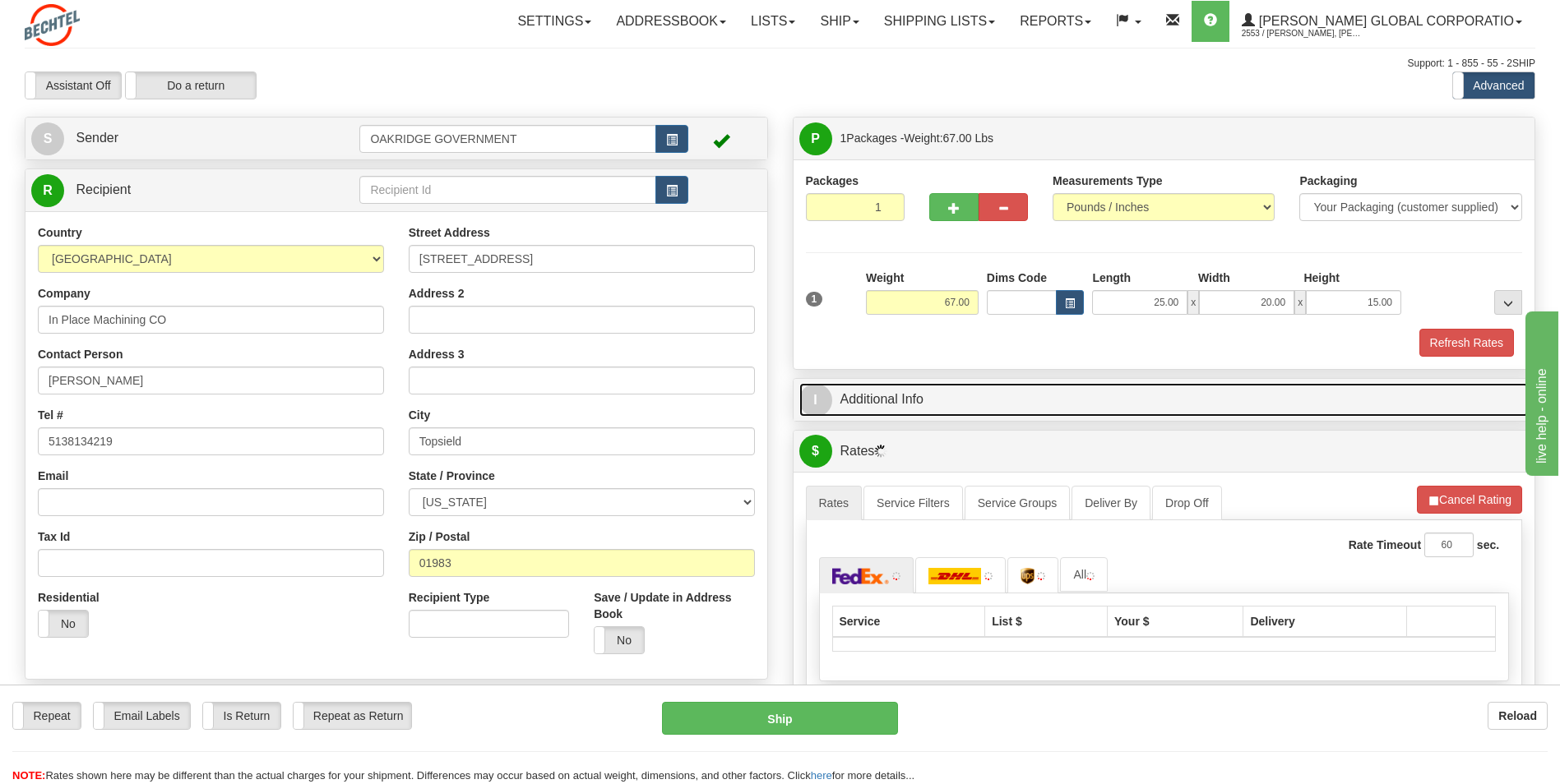
click at [888, 402] on link "I Additional Info" at bounding box center [1164, 400] width 730 height 34
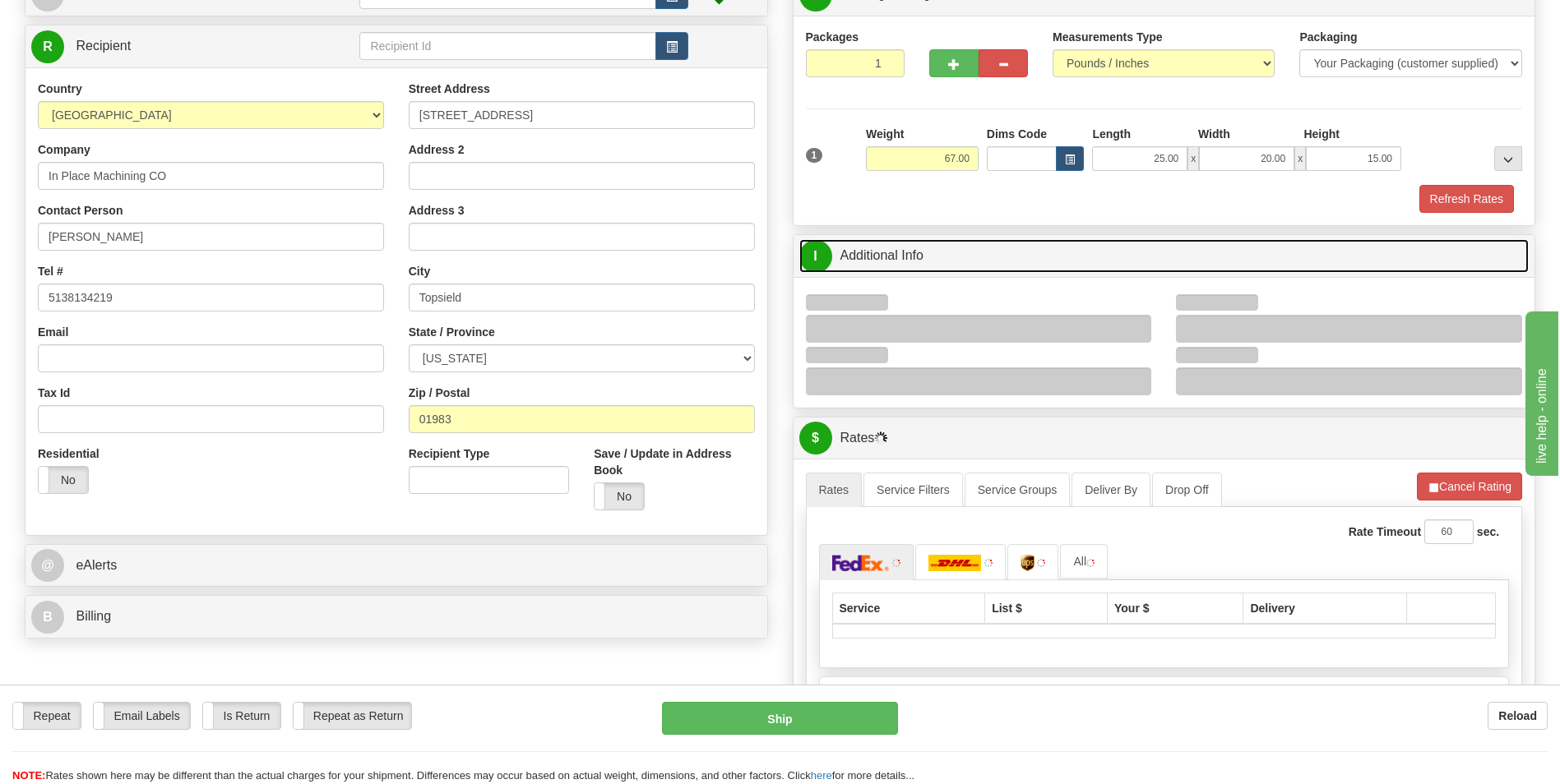
scroll to position [164, 0]
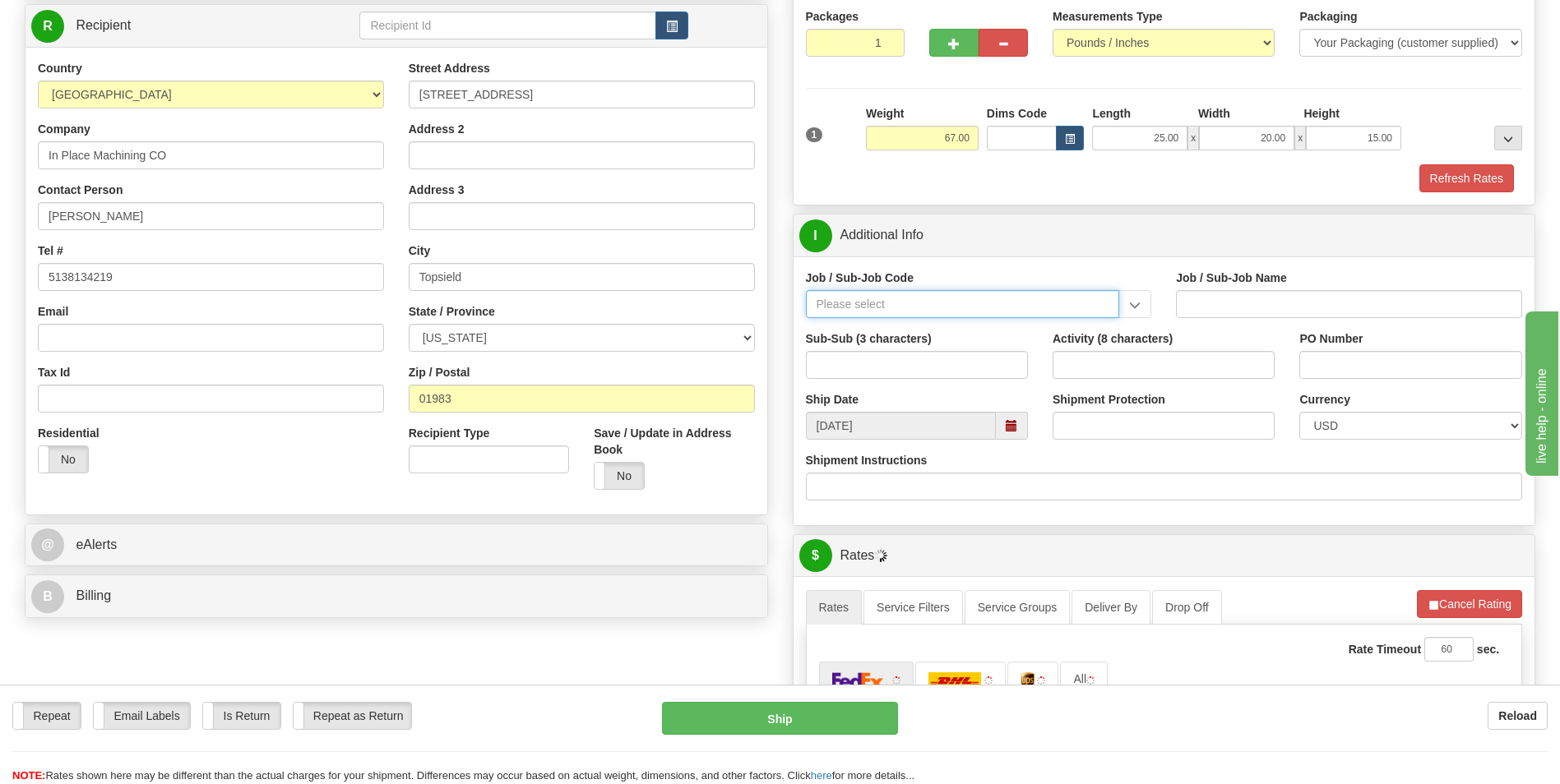
click at [934, 296] on input "Job / Sub-Job Code" at bounding box center [963, 304] width 314 height 28
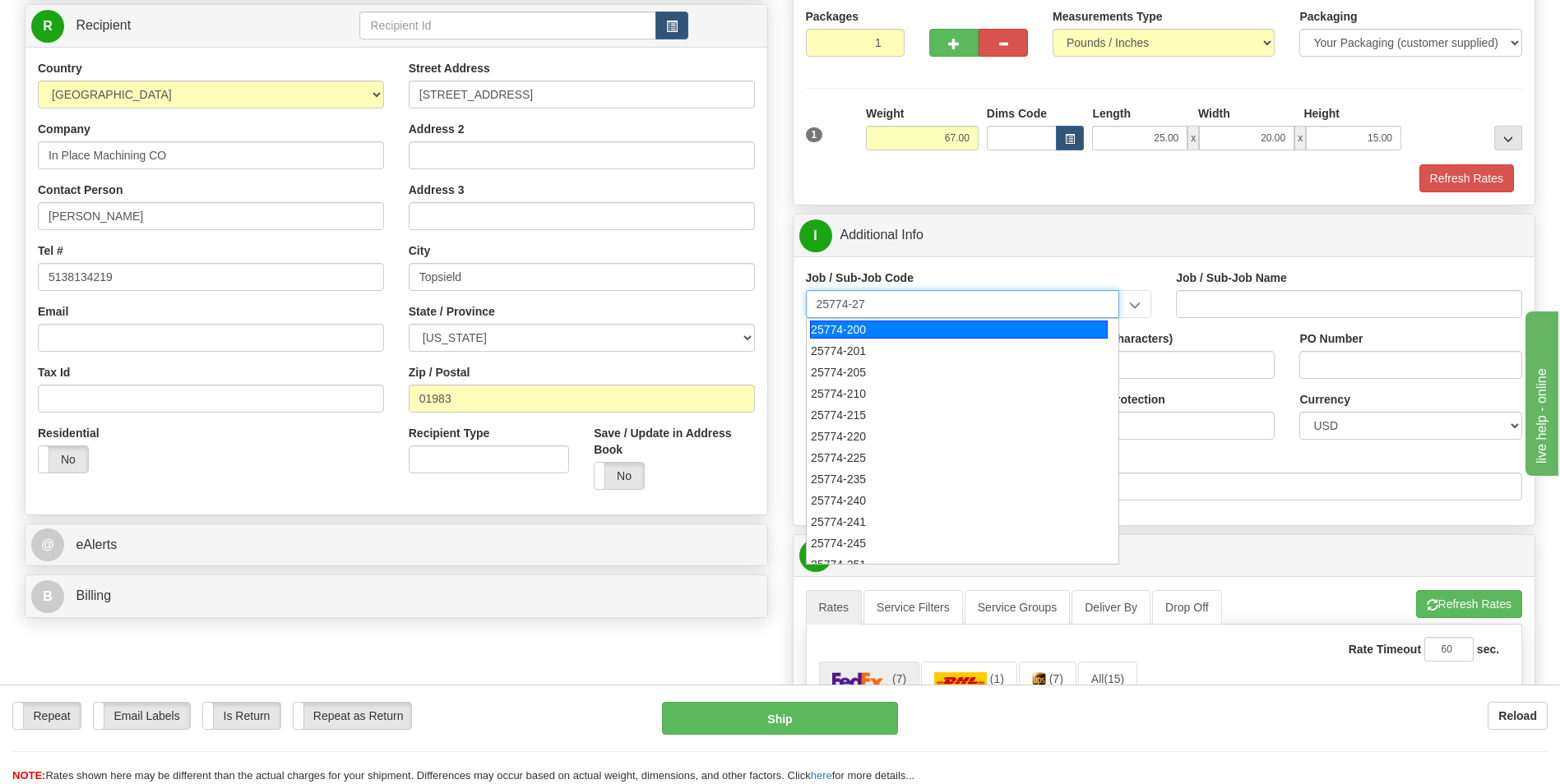
type input "25774-273"
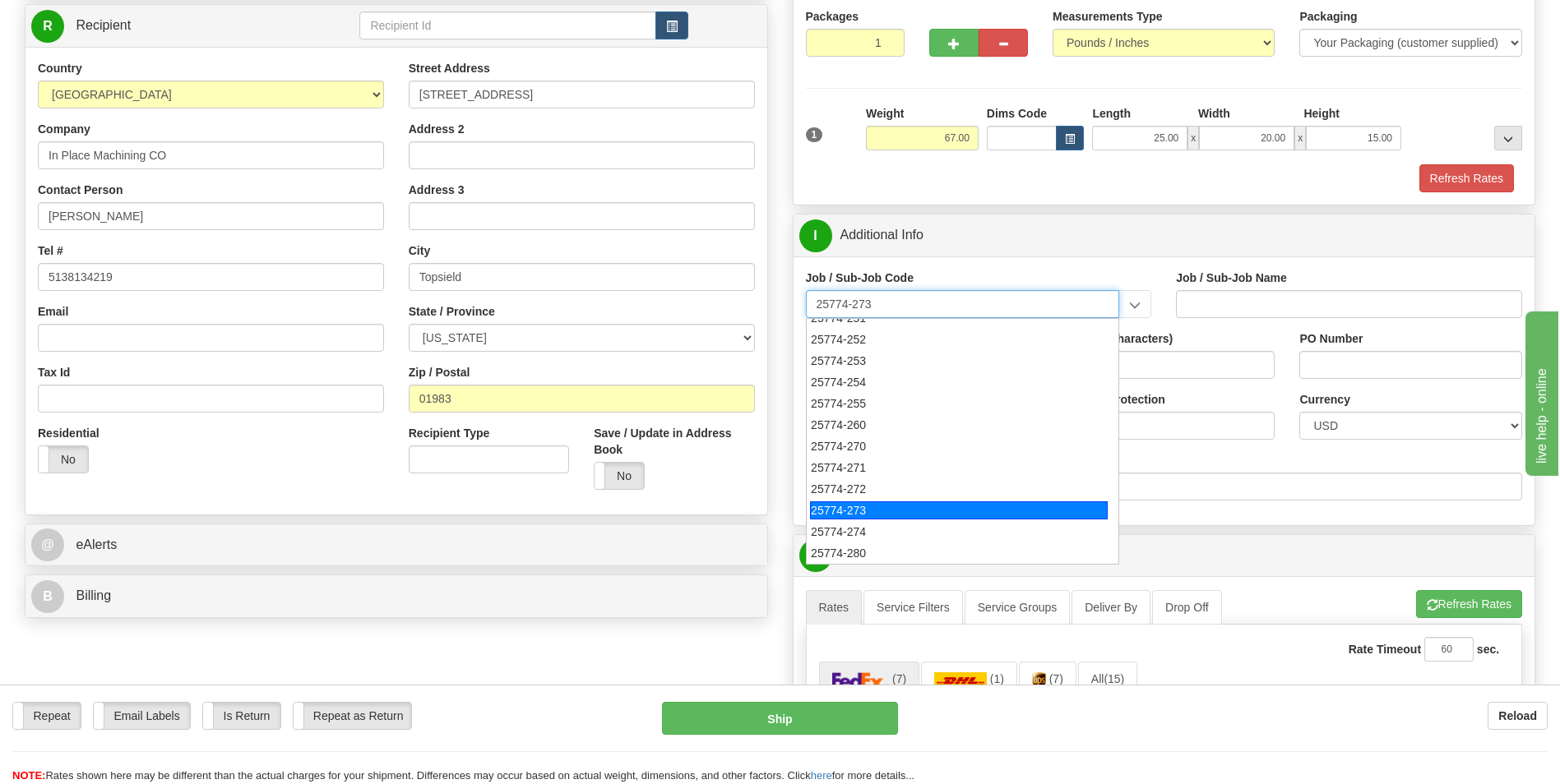
scroll to position [0, 0]
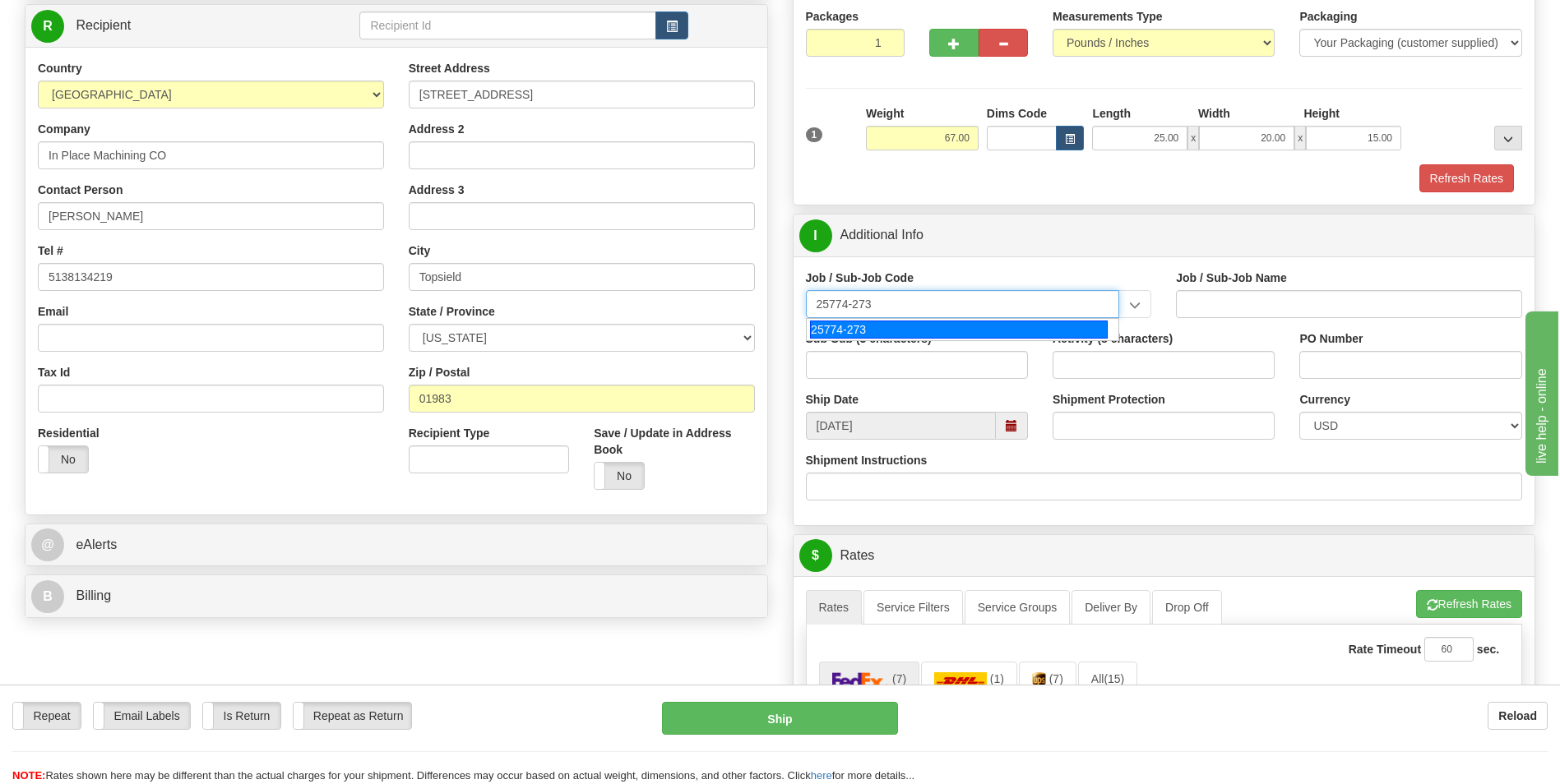
click at [987, 328] on div "25774-273" at bounding box center [958, 329] width 297 height 18
type input "UPF - BNI ODCS NON-TAXABLE PER TN TAX CODE"
type input "25774-273"
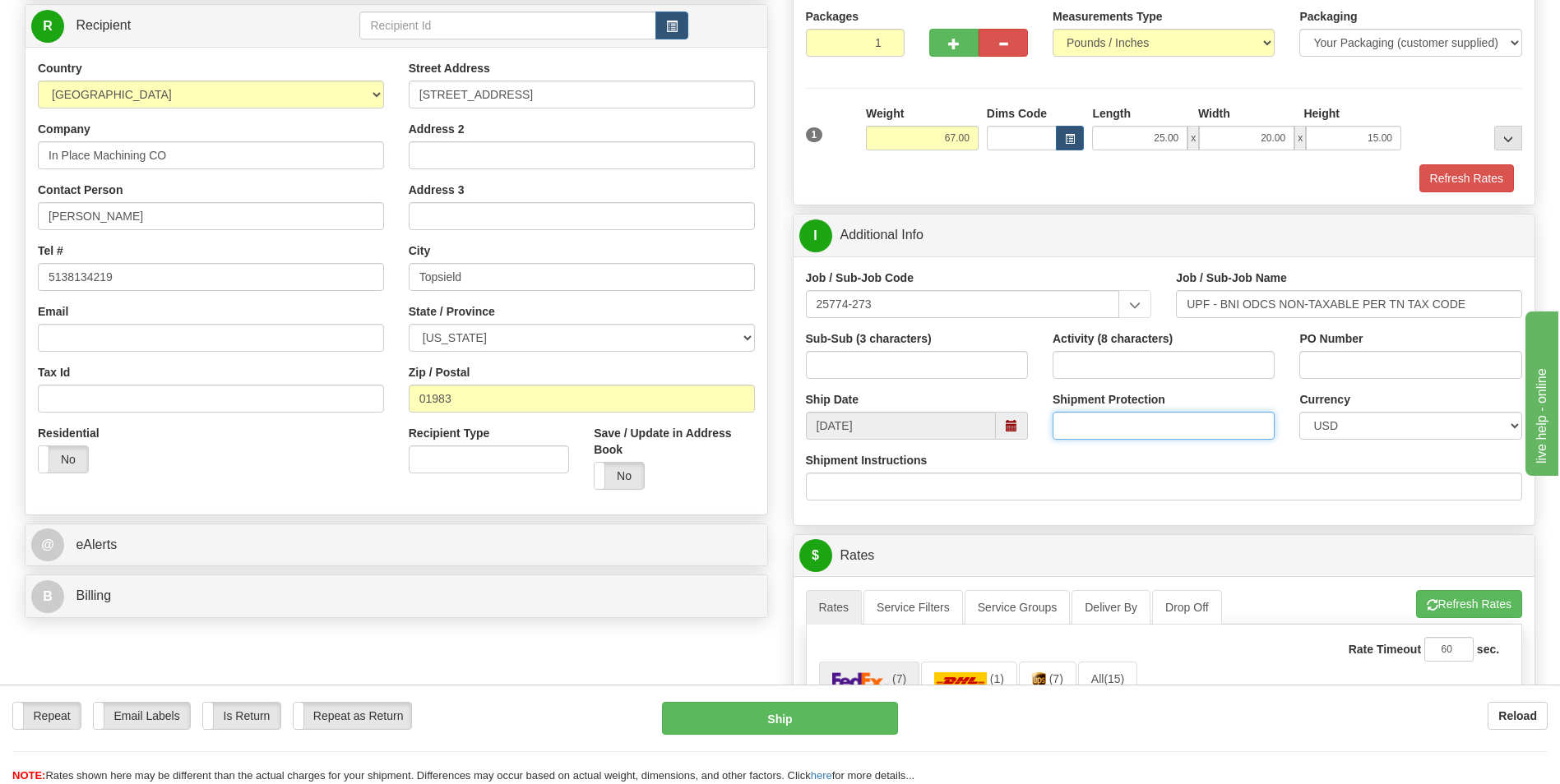
click at [1097, 420] on input "Shipment Protection" at bounding box center [1164, 425] width 222 height 28
type input "50000"
click at [1053, 396] on label "Shipment Protection" at bounding box center [1109, 399] width 113 height 16
click at [1053, 412] on input "50000" at bounding box center [1164, 425] width 222 height 28
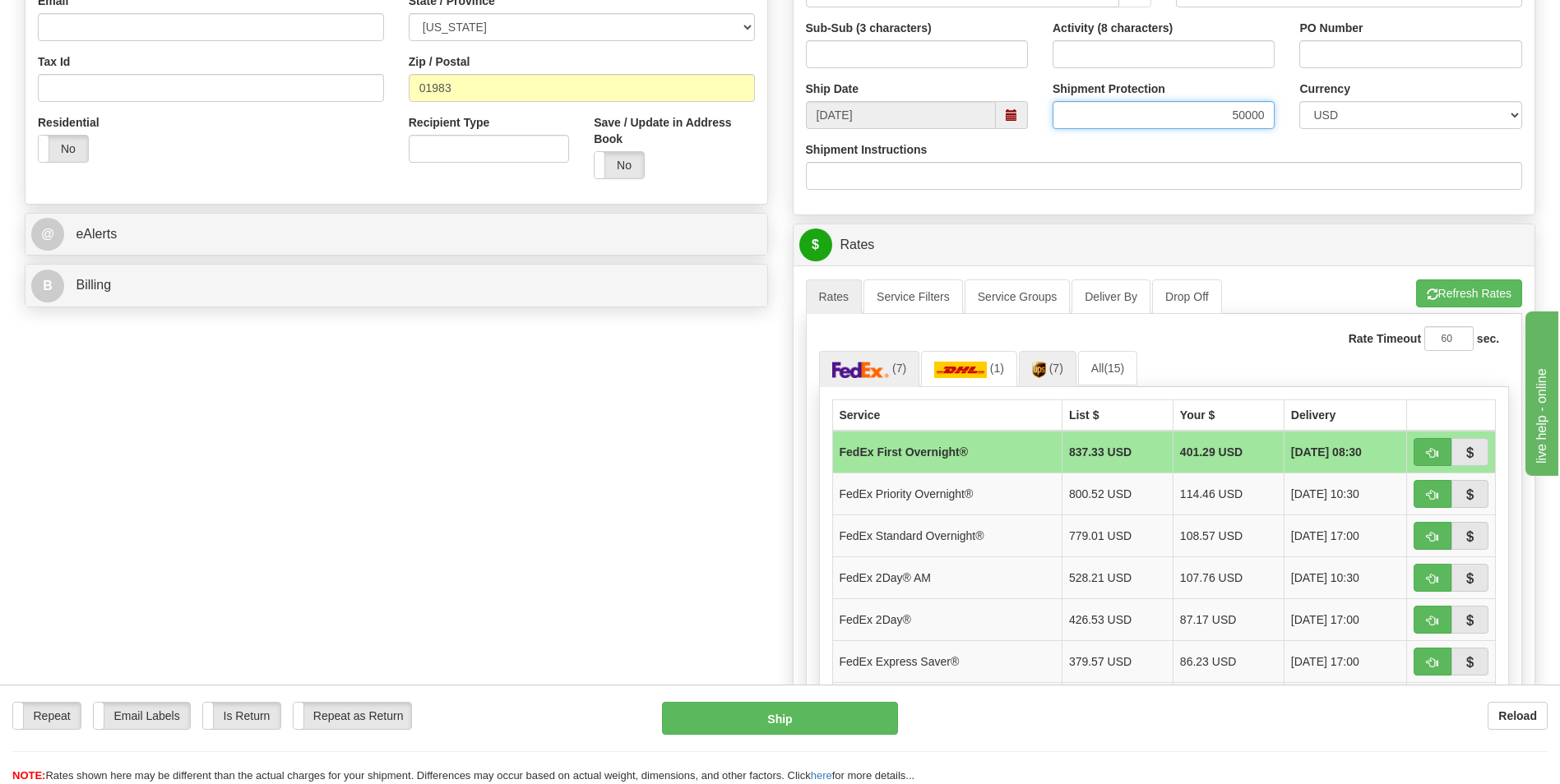
scroll to position [493, 0]
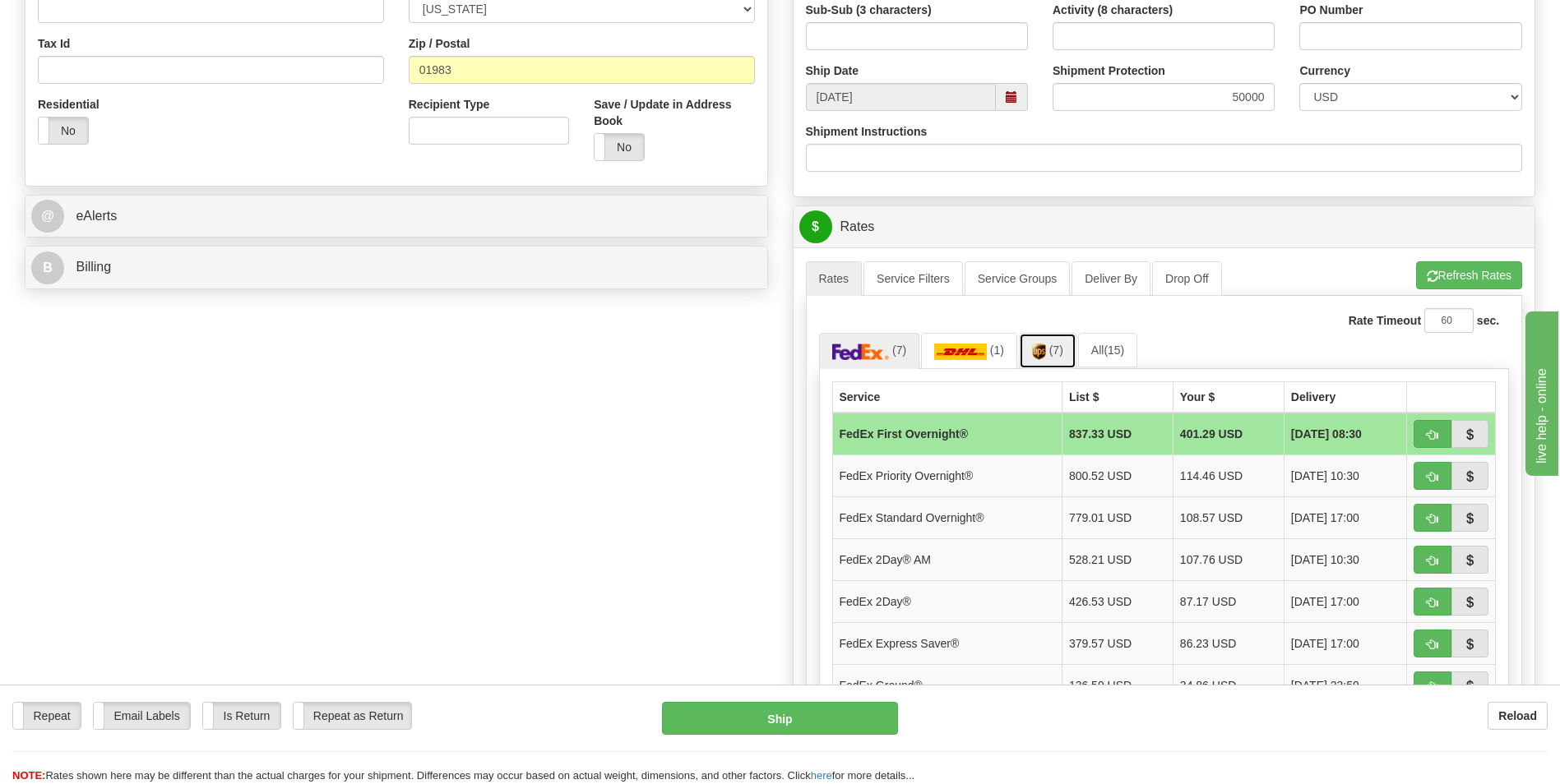
click at [1044, 354] on img at bounding box center [1039, 352] width 14 height 16
click at [977, 482] on td "UPS Next Day Air®" at bounding box center [943, 475] width 221 height 42
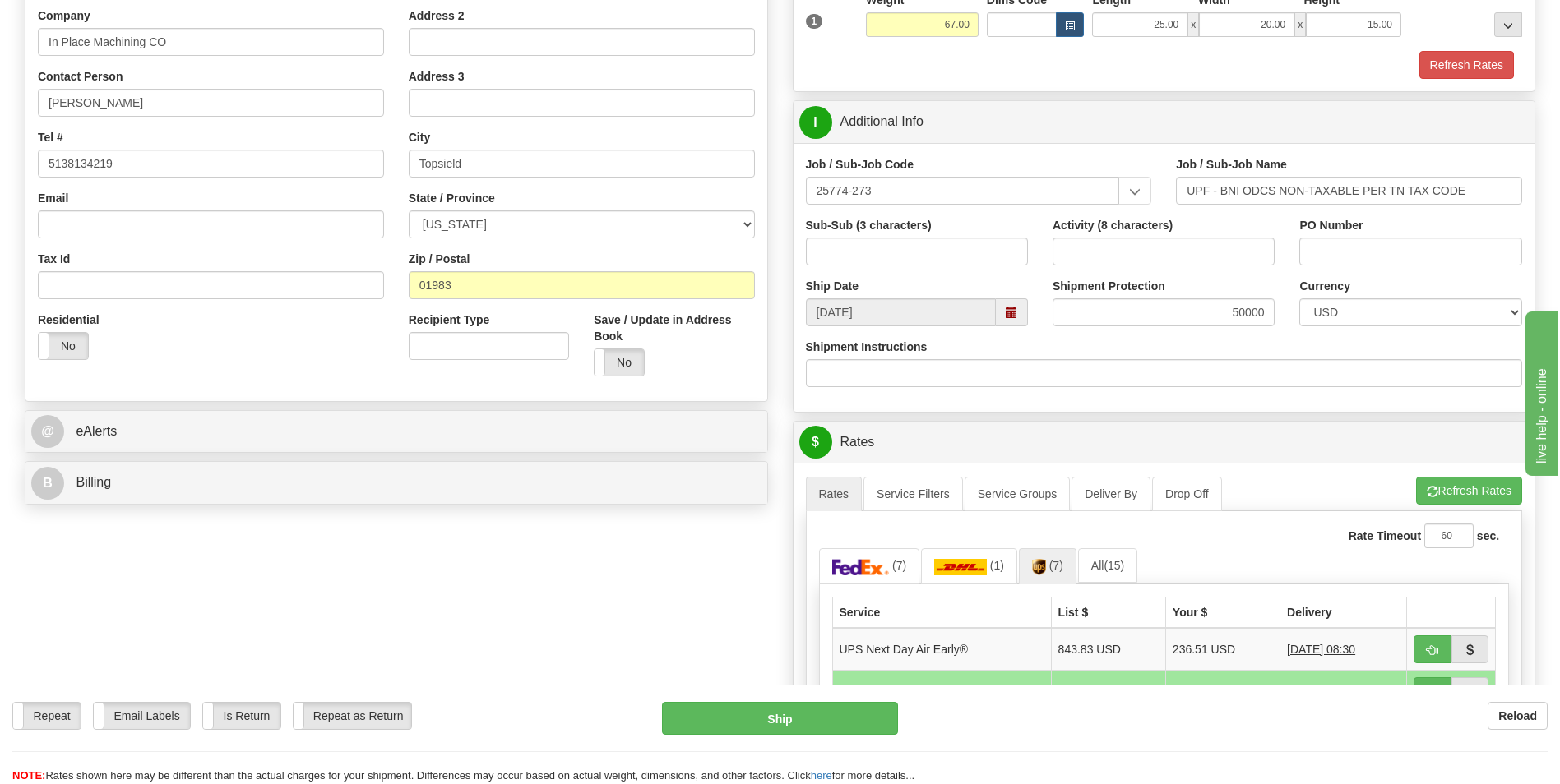
scroll to position [329, 0]
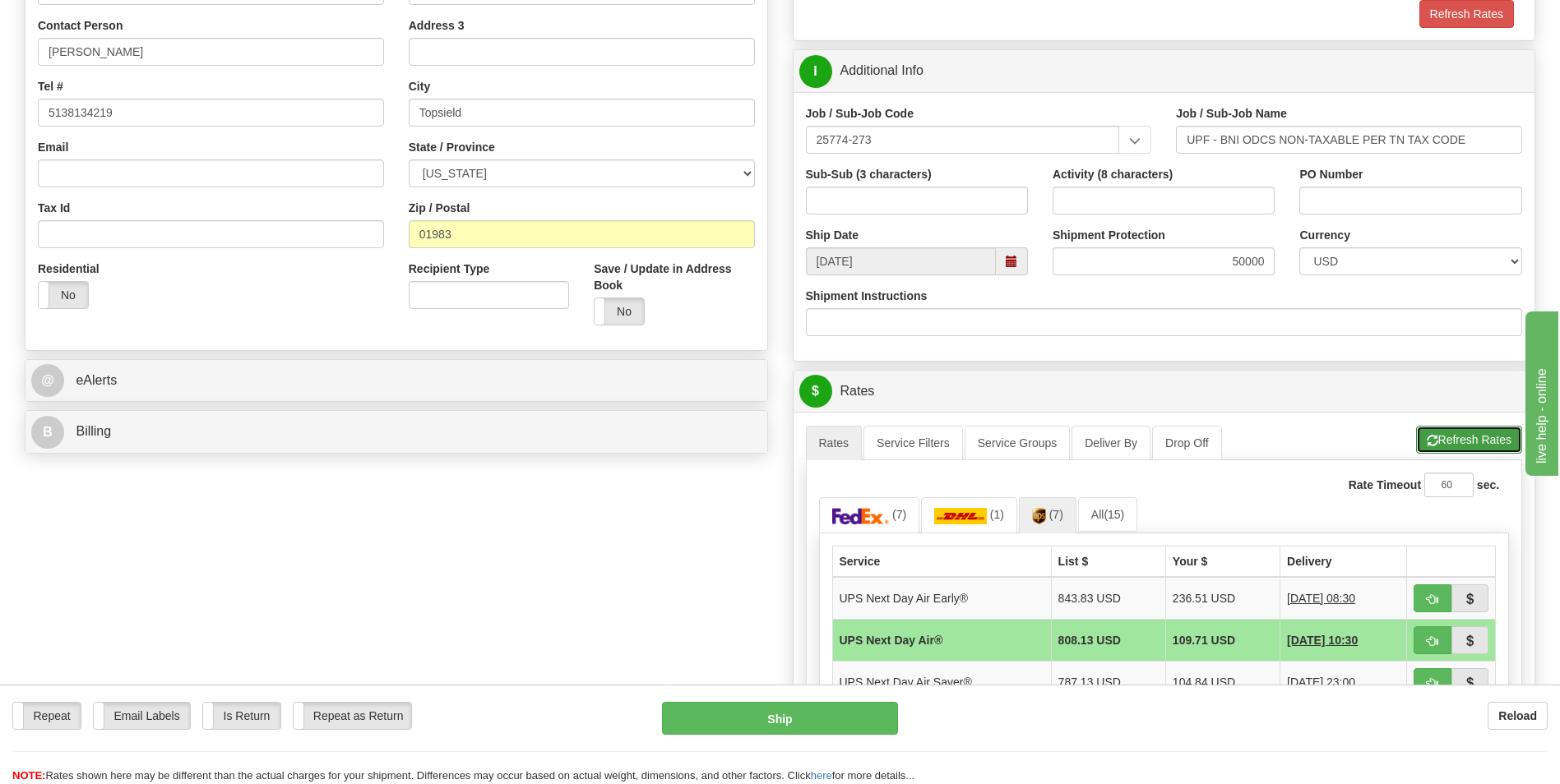
click at [1471, 433] on button "Refresh Rates" at bounding box center [1468, 439] width 106 height 28
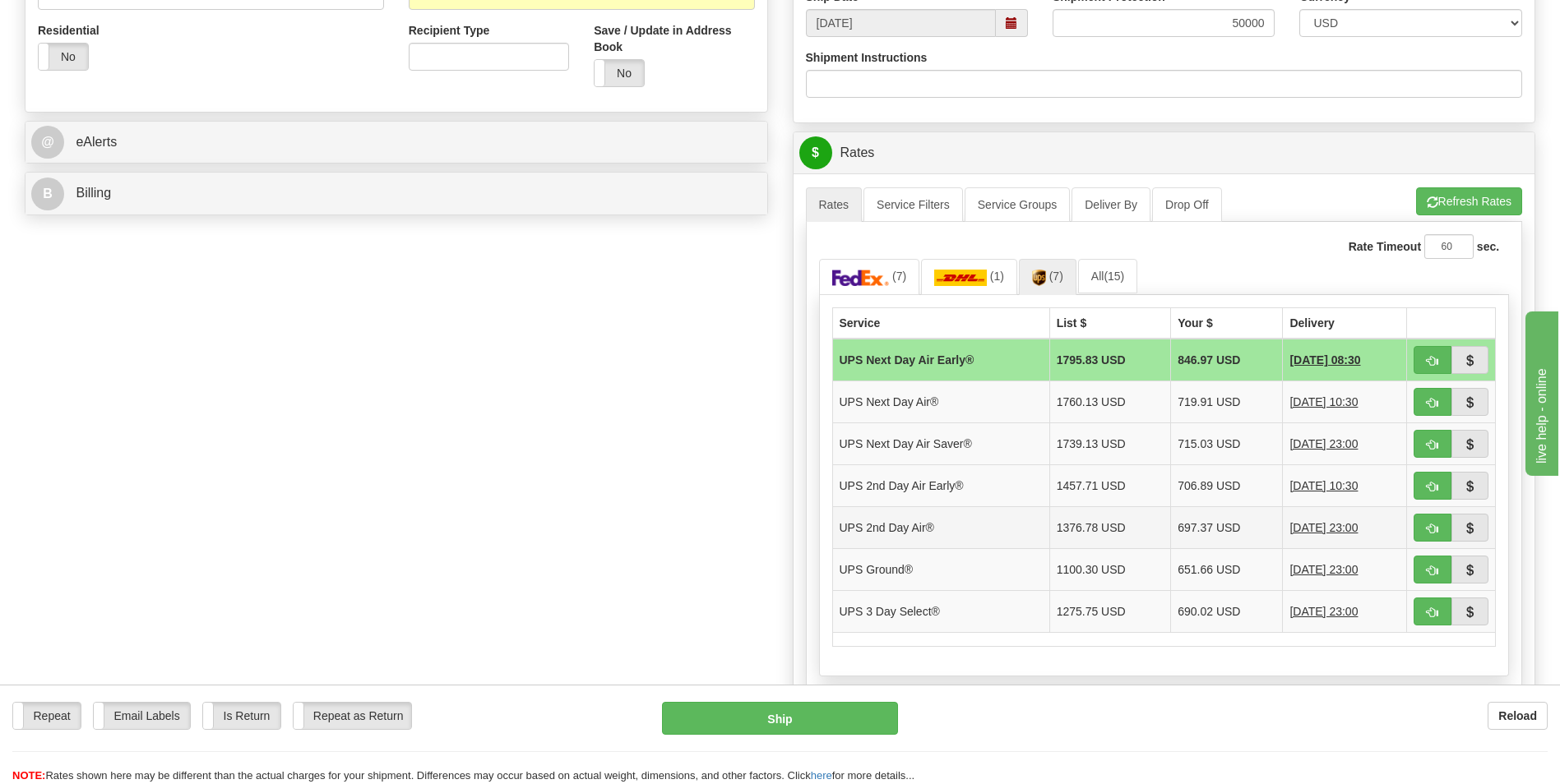
scroll to position [576, 0]
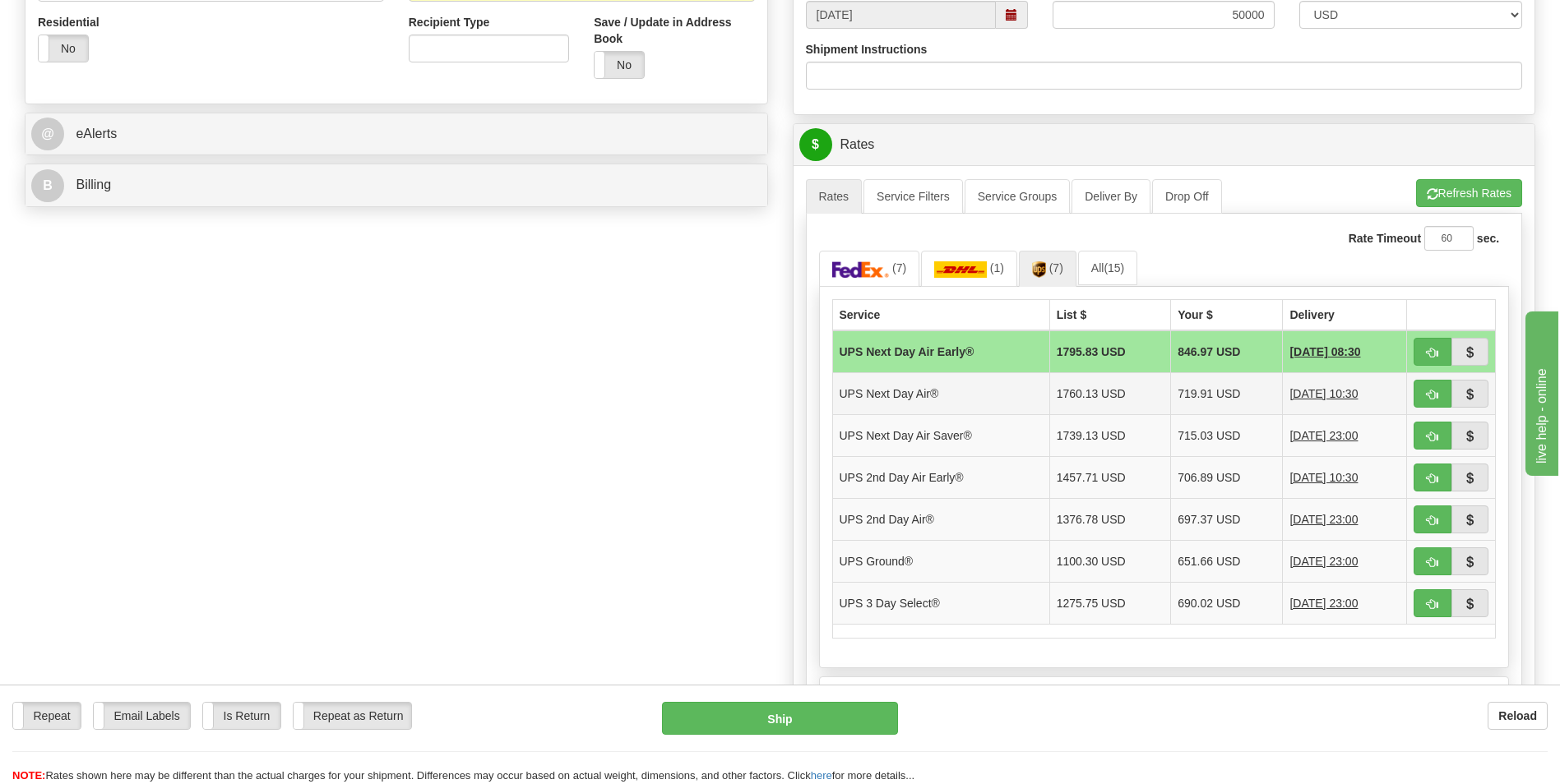
click at [954, 396] on td "UPS Next Day Air®" at bounding box center [940, 393] width 217 height 42
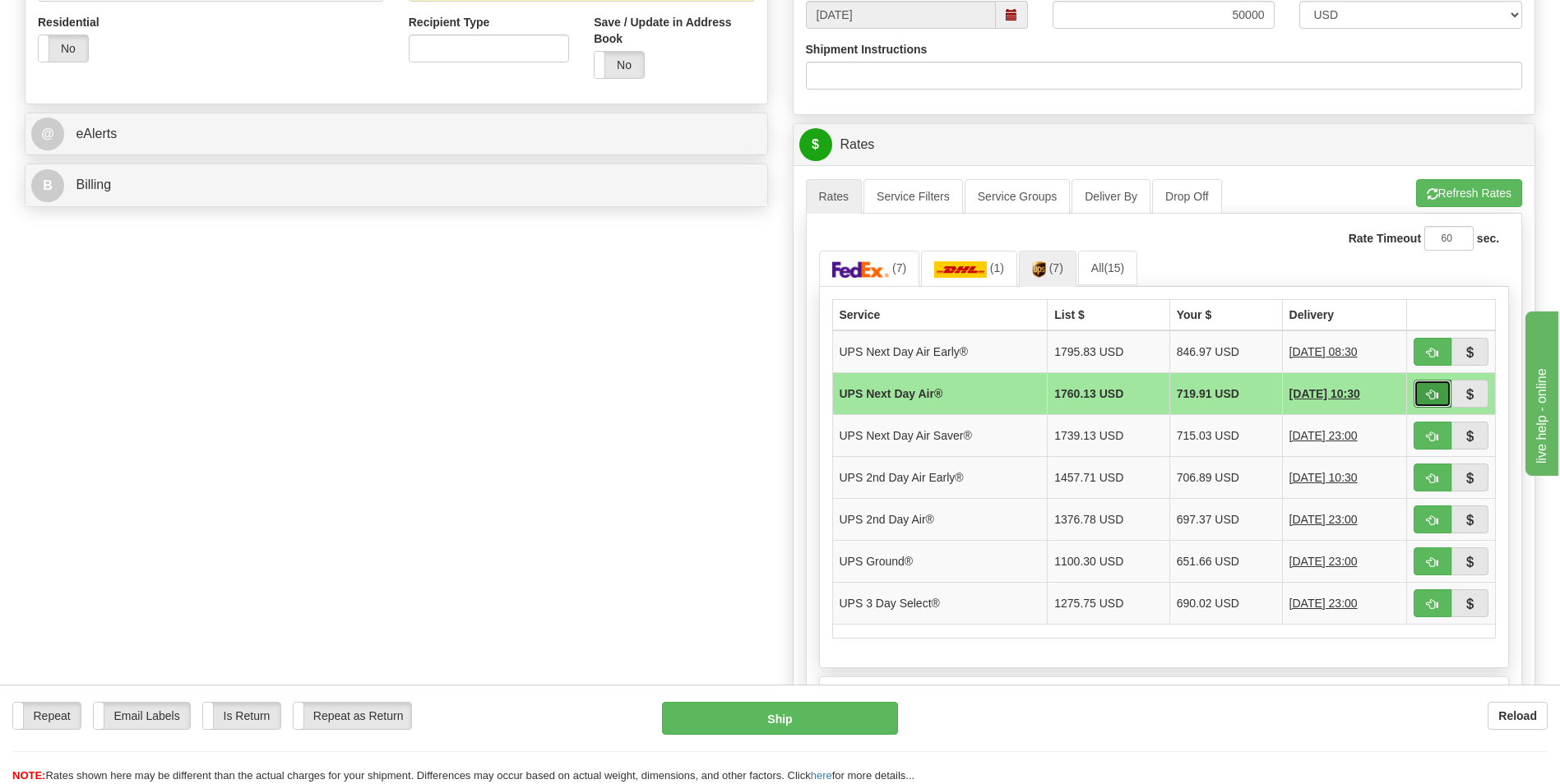
click at [1433, 394] on span "button" at bounding box center [1431, 395] width 12 height 11
type input "01"
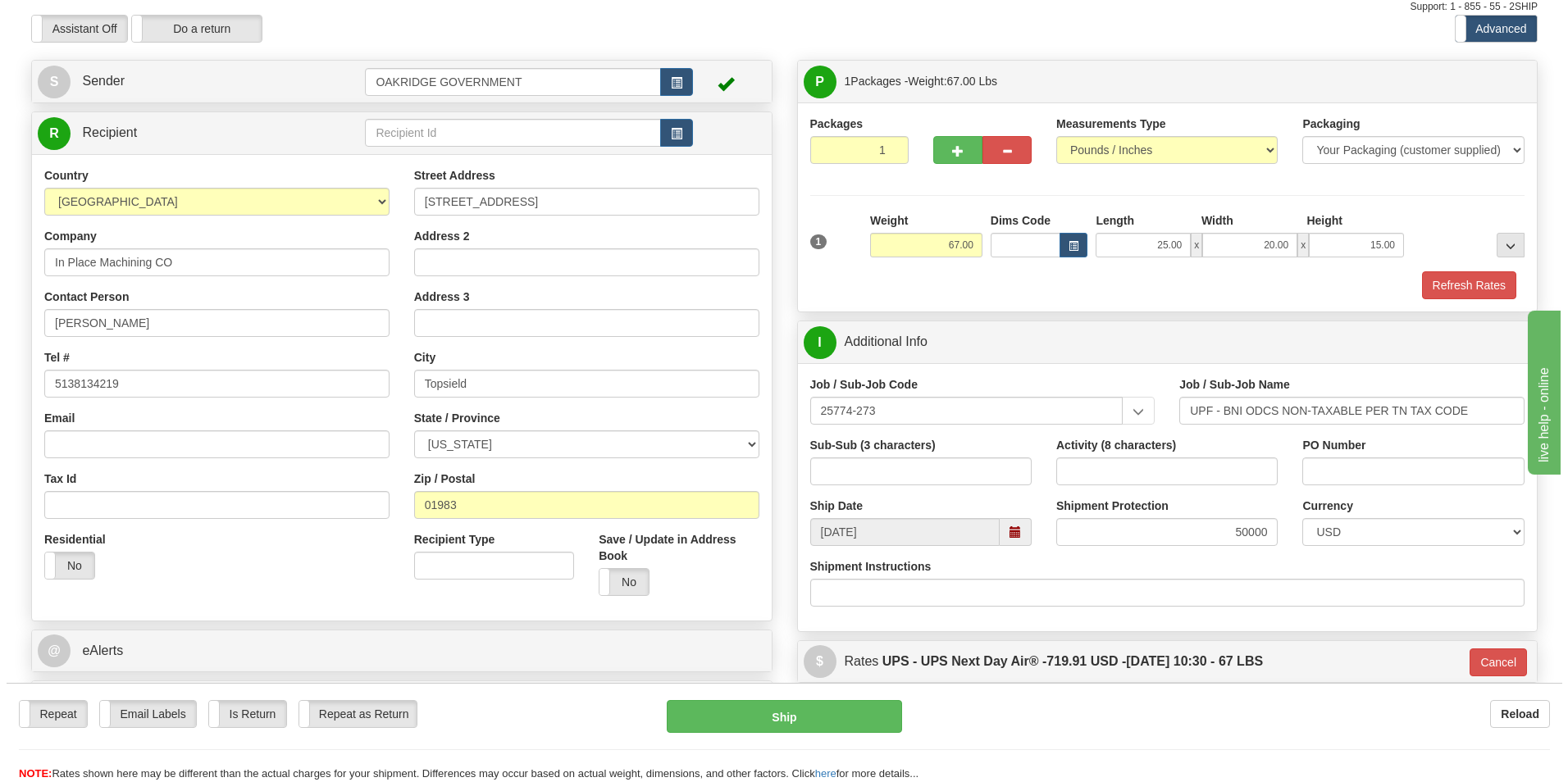
scroll to position [0, 0]
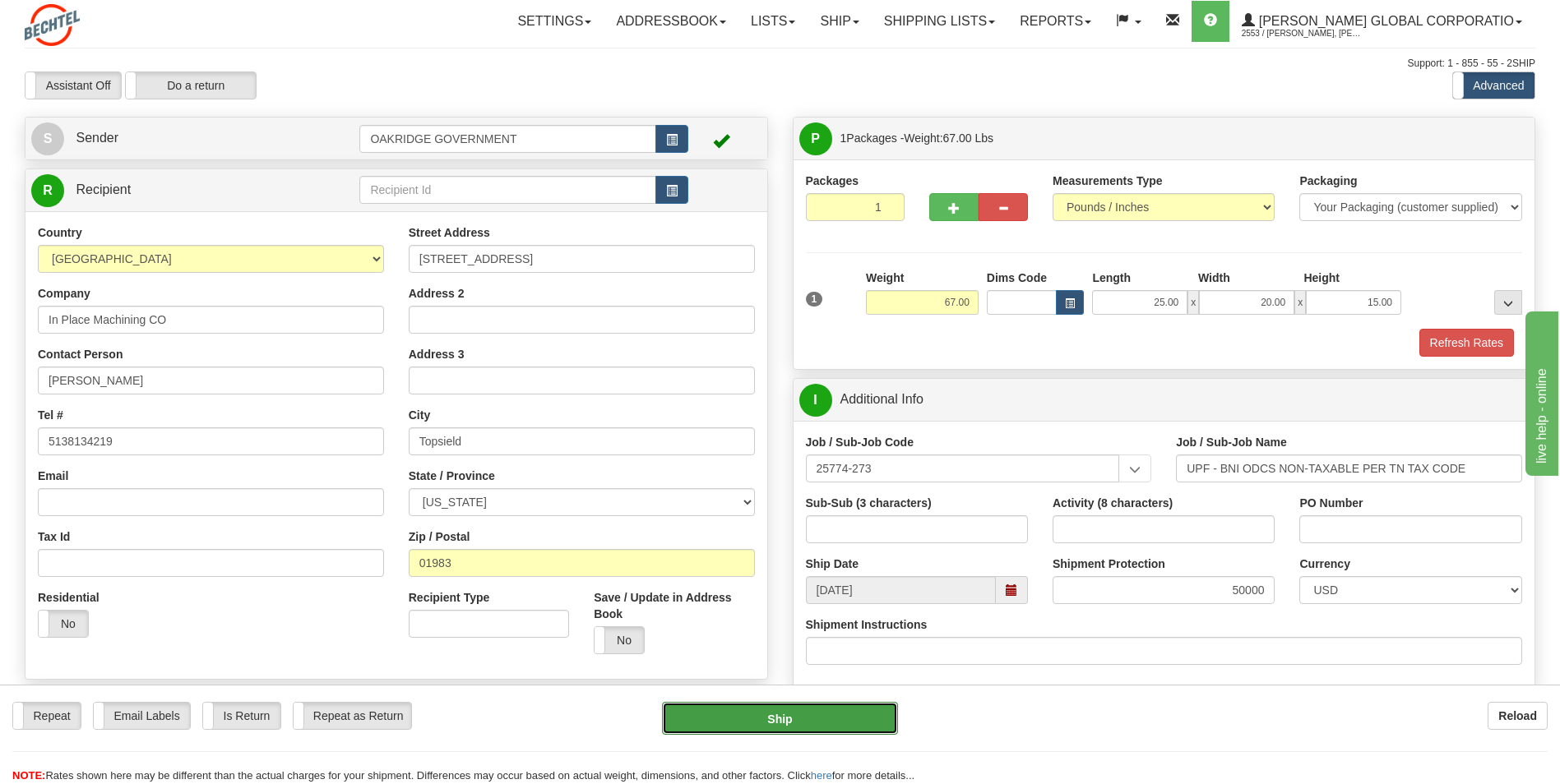
click at [765, 721] on button "Ship" at bounding box center [779, 718] width 235 height 33
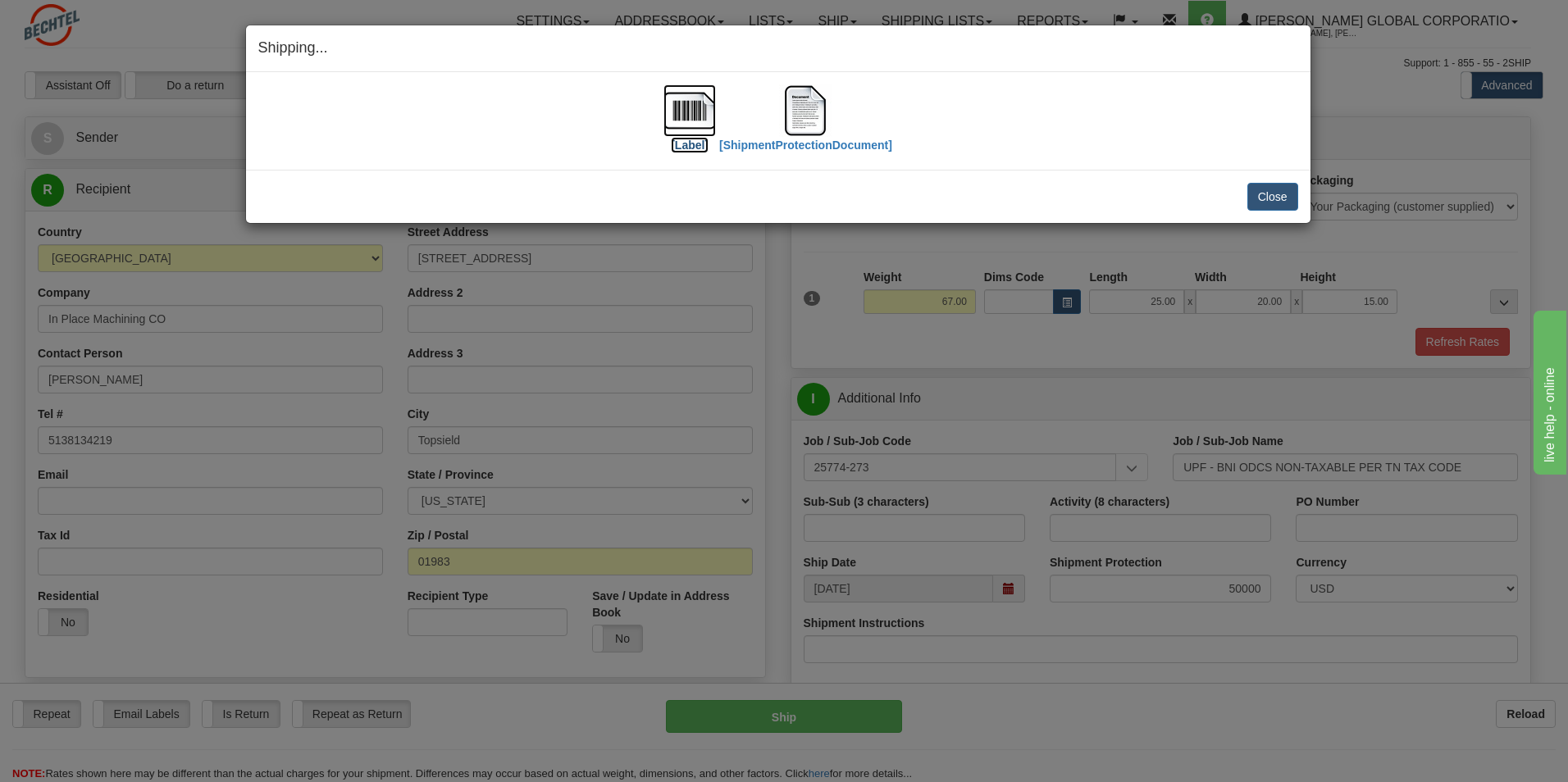
click at [682, 149] on label "[Label]" at bounding box center [690, 145] width 37 height 16
click at [801, 114] on img at bounding box center [805, 110] width 53 height 53
click at [900, 344] on div "Shipping... Your SHIPMENT will EXPIRE in [Label] [ShipmentProtectionDocument] I…" at bounding box center [784, 391] width 1568 height 782
click at [1279, 191] on button "Close" at bounding box center [1272, 196] width 51 height 28
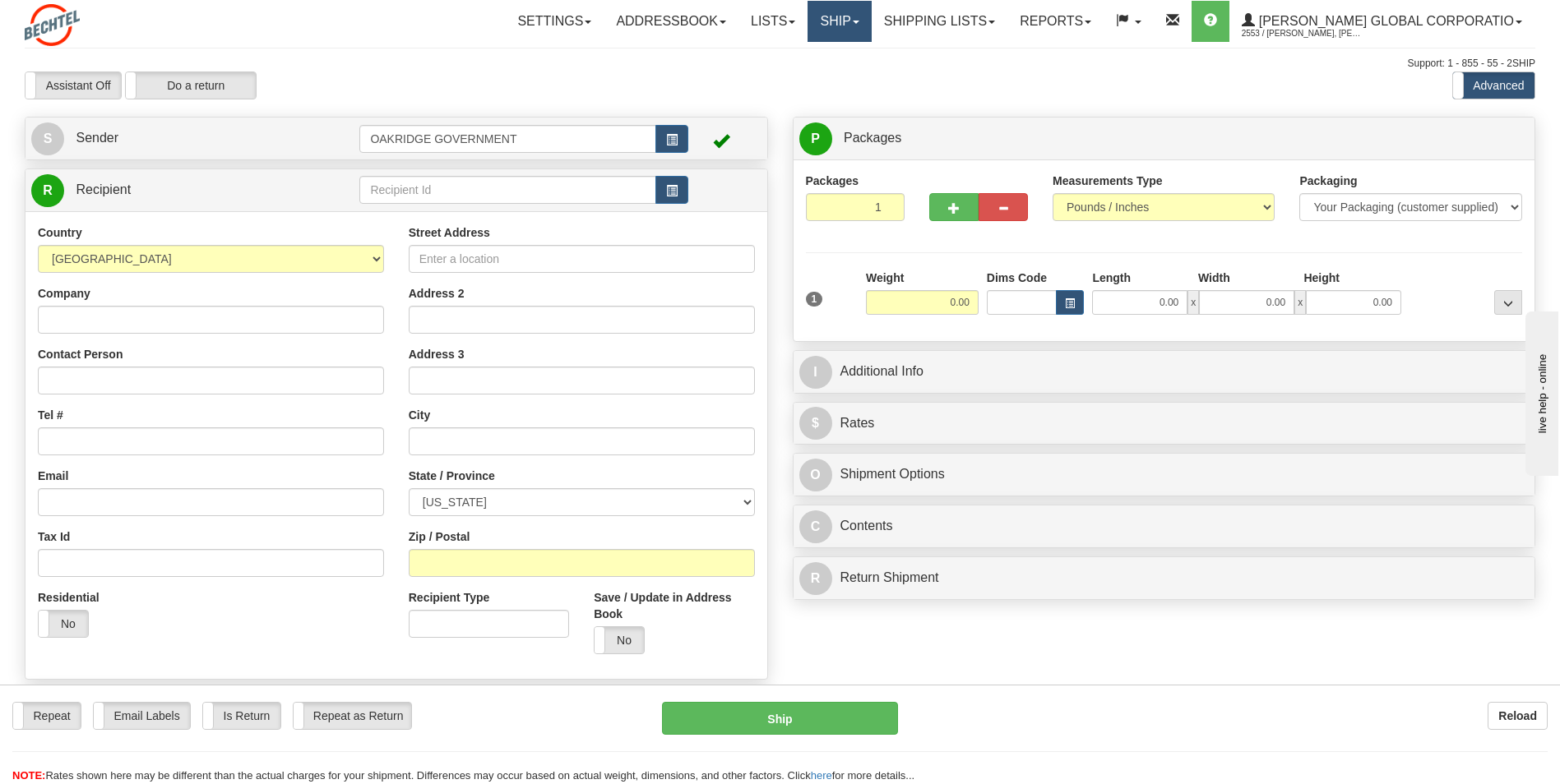
click at [863, 21] on link "Ship" at bounding box center [838, 21] width 63 height 41
click at [783, 19] on link "Lists" at bounding box center [772, 21] width 69 height 41
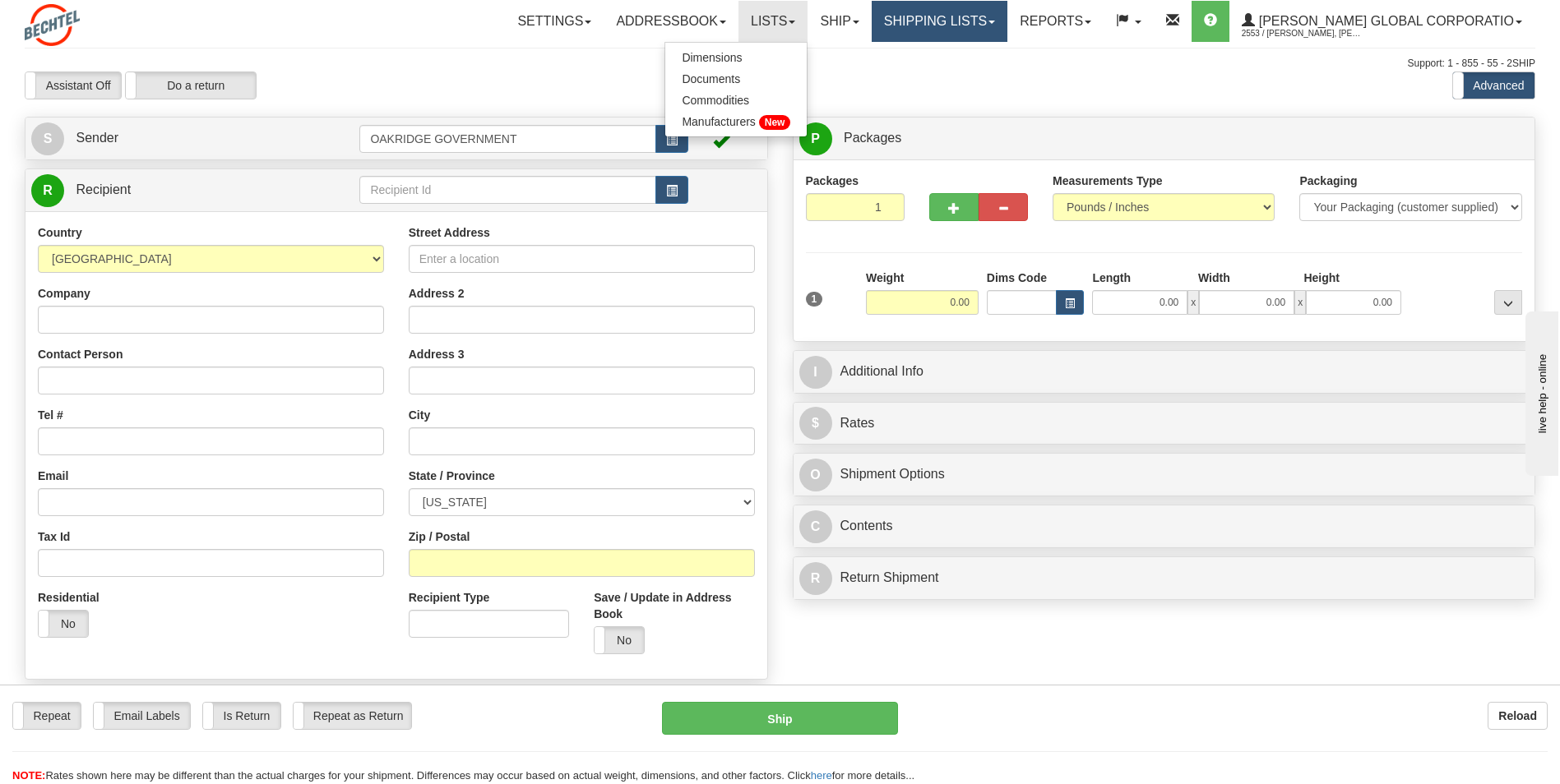
click at [936, 14] on link "Shipping lists" at bounding box center [939, 21] width 136 height 41
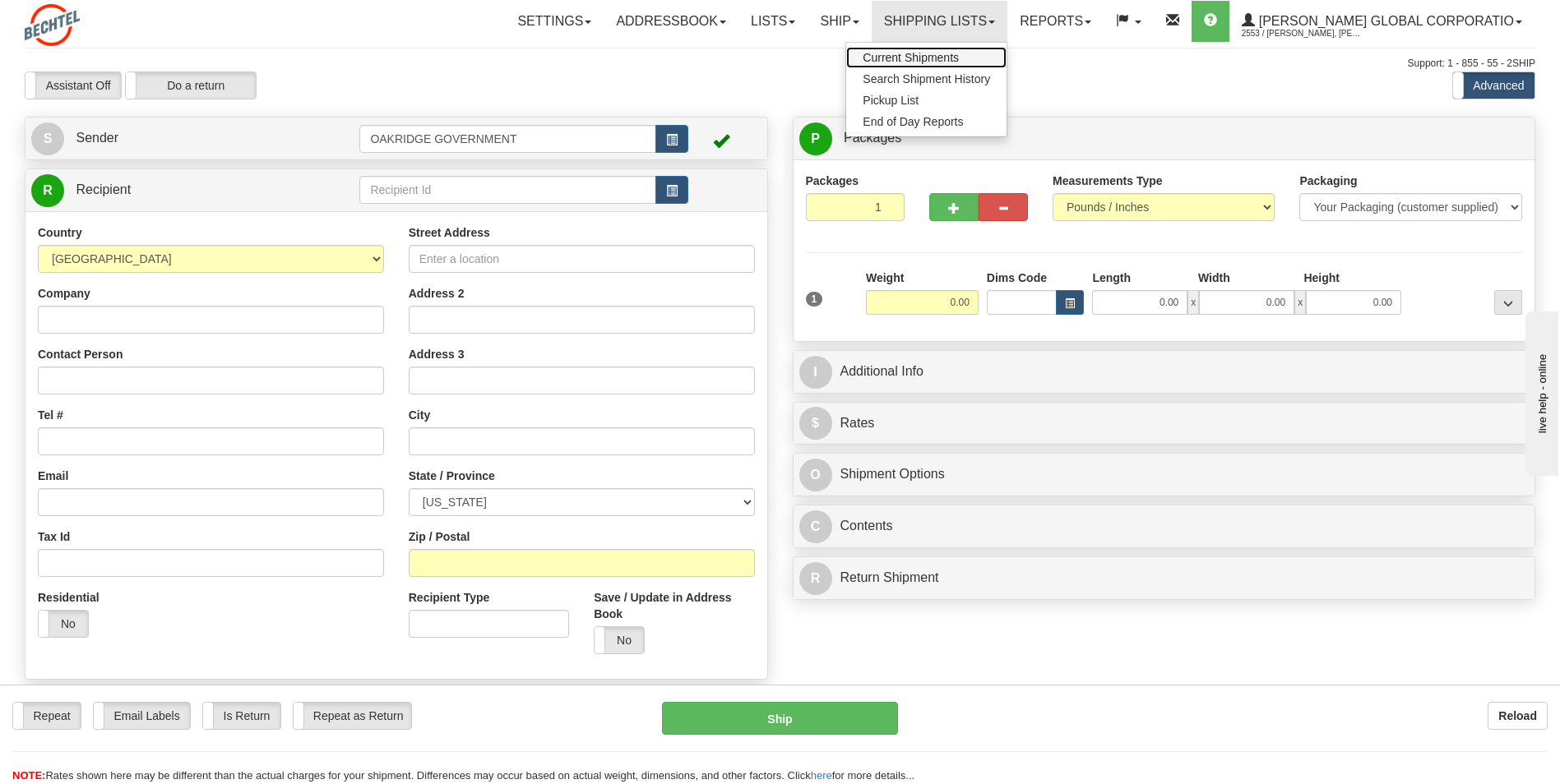
click at [927, 54] on span "Current Shipments" at bounding box center [911, 57] width 96 height 13
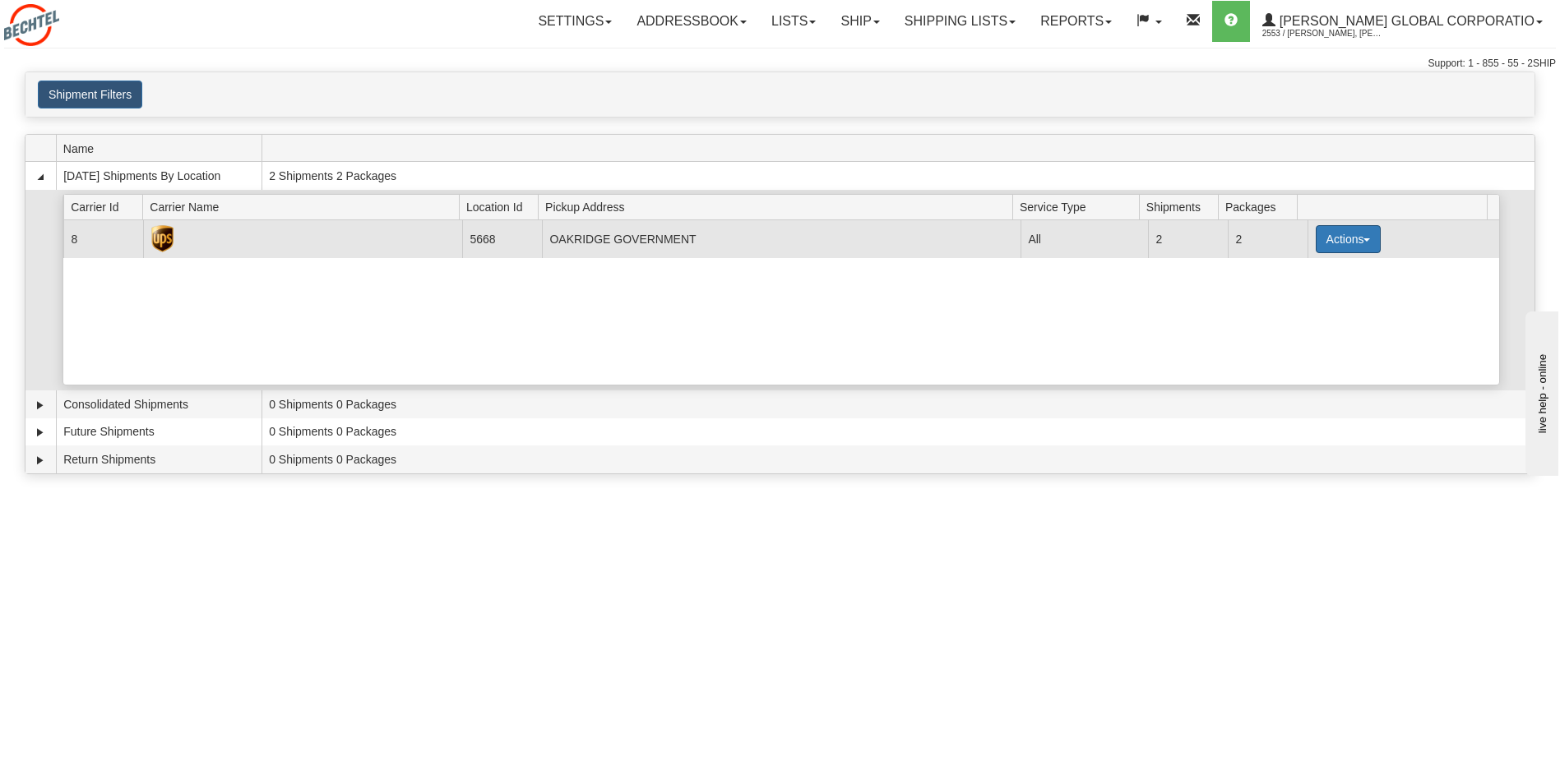
click at [1347, 236] on button "Actions" at bounding box center [1348, 238] width 66 height 28
click at [388, 237] on td at bounding box center [302, 238] width 319 height 37
click at [1316, 232] on button "Actions" at bounding box center [1348, 238] width 66 height 28
click at [1303, 269] on span "Details" at bounding box center [1287, 270] width 45 height 12
